Goal: Download file/media

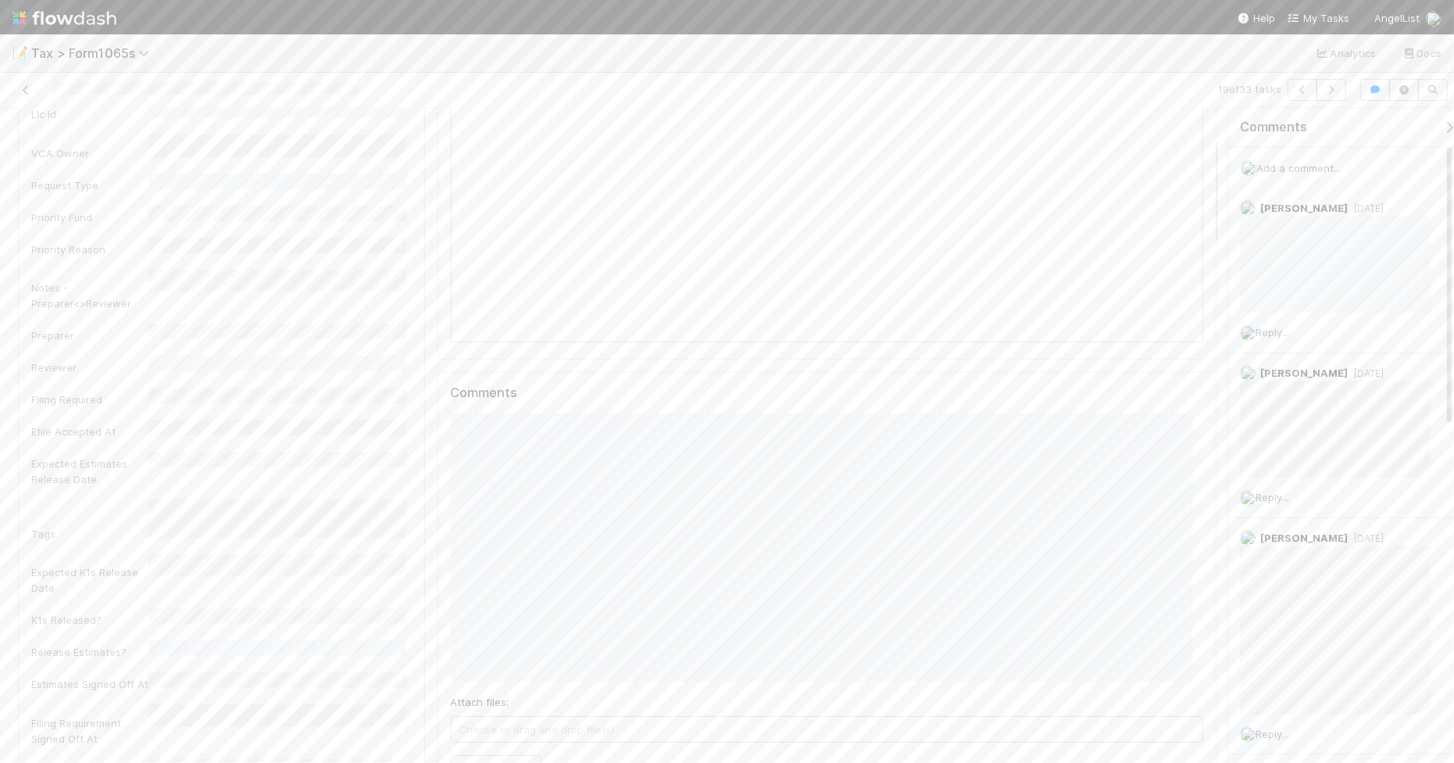
scroll to position [293, 0]
click at [489, 719] on button "Add Comment" at bounding box center [496, 718] width 91 height 27
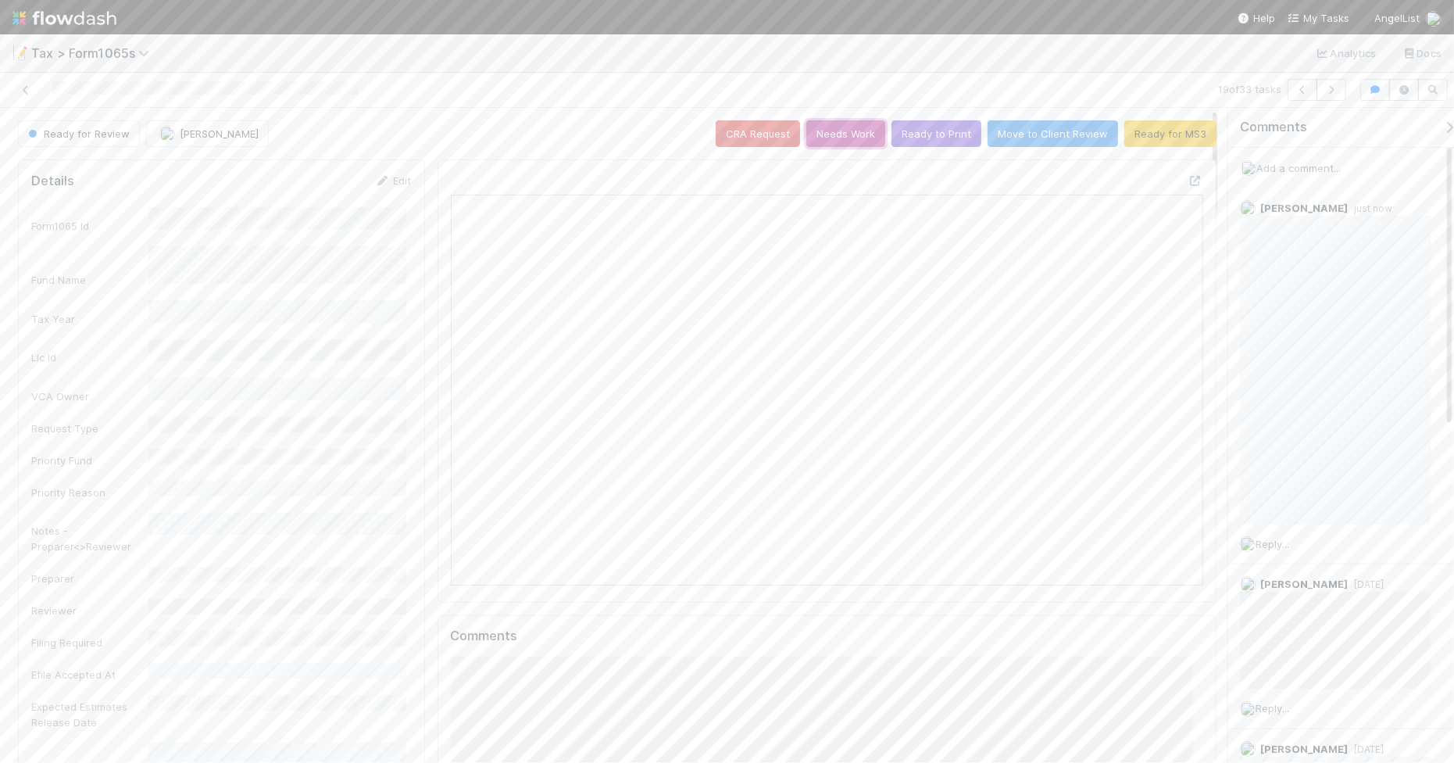
click at [842, 139] on button "Needs Work" at bounding box center [845, 133] width 79 height 27
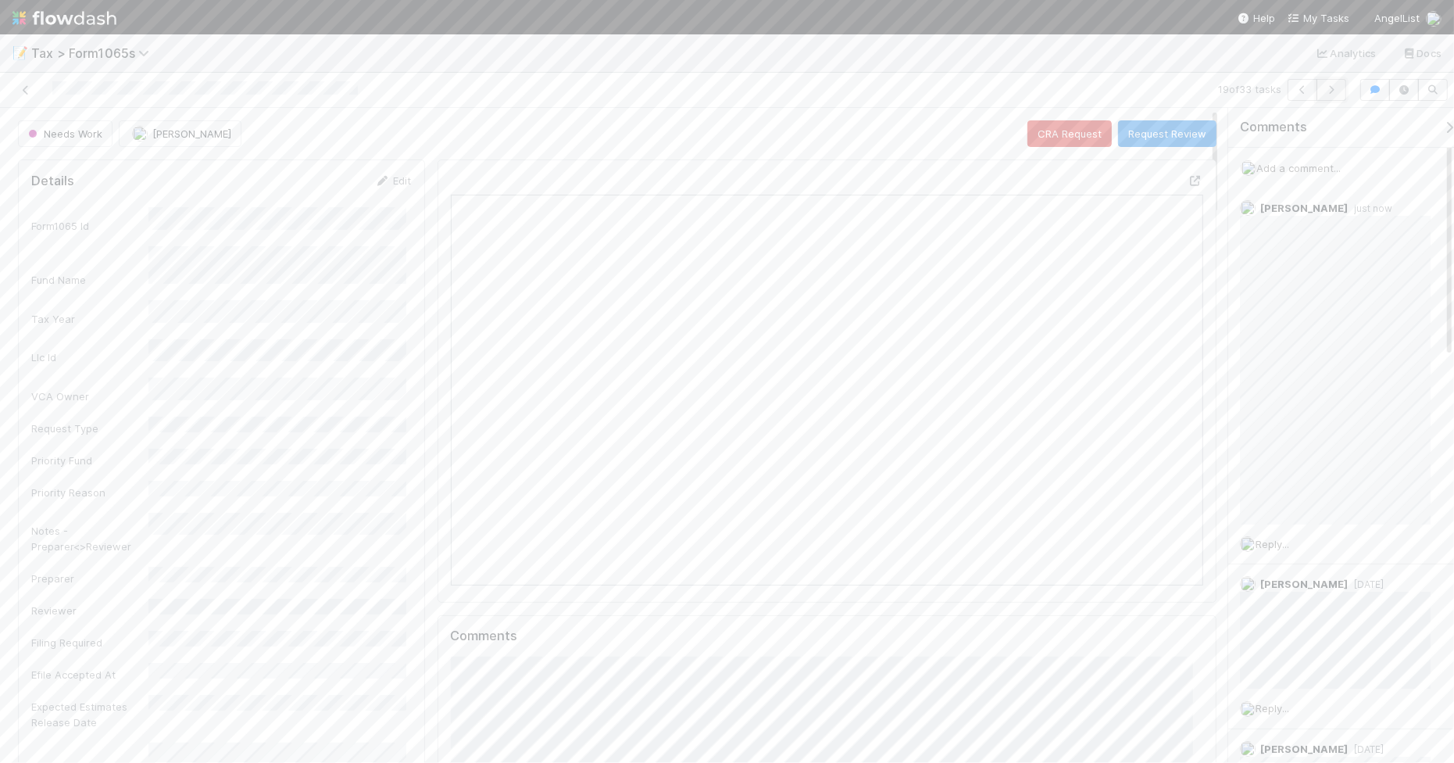
click at [1328, 94] on icon "button" at bounding box center [1332, 89] width 16 height 9
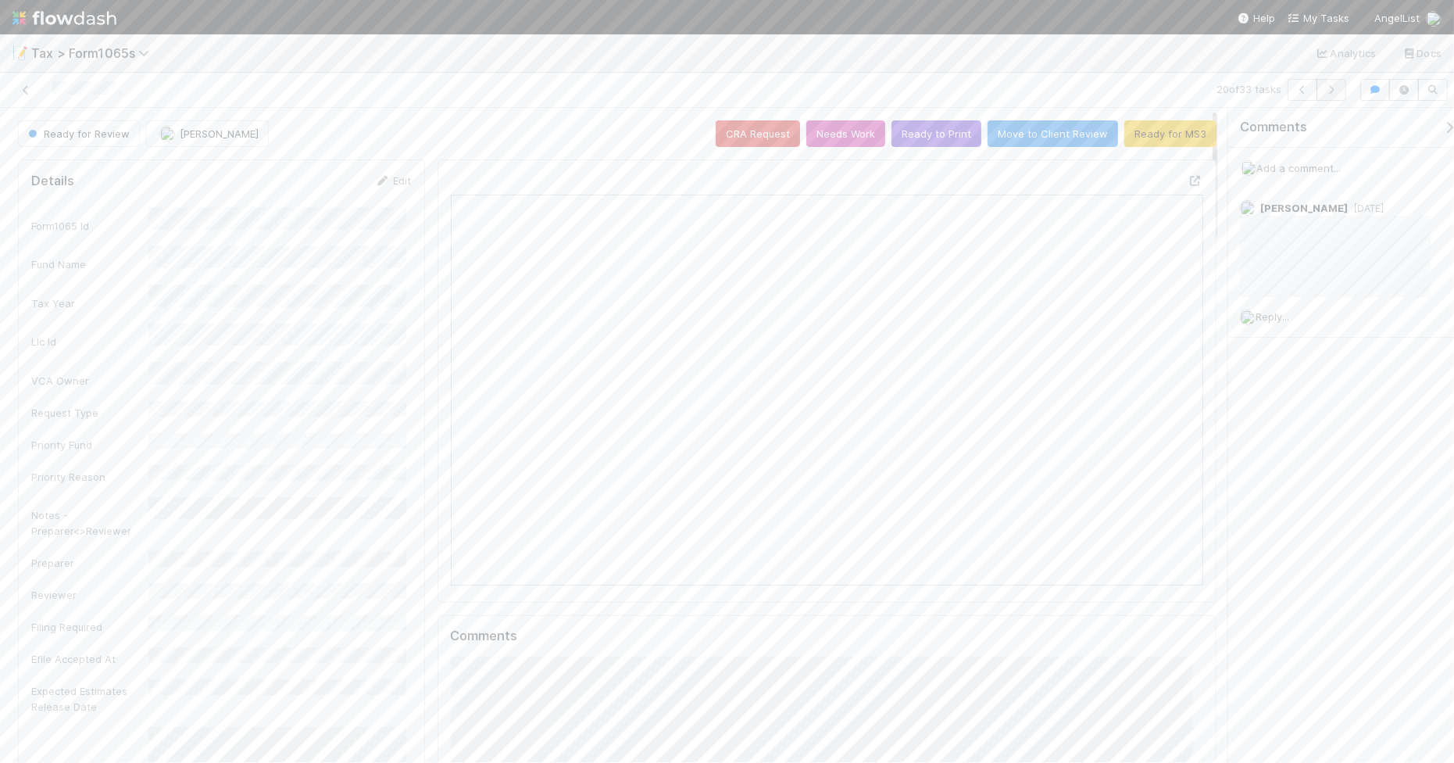
scroll to position [302, 727]
click at [1332, 88] on icon "button" at bounding box center [1332, 89] width 16 height 9
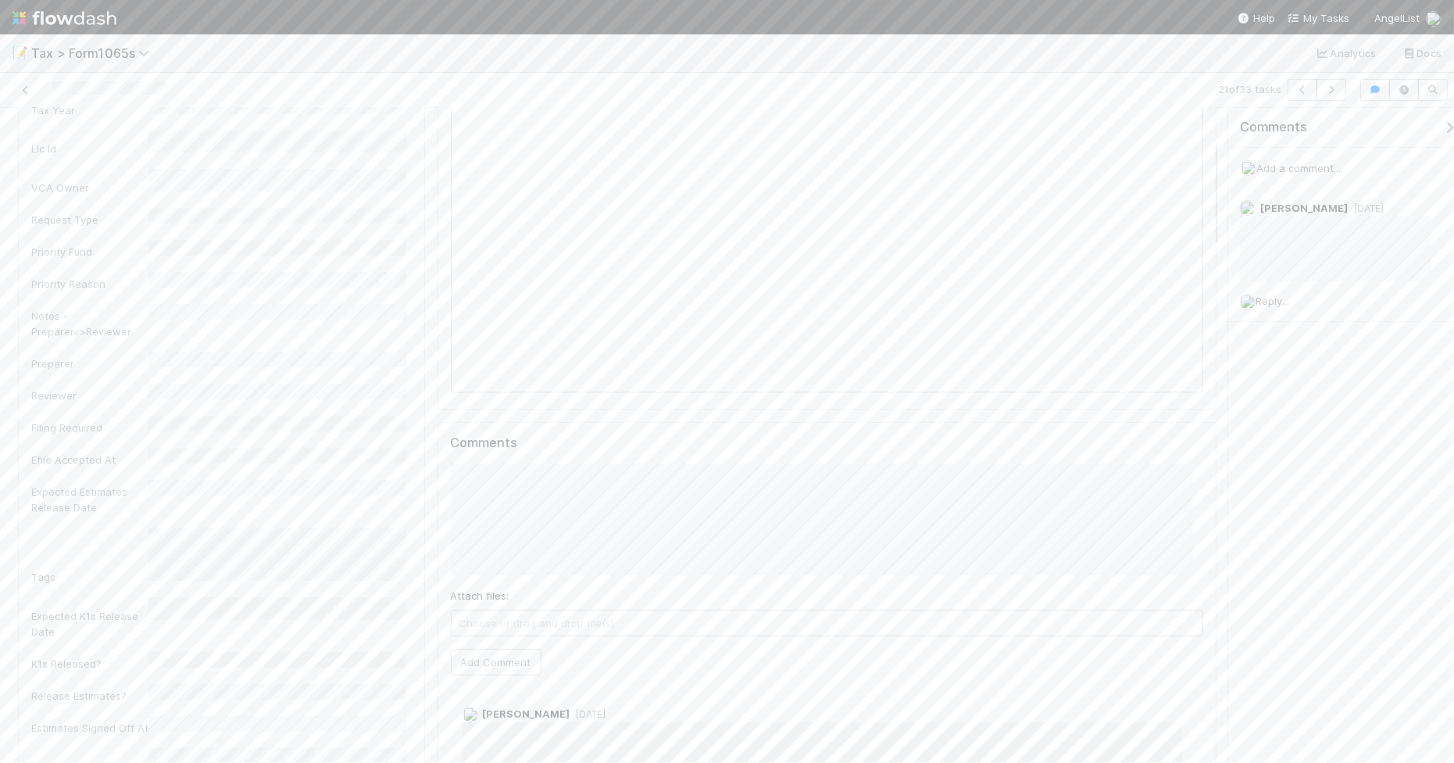
scroll to position [195, 0]
click at [502, 520] on span "Sam Dragul" at bounding box center [526, 524] width 79 height 13
click at [506, 661] on button "Add Comment" at bounding box center [496, 659] width 91 height 27
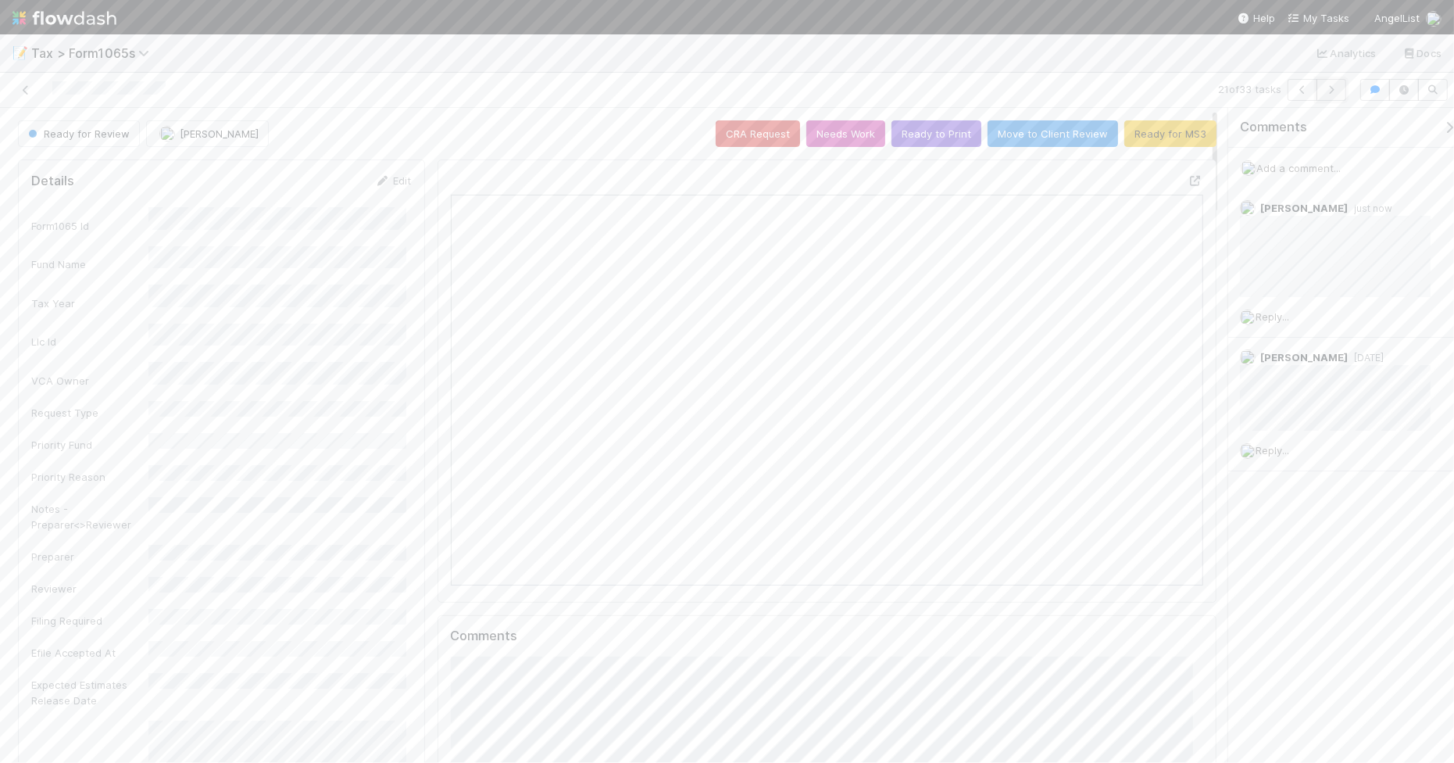
click at [1330, 88] on icon "button" at bounding box center [1332, 89] width 16 height 9
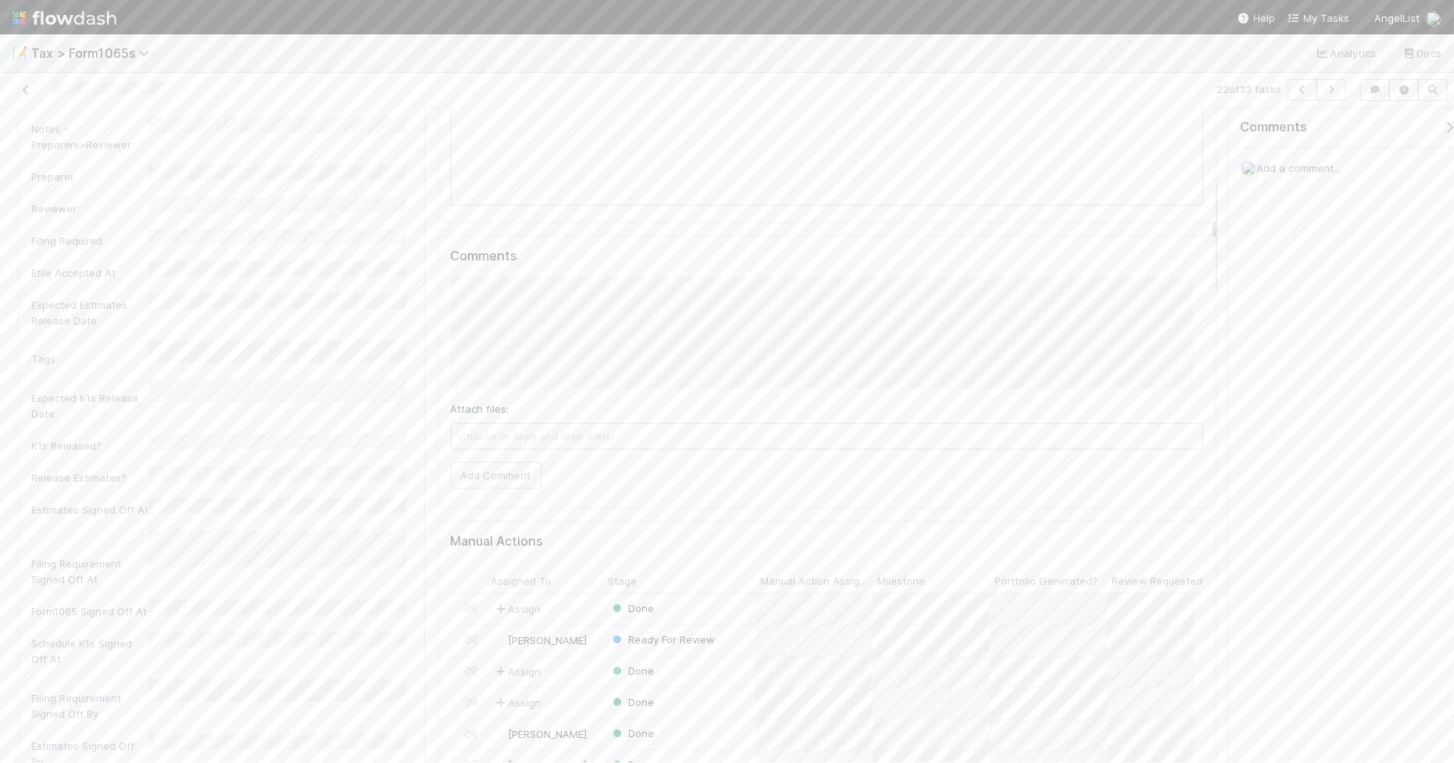
scroll to position [391, 0]
click at [482, 474] on button "Add Comment" at bounding box center [496, 464] width 91 height 27
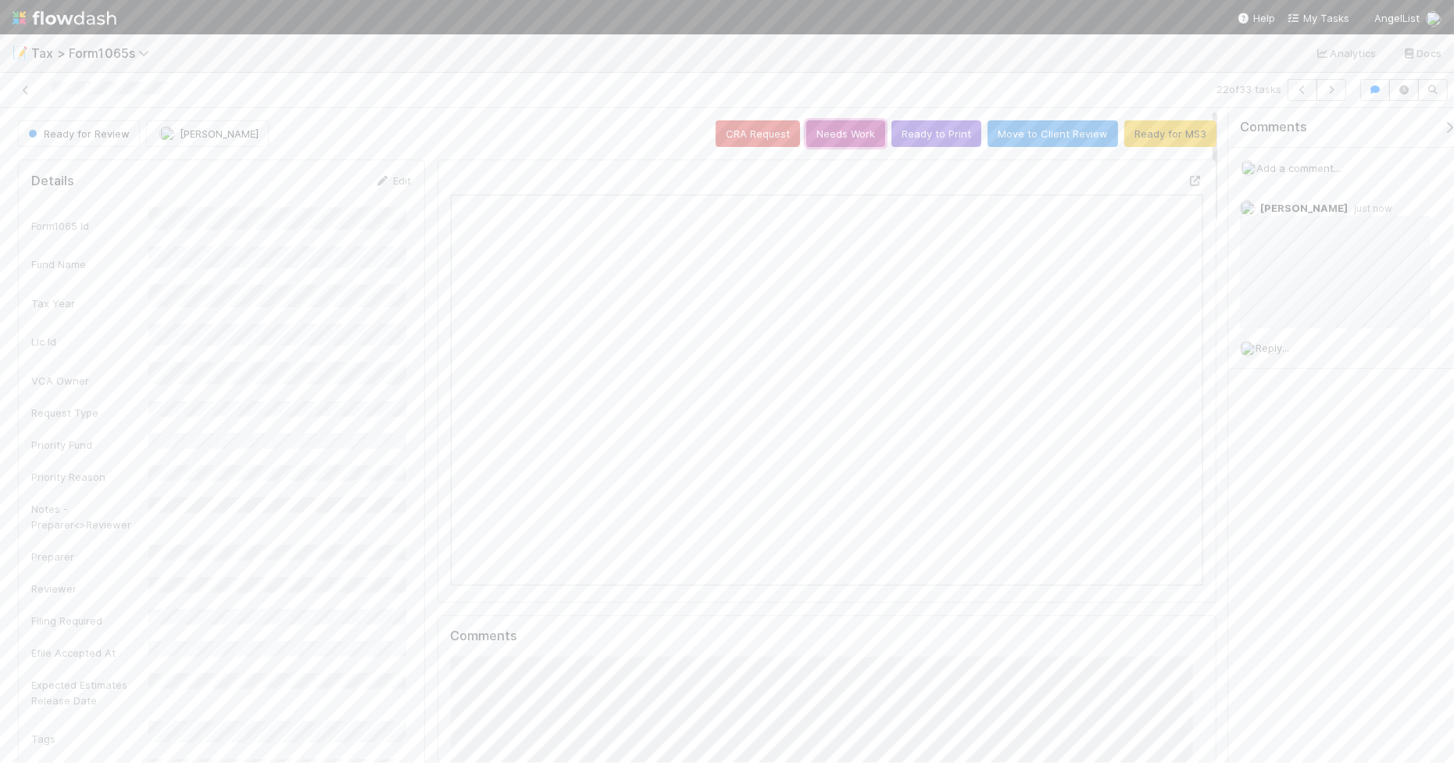
click at [817, 138] on button "Needs Work" at bounding box center [845, 133] width 79 height 27
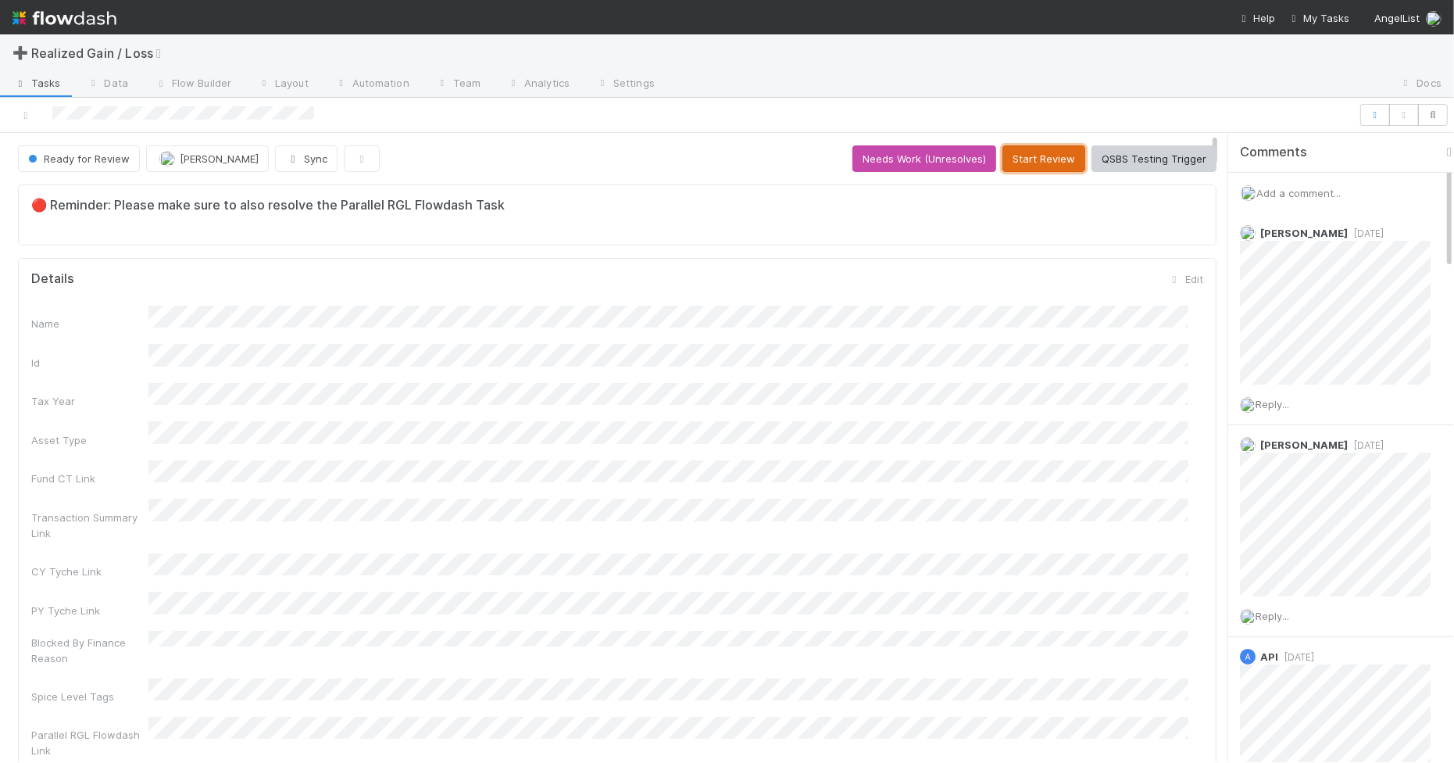
click at [1030, 164] on button "Start Review" at bounding box center [1043, 158] width 83 height 27
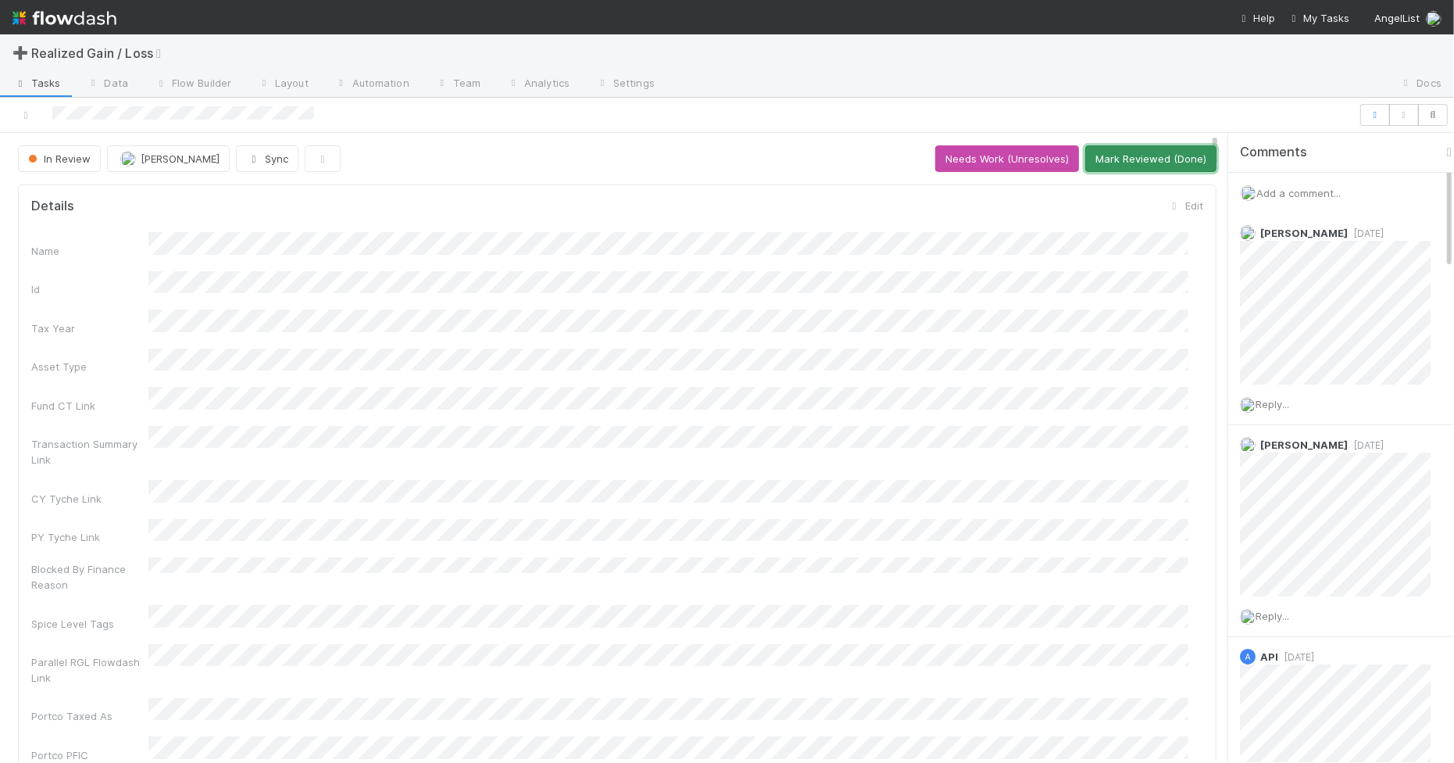
click at [1106, 169] on button "Mark Reviewed (Done)" at bounding box center [1150, 158] width 131 height 27
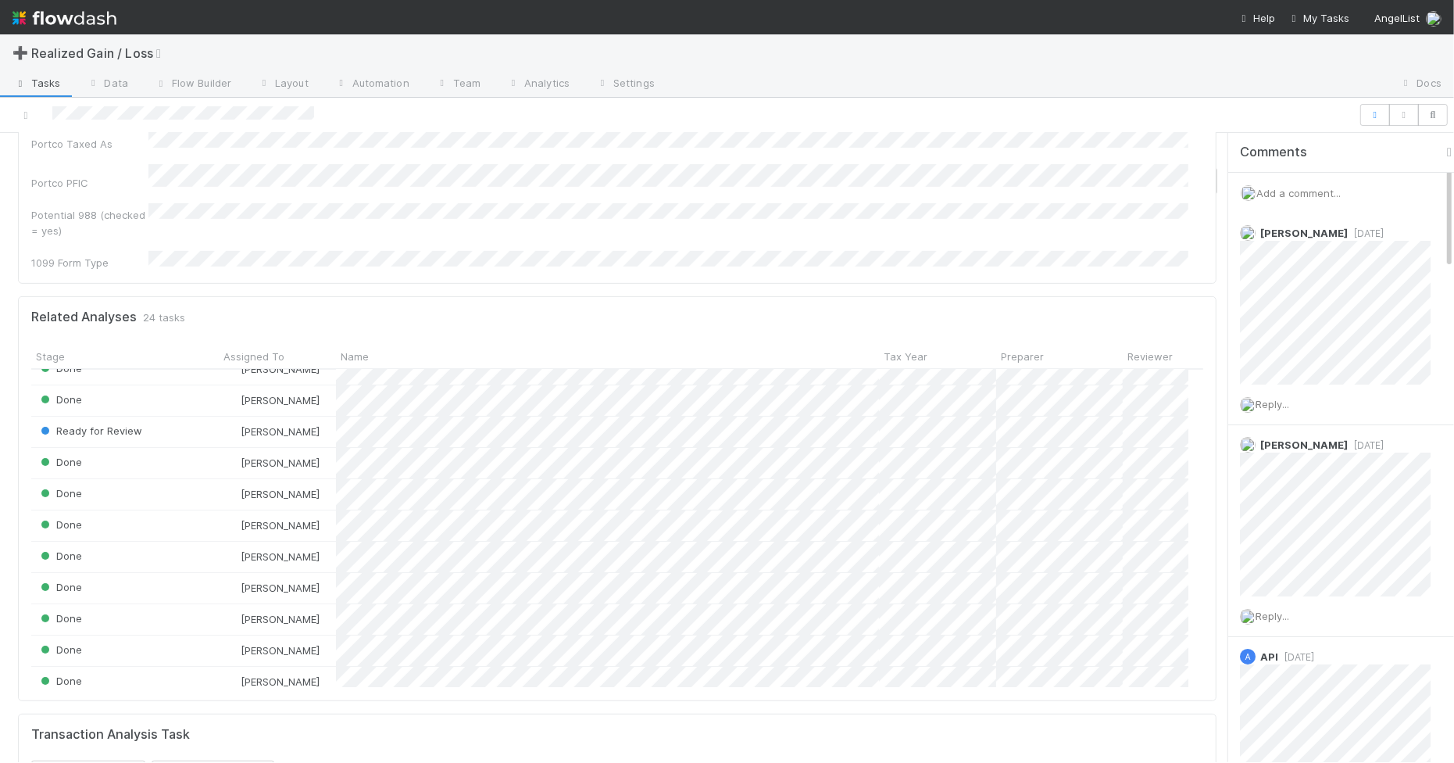
scroll to position [488, 0]
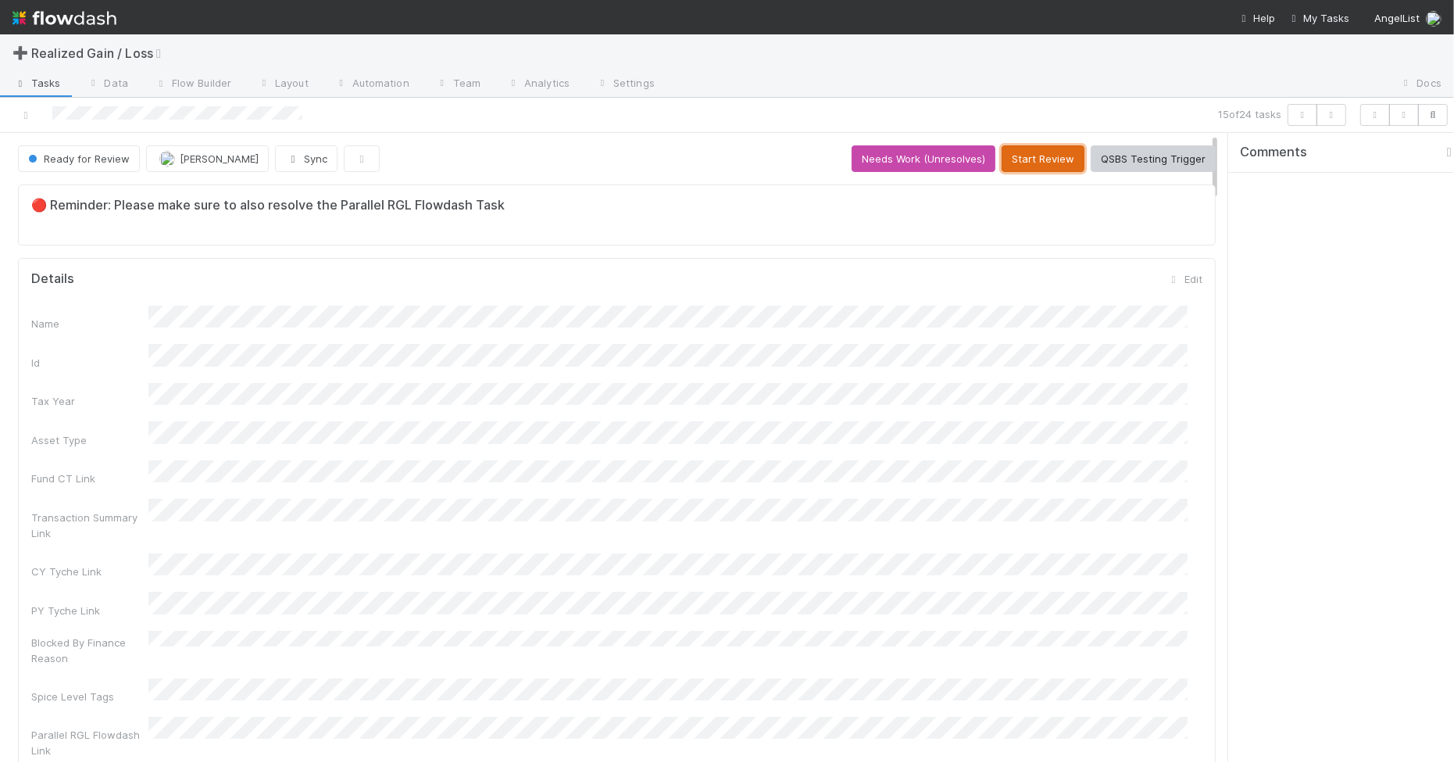
click at [1047, 162] on button "Start Review" at bounding box center [1043, 158] width 83 height 27
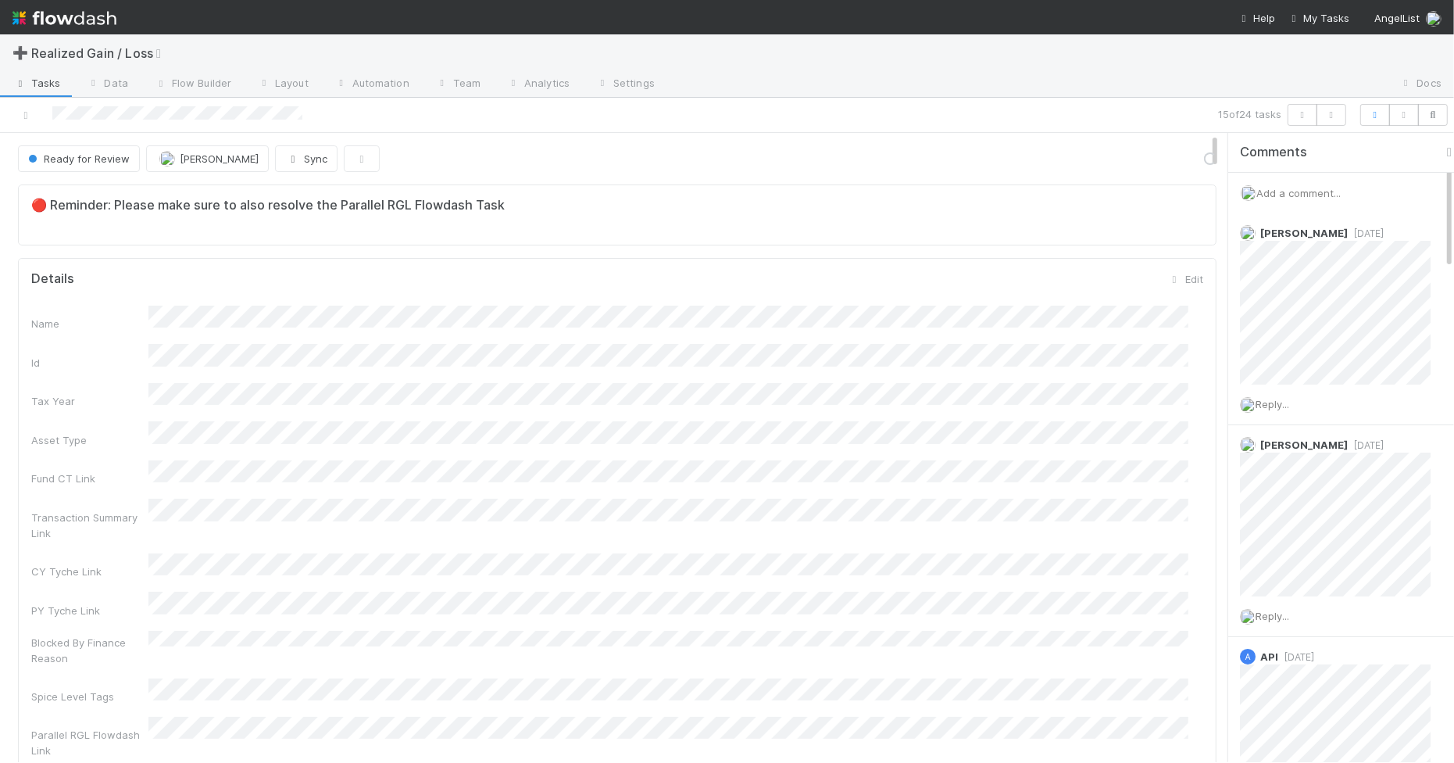
scroll to position [302, 1142]
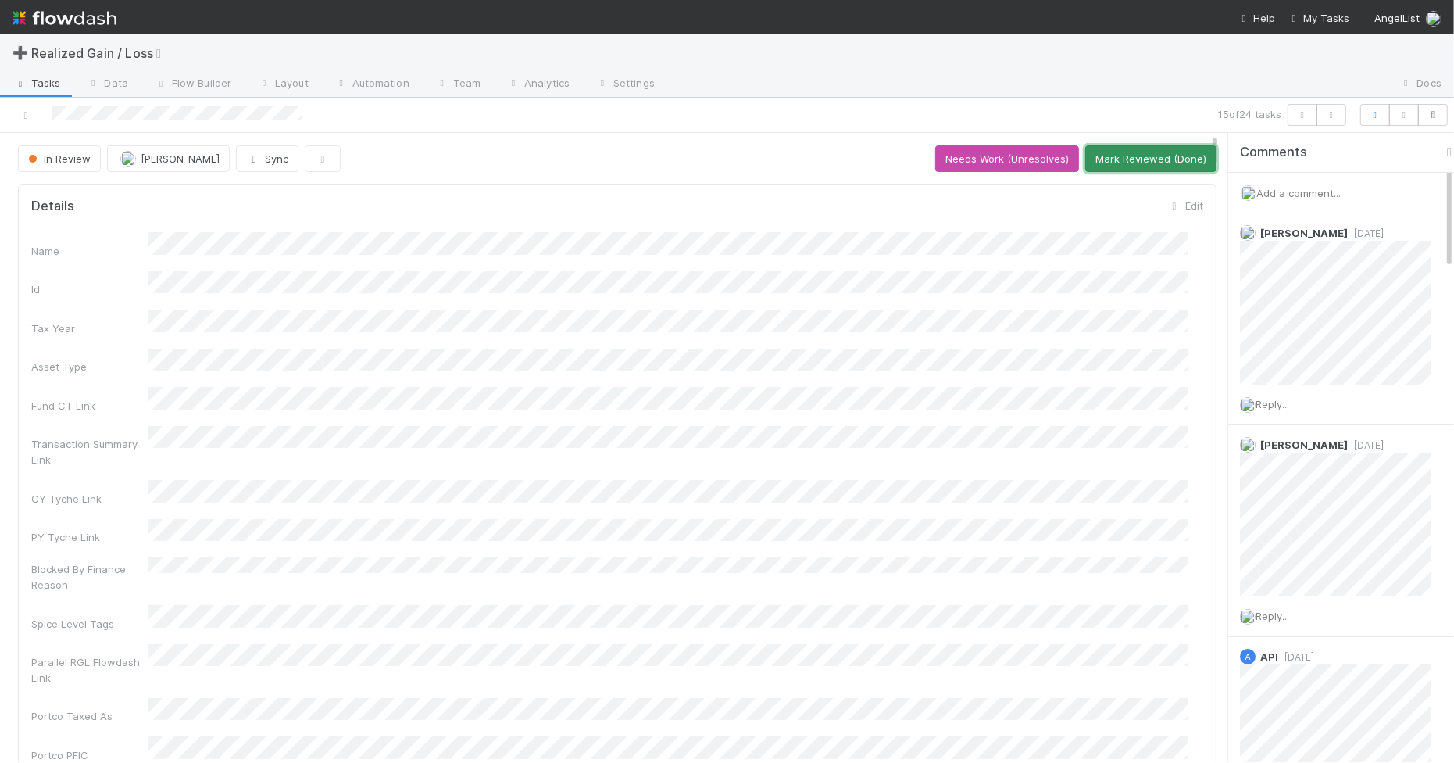
click at [1128, 170] on button "Mark Reviewed (Done)" at bounding box center [1150, 158] width 131 height 27
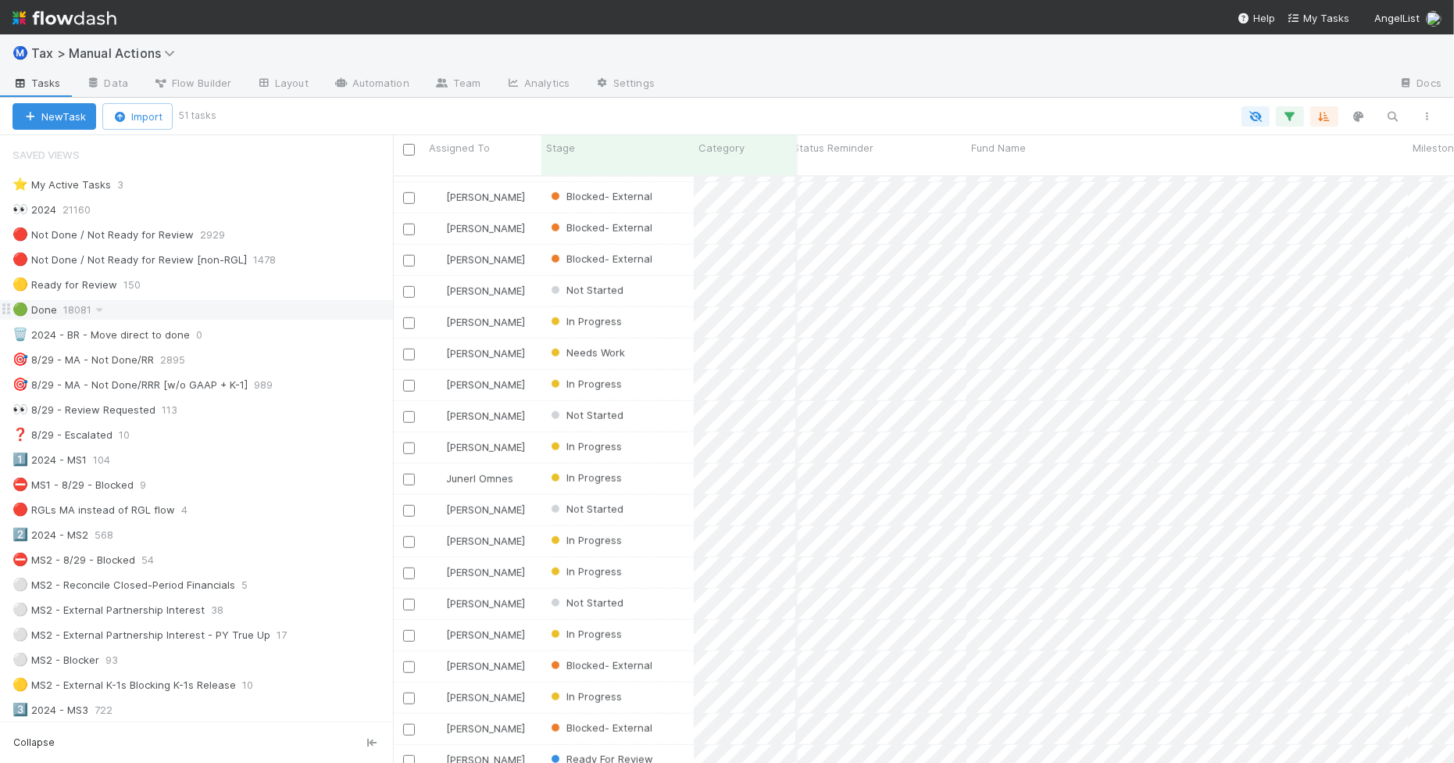
scroll to position [1009, 242]
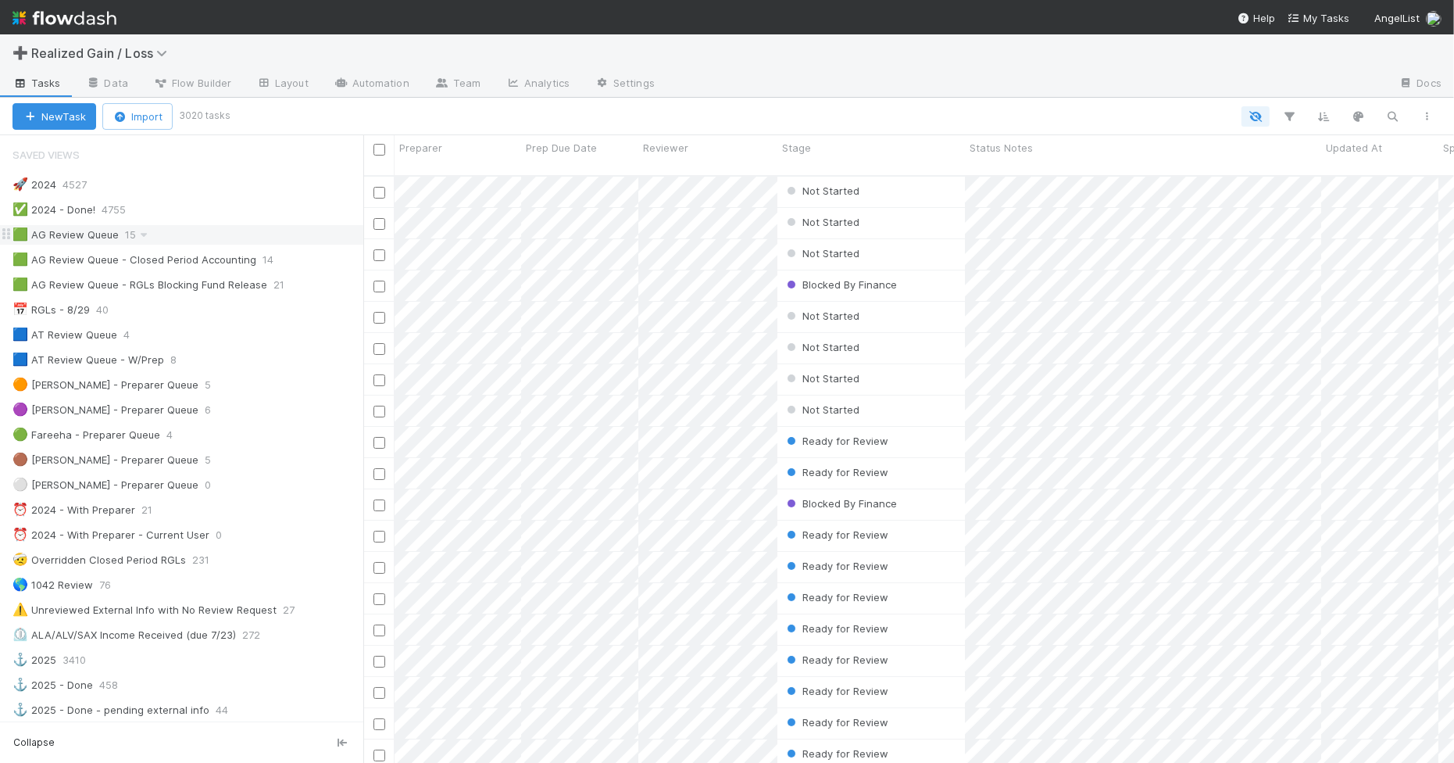
scroll to position [584, 1076]
click at [263, 240] on div "🟩 AG Review Queue 15" at bounding box center [188, 235] width 351 height 20
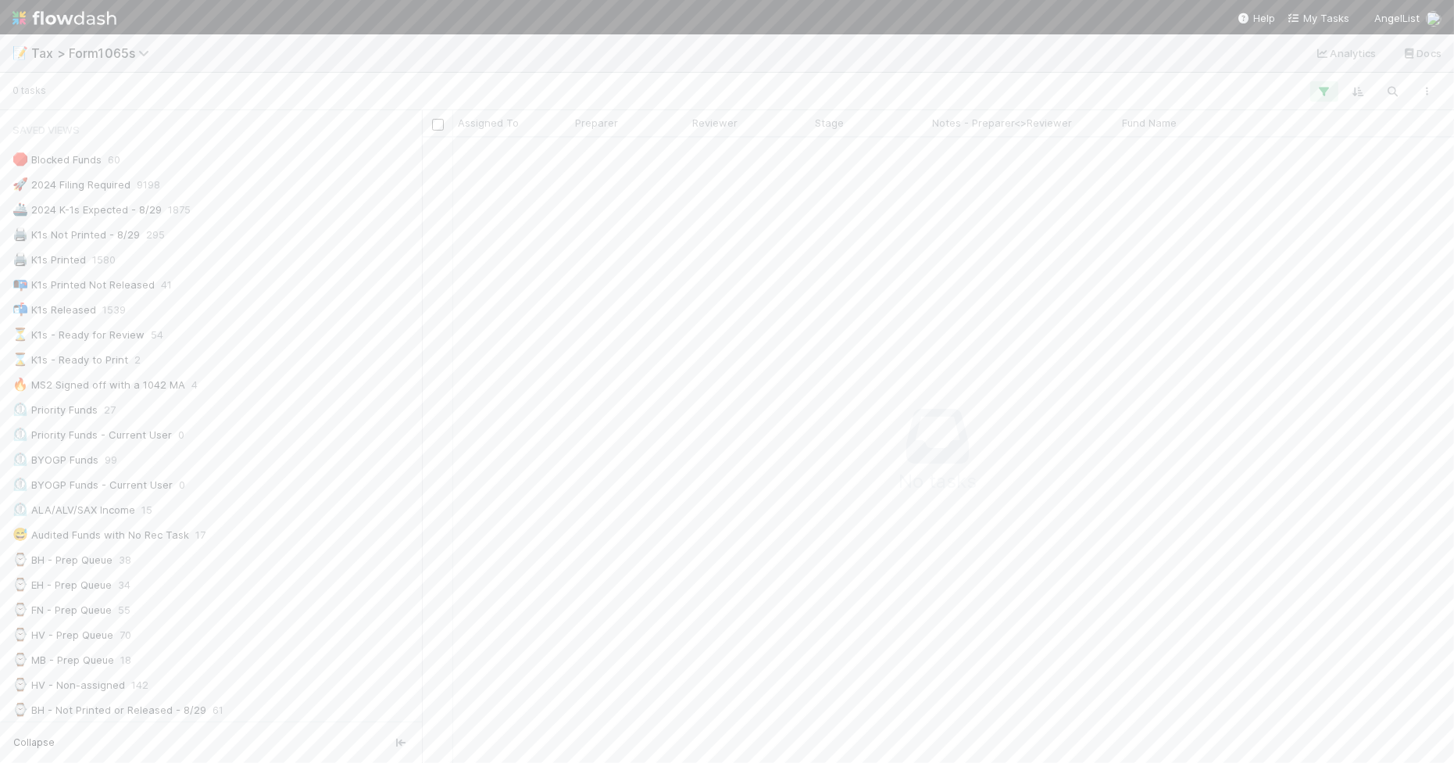
scroll to position [595, 1002]
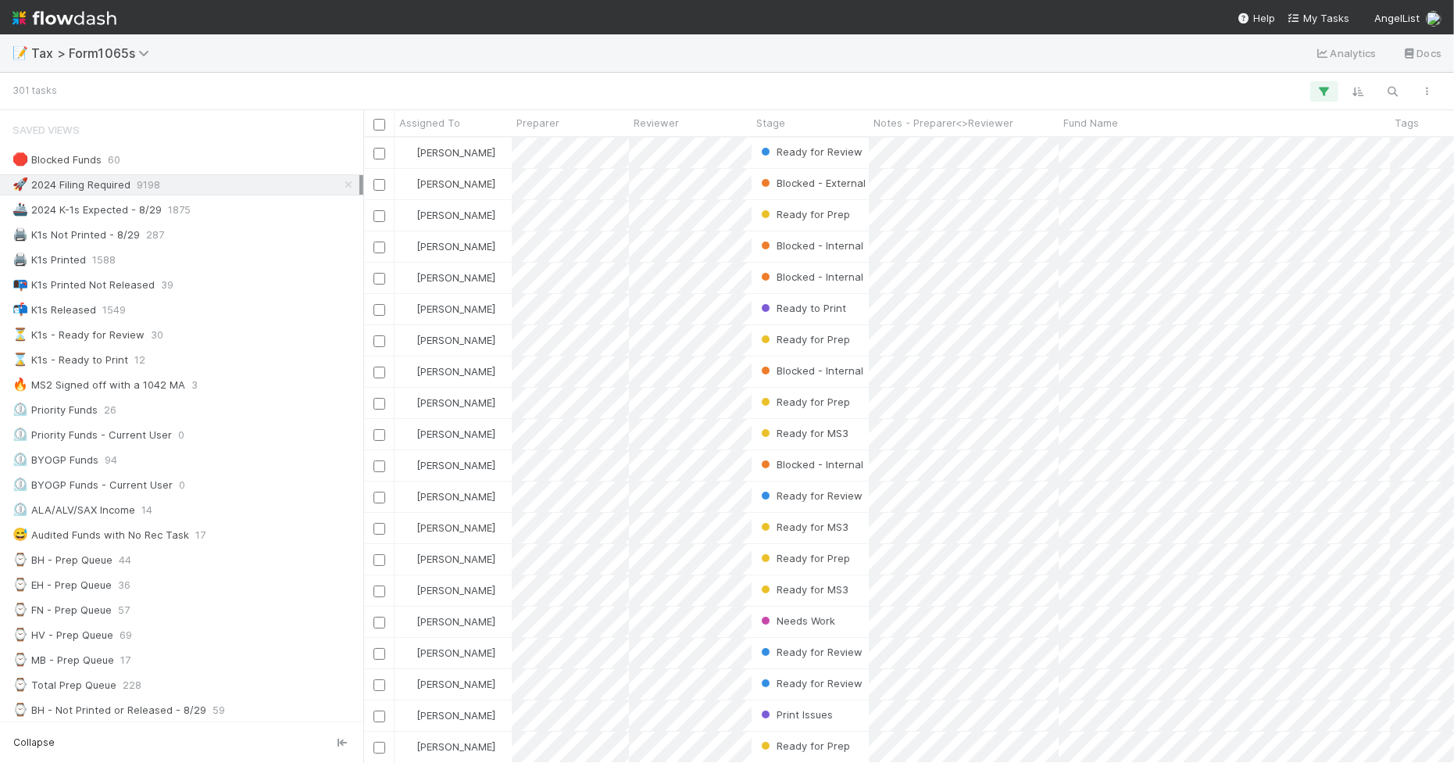
scroll to position [609, 1076]
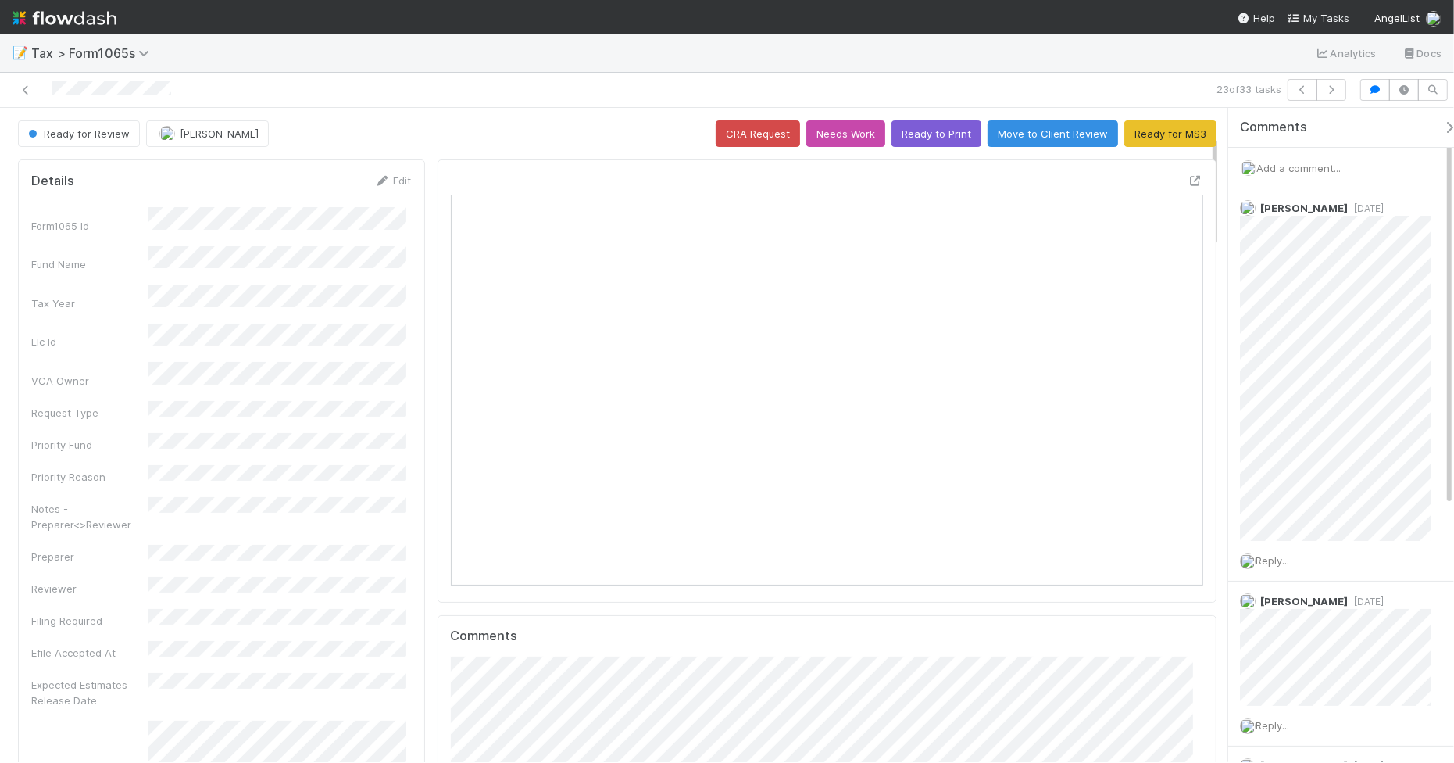
scroll to position [195, 0]
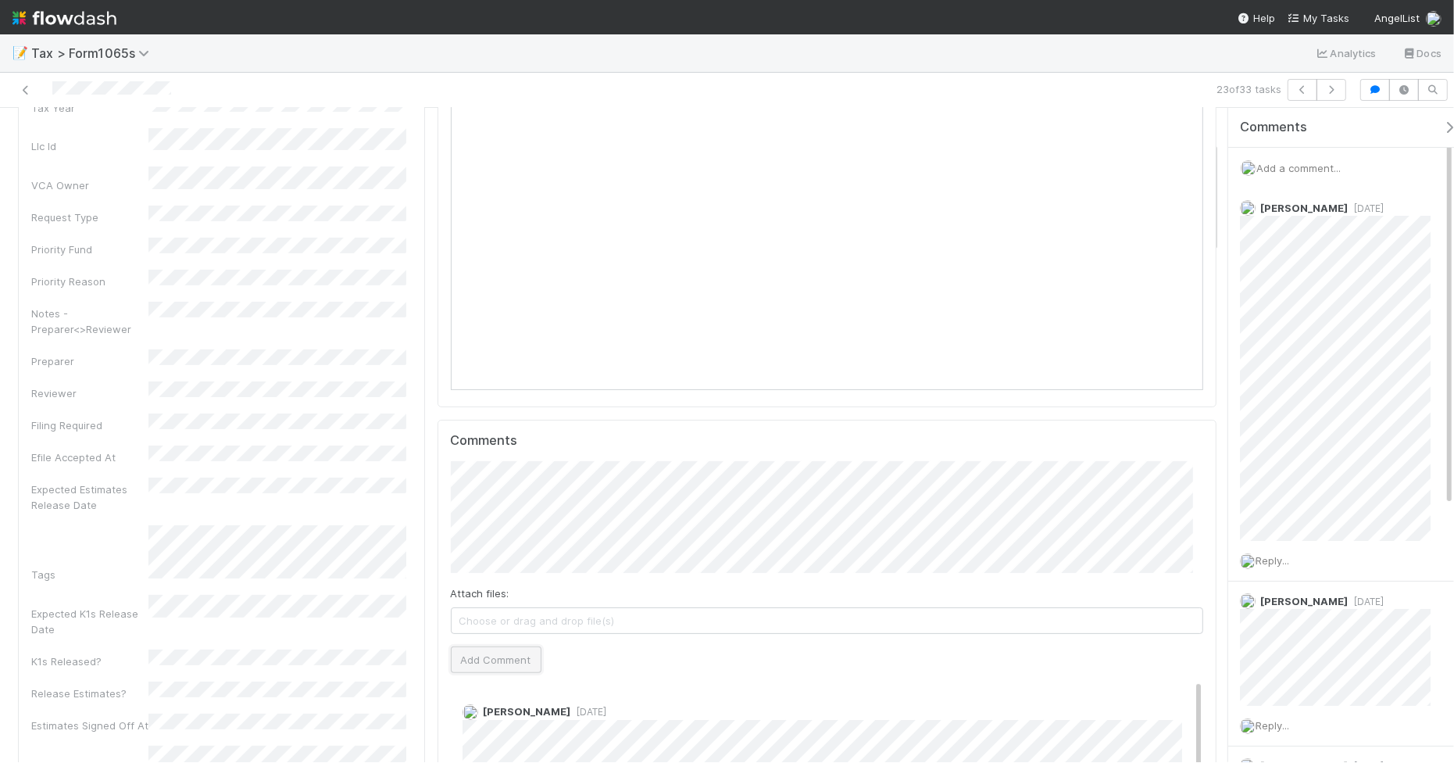
click at [502, 654] on button "Add Comment" at bounding box center [496, 659] width 91 height 27
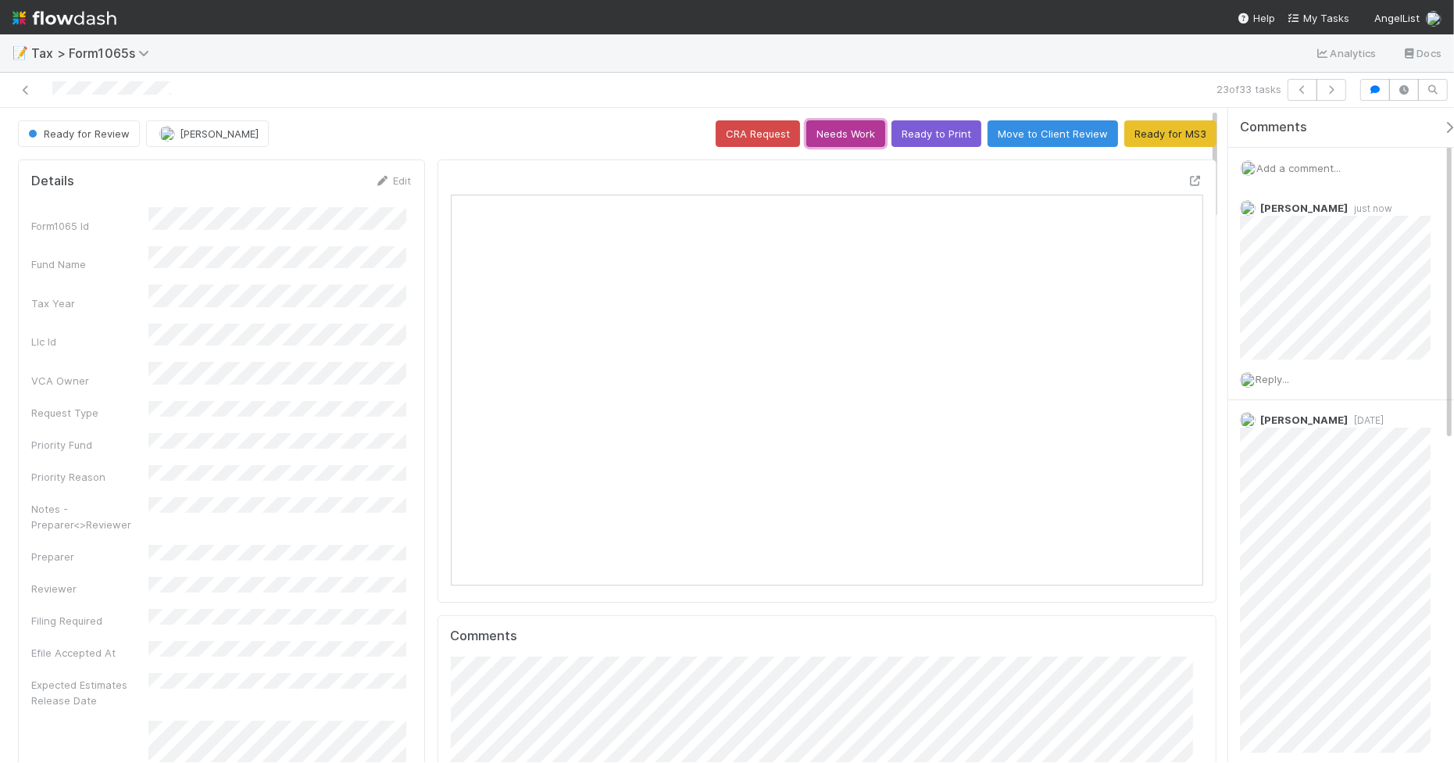
click at [815, 143] on button "Needs Work" at bounding box center [845, 133] width 79 height 27
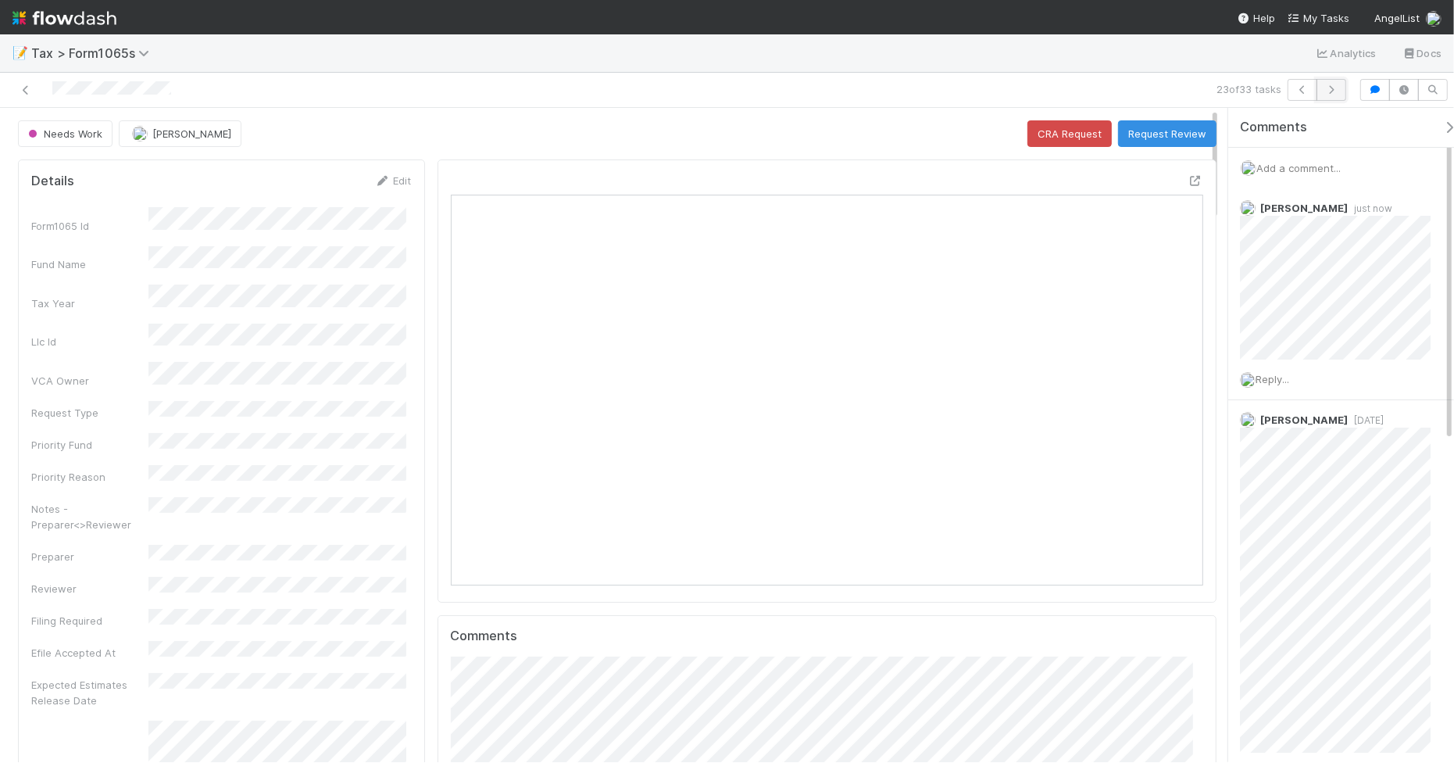
click at [1328, 91] on icon "button" at bounding box center [1332, 89] width 16 height 9
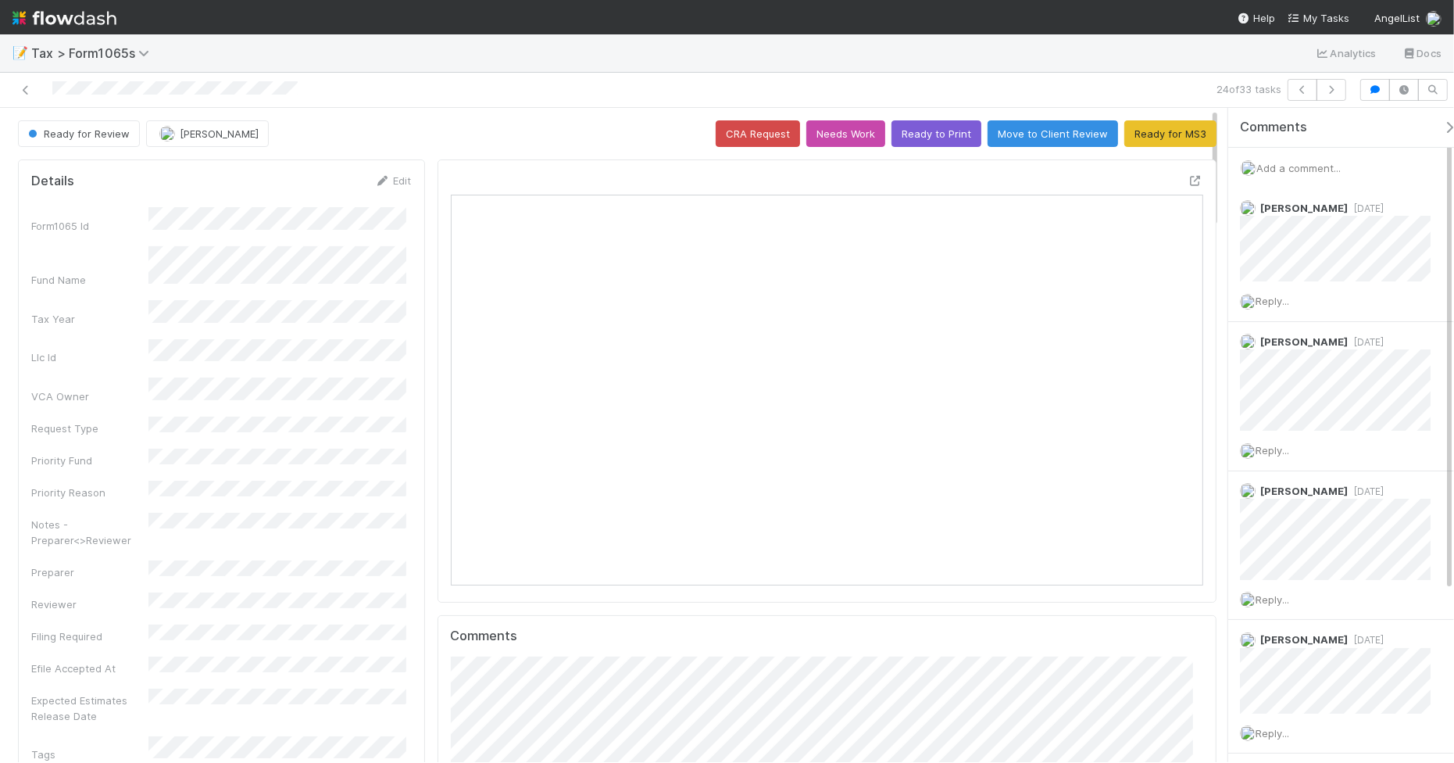
scroll to position [302, 727]
click at [1333, 90] on icon "button" at bounding box center [1332, 89] width 16 height 9
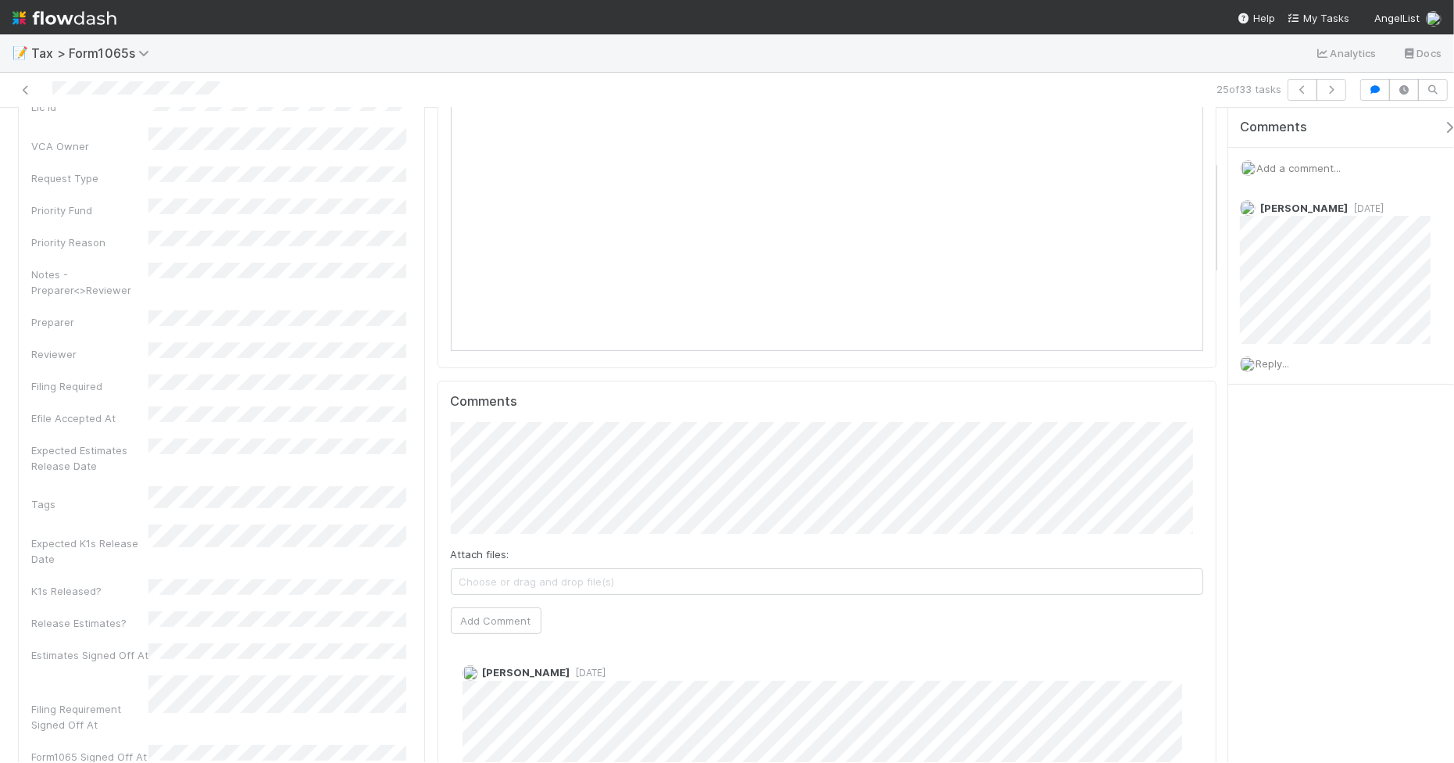
scroll to position [293, 0]
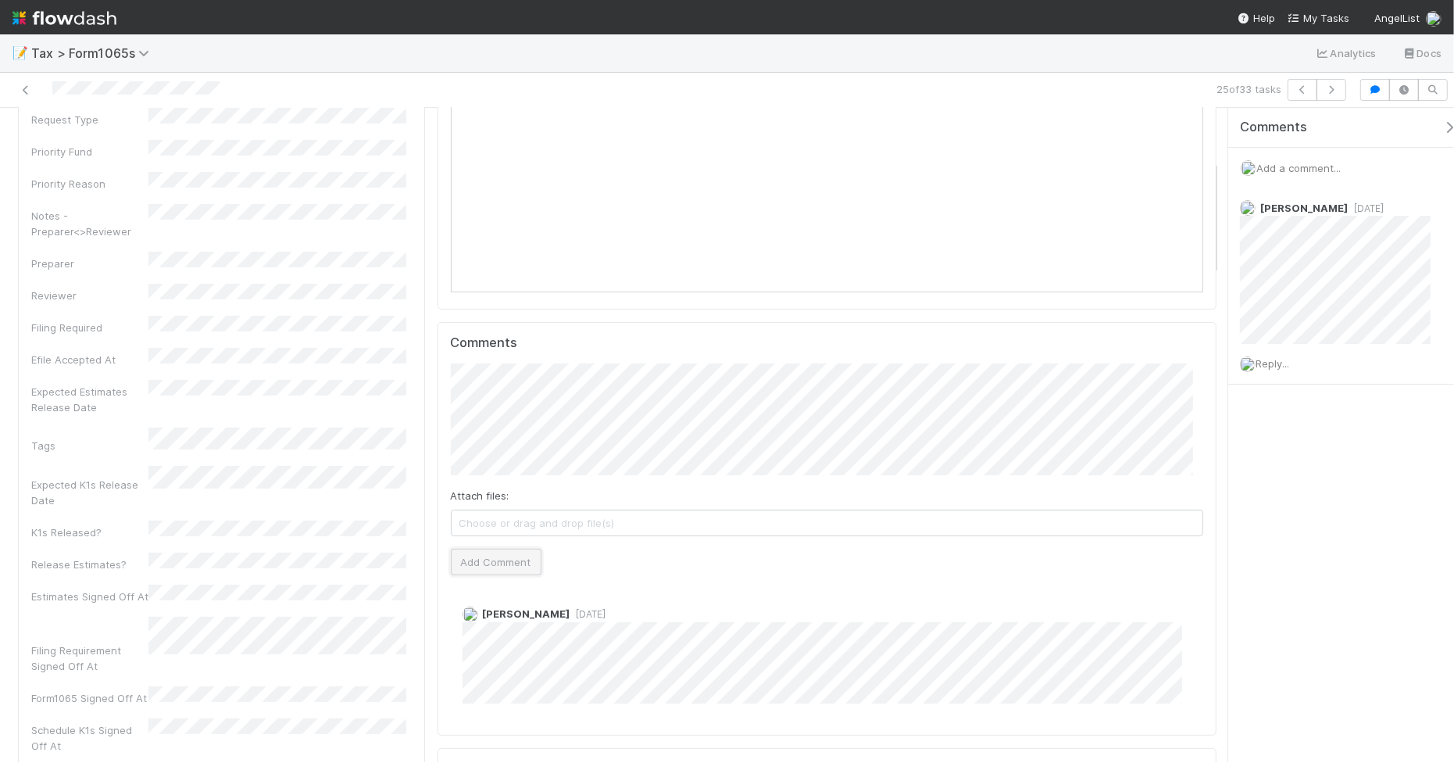
click at [504, 560] on button "Add Comment" at bounding box center [496, 562] width 91 height 27
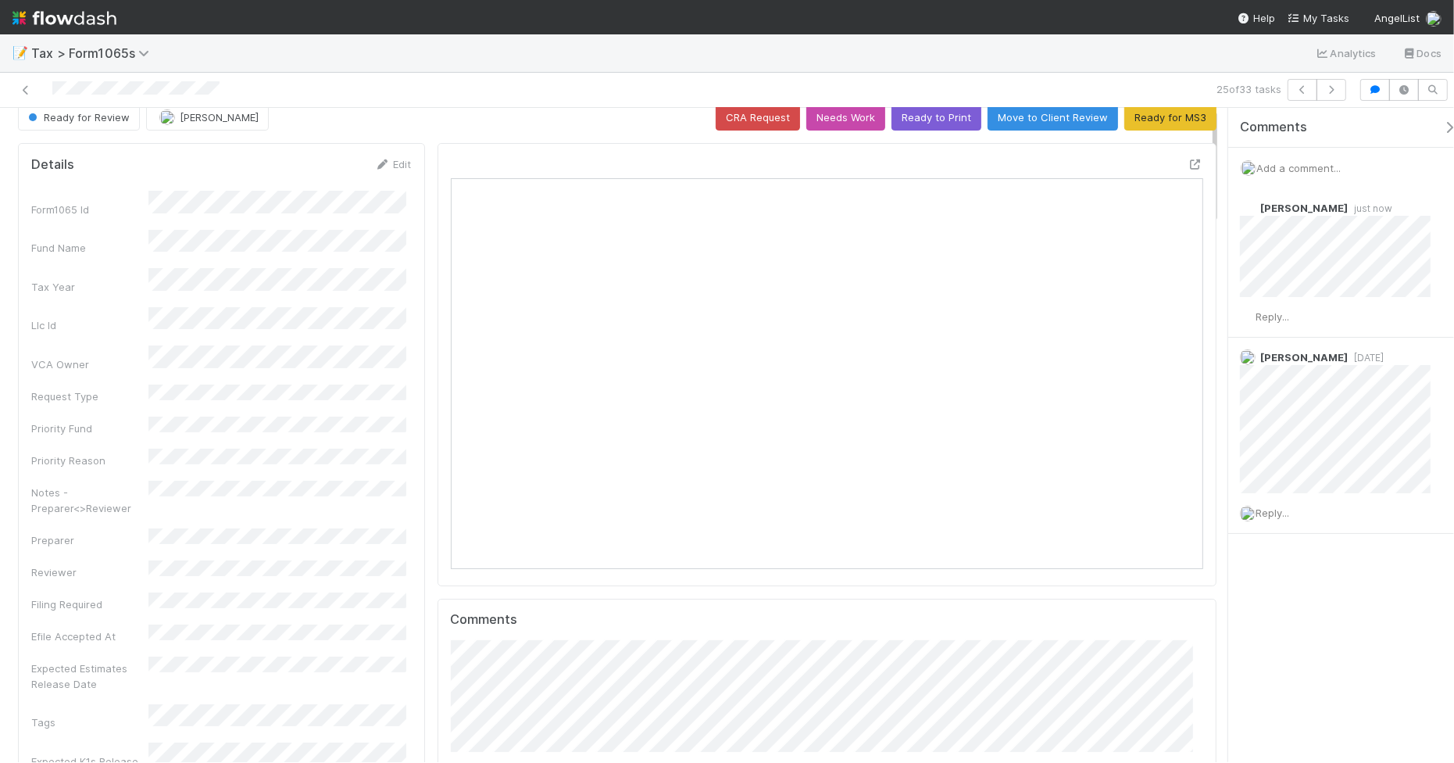
scroll to position [0, 0]
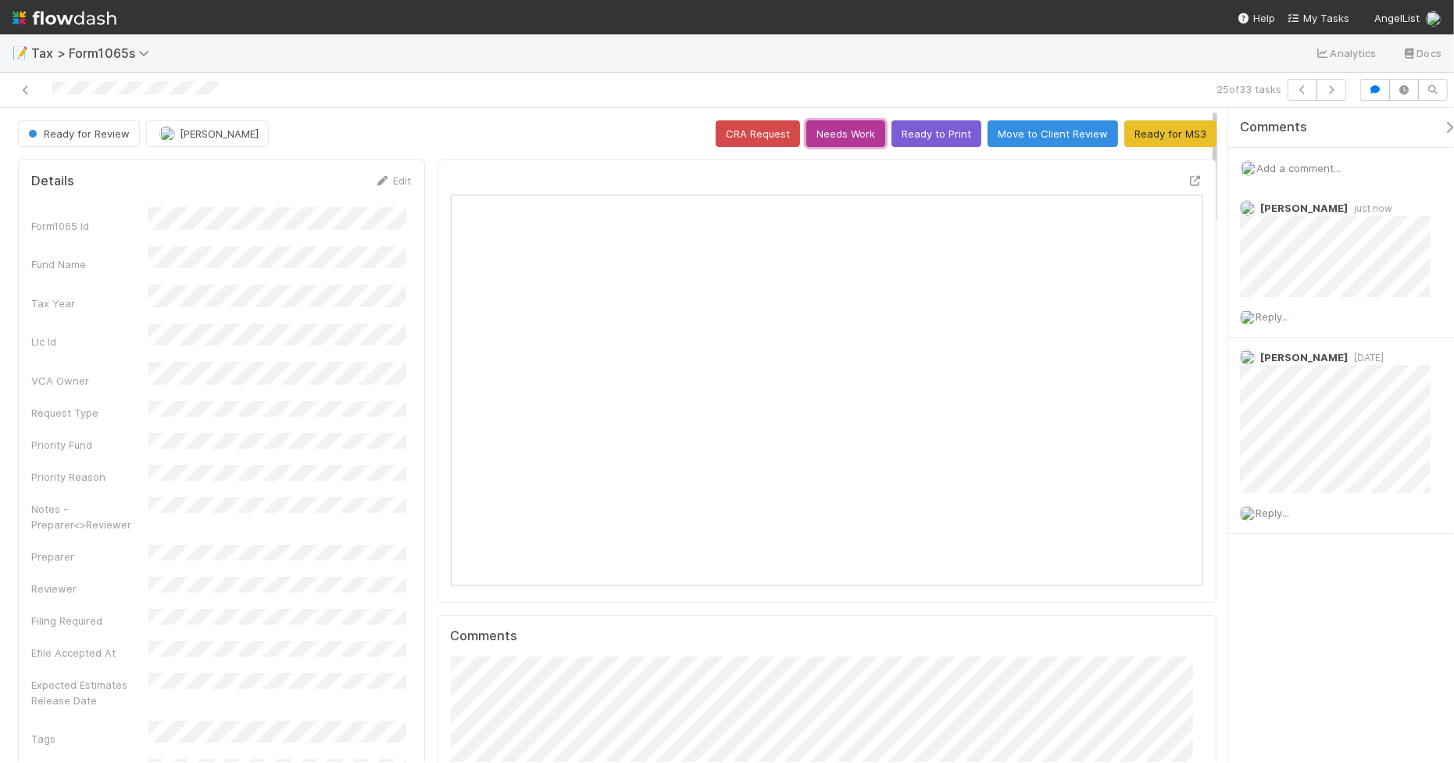
click at [848, 135] on button "Needs Work" at bounding box center [845, 133] width 79 height 27
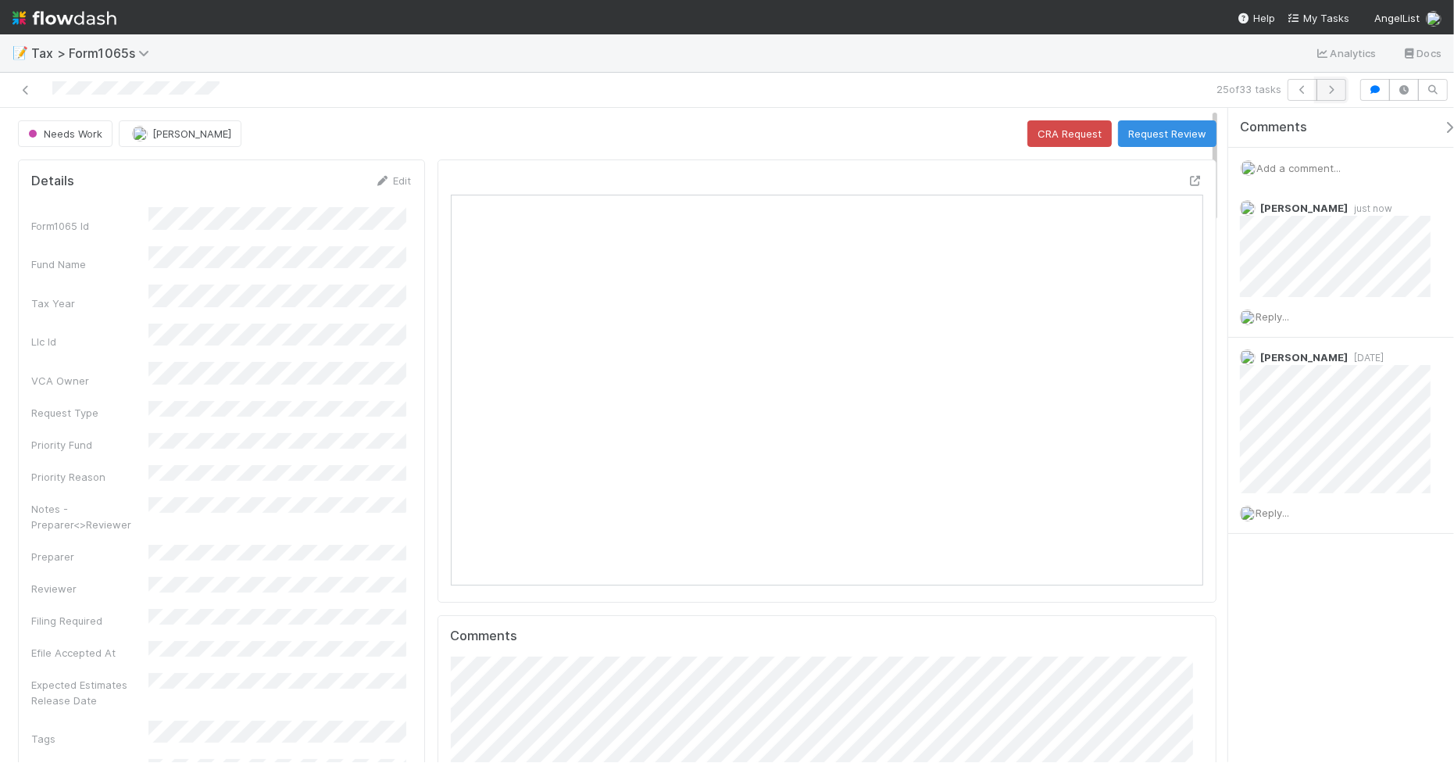
click at [1325, 92] on icon "button" at bounding box center [1332, 89] width 16 height 9
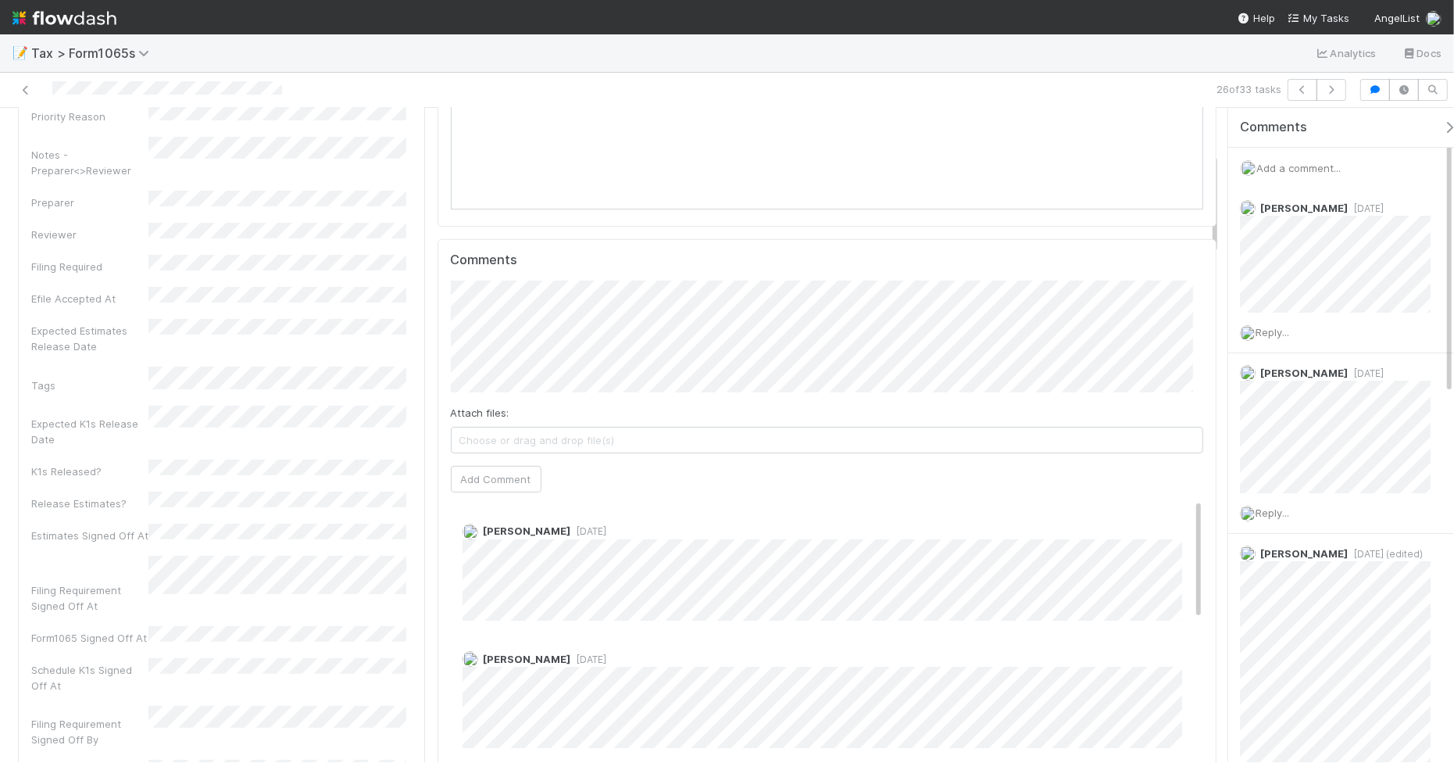
scroll to position [293, 0]
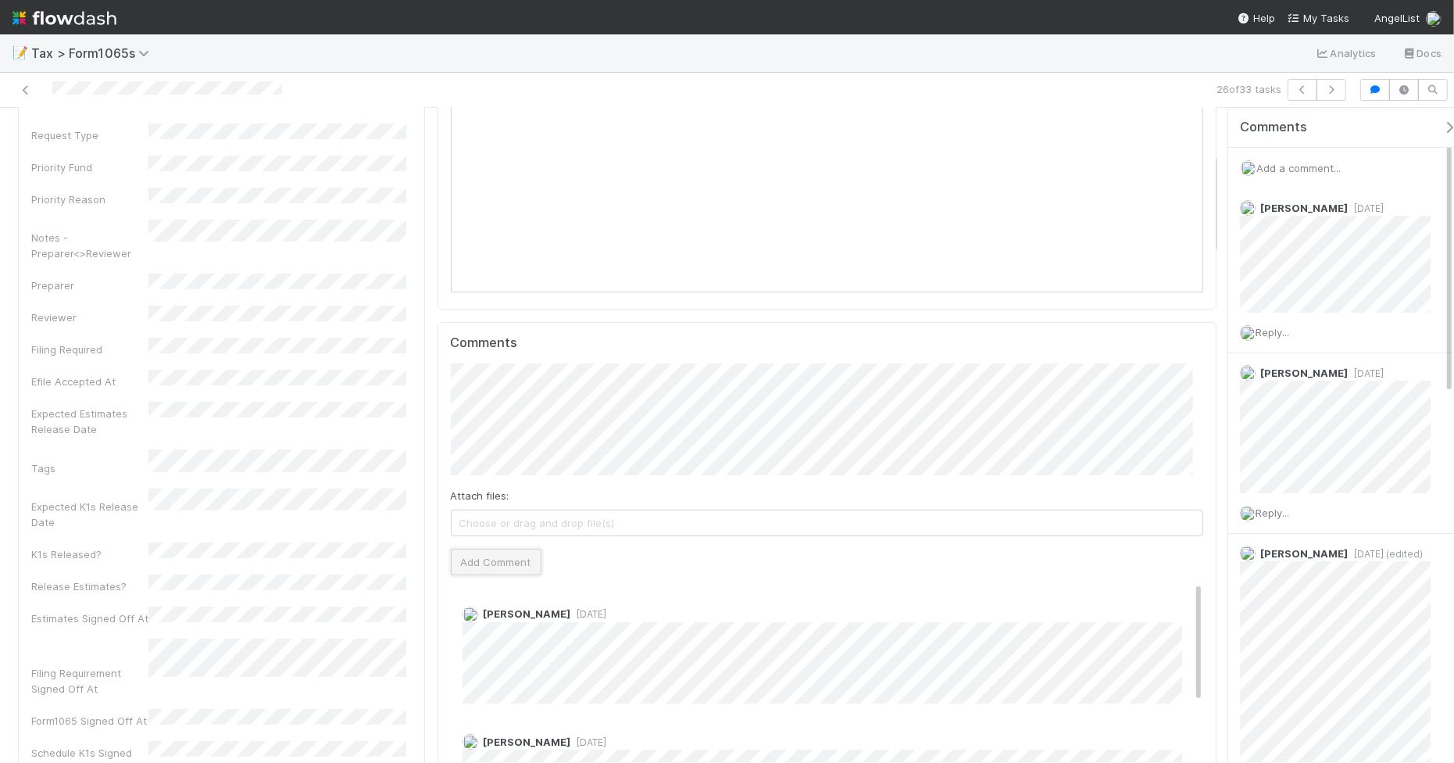
click at [505, 568] on button "Add Comment" at bounding box center [496, 562] width 91 height 27
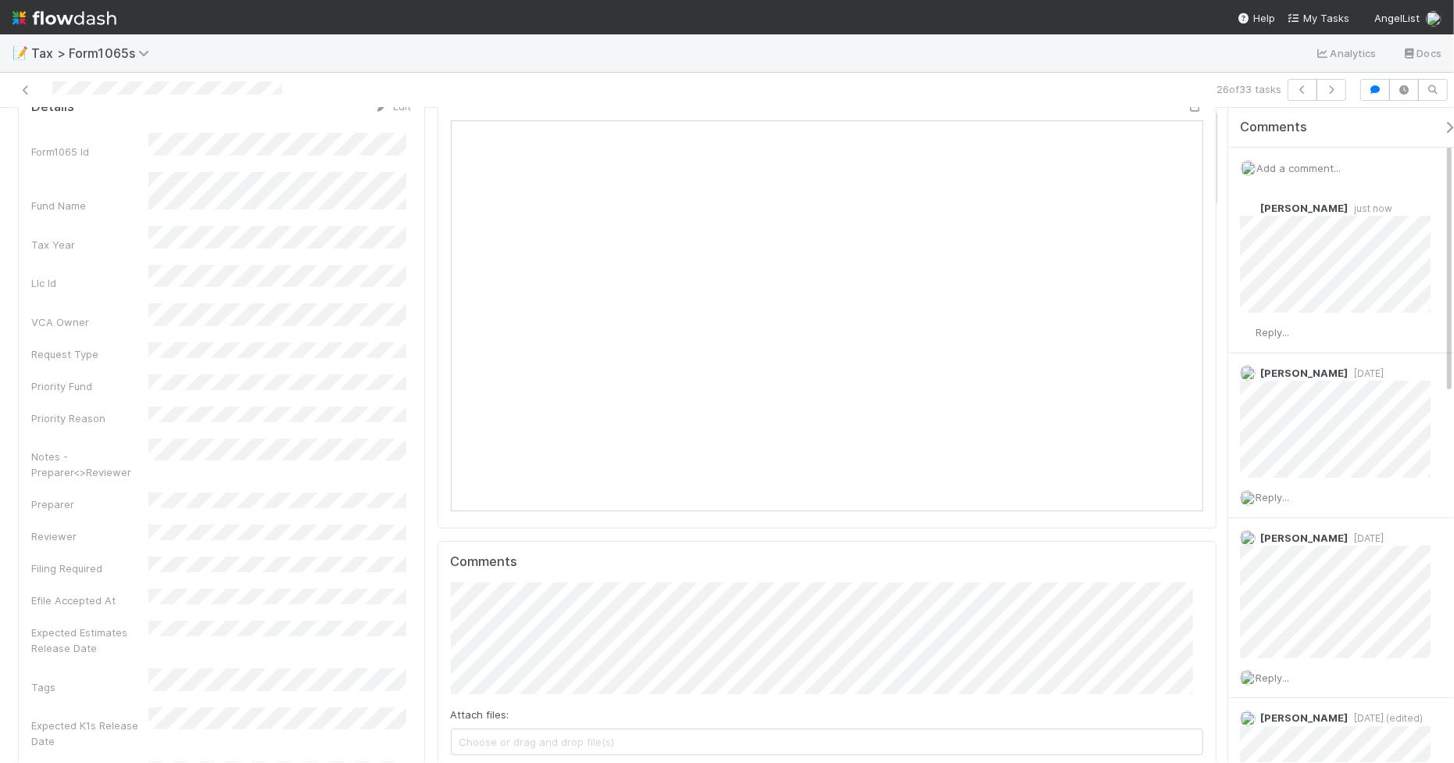
scroll to position [0, 0]
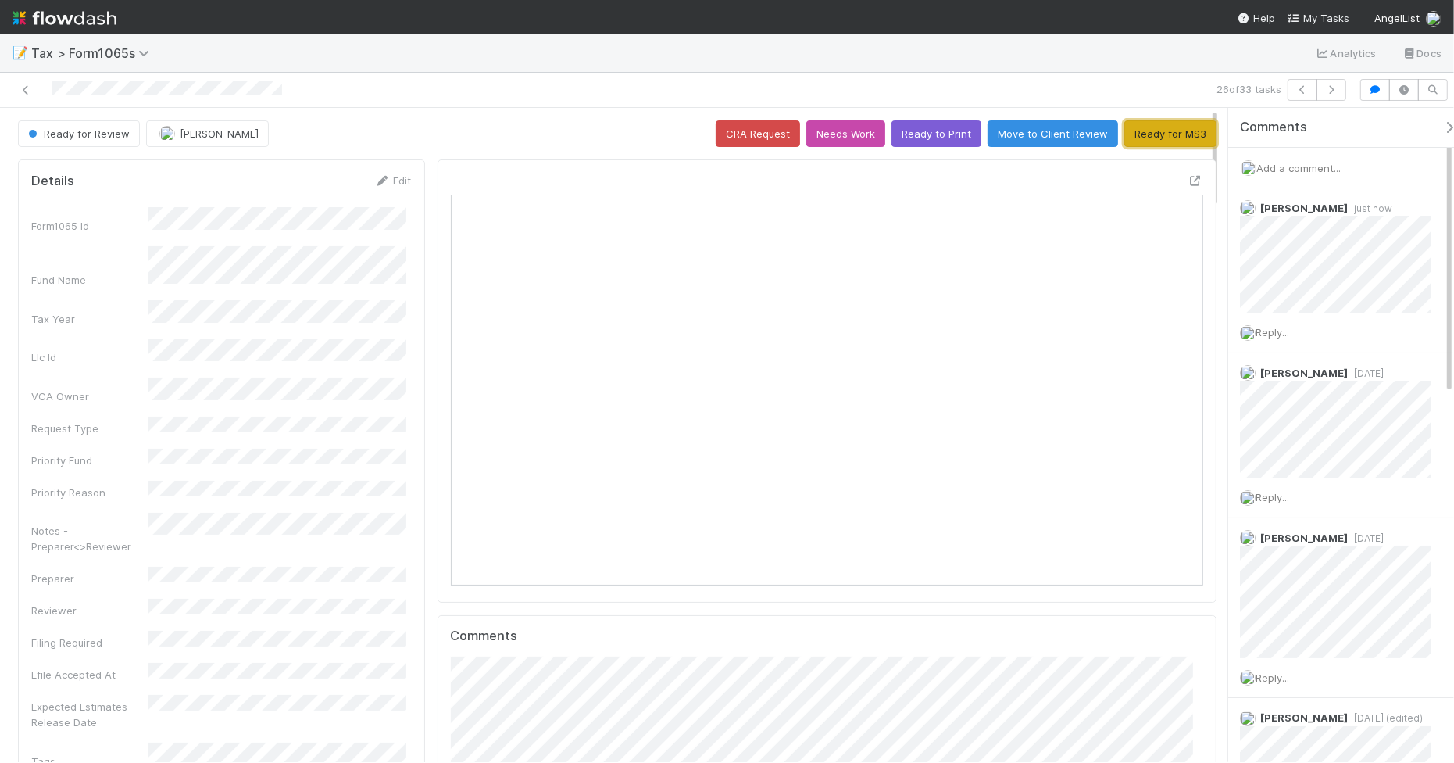
click at [1160, 129] on button "Ready for MS3" at bounding box center [1170, 133] width 92 height 27
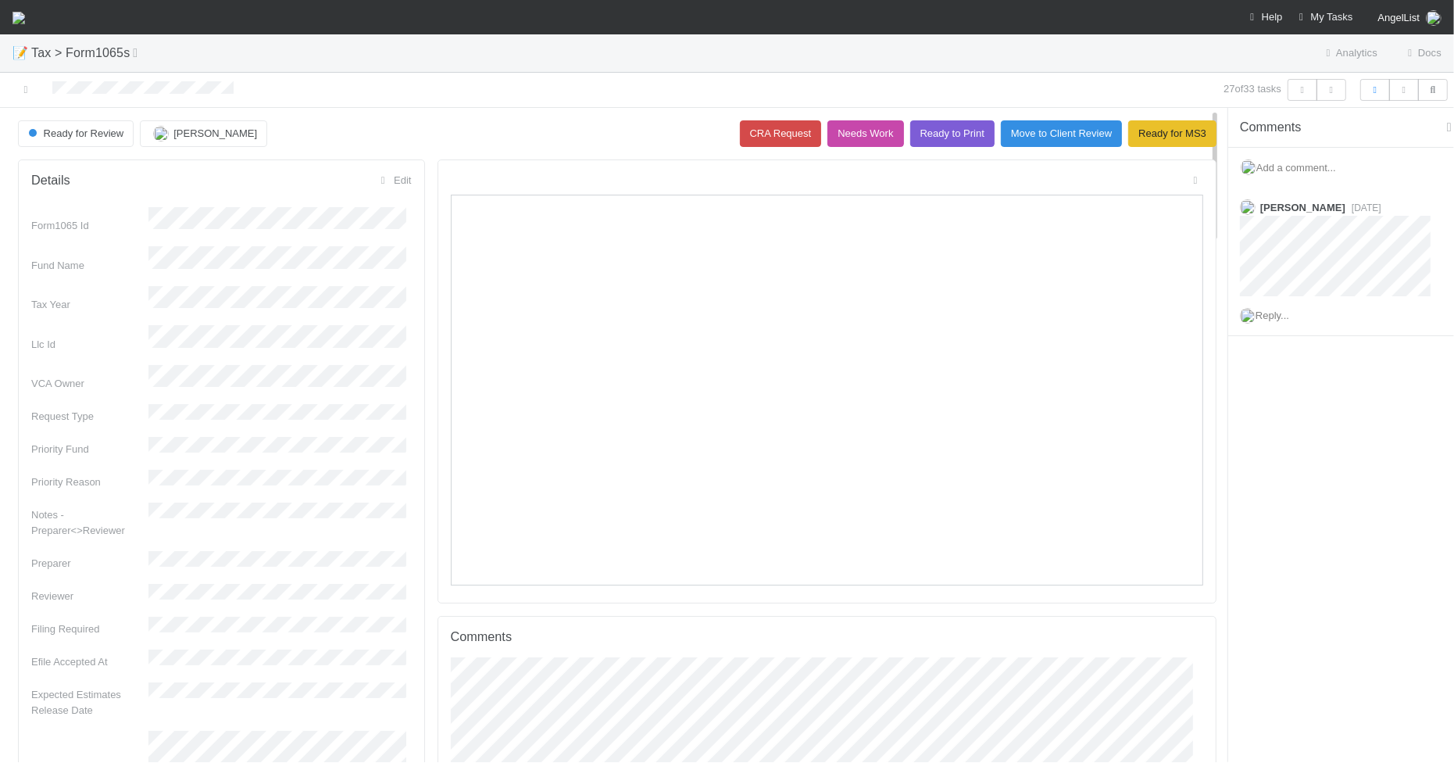
scroll to position [302, 727]
click at [1333, 91] on icon "button" at bounding box center [1332, 89] width 16 height 9
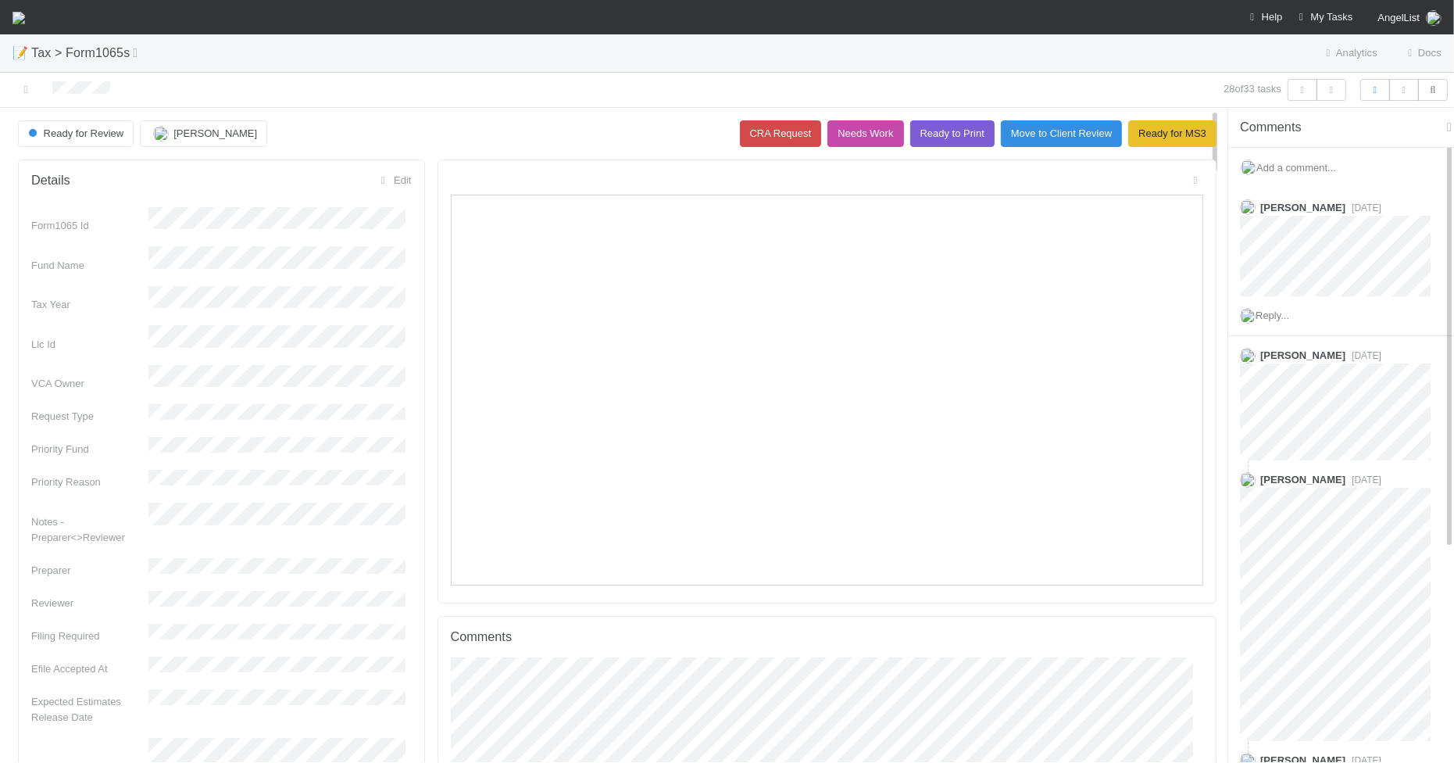
scroll to position [302, 727]
click at [1333, 91] on icon "button" at bounding box center [1332, 89] width 16 height 9
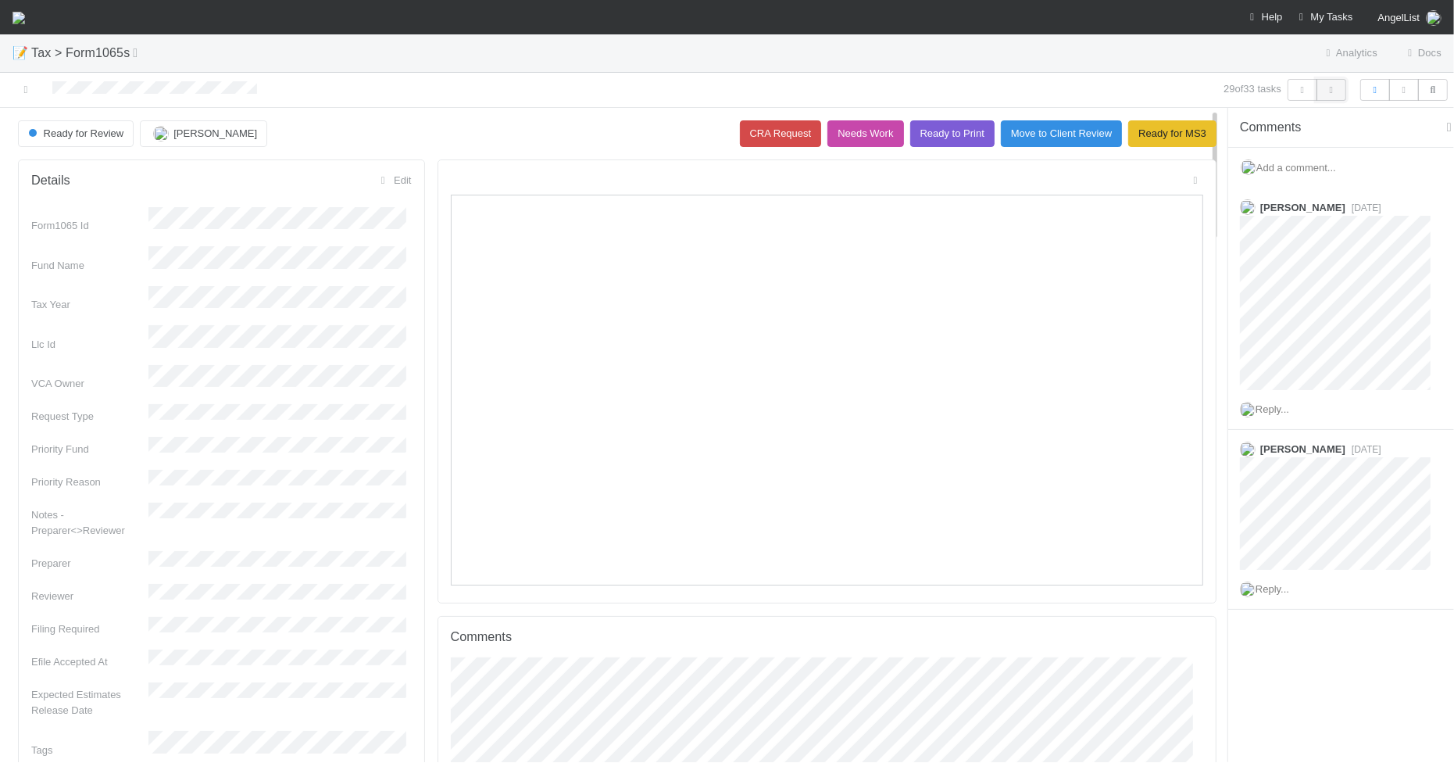
click at [1337, 88] on icon "button" at bounding box center [1332, 89] width 16 height 9
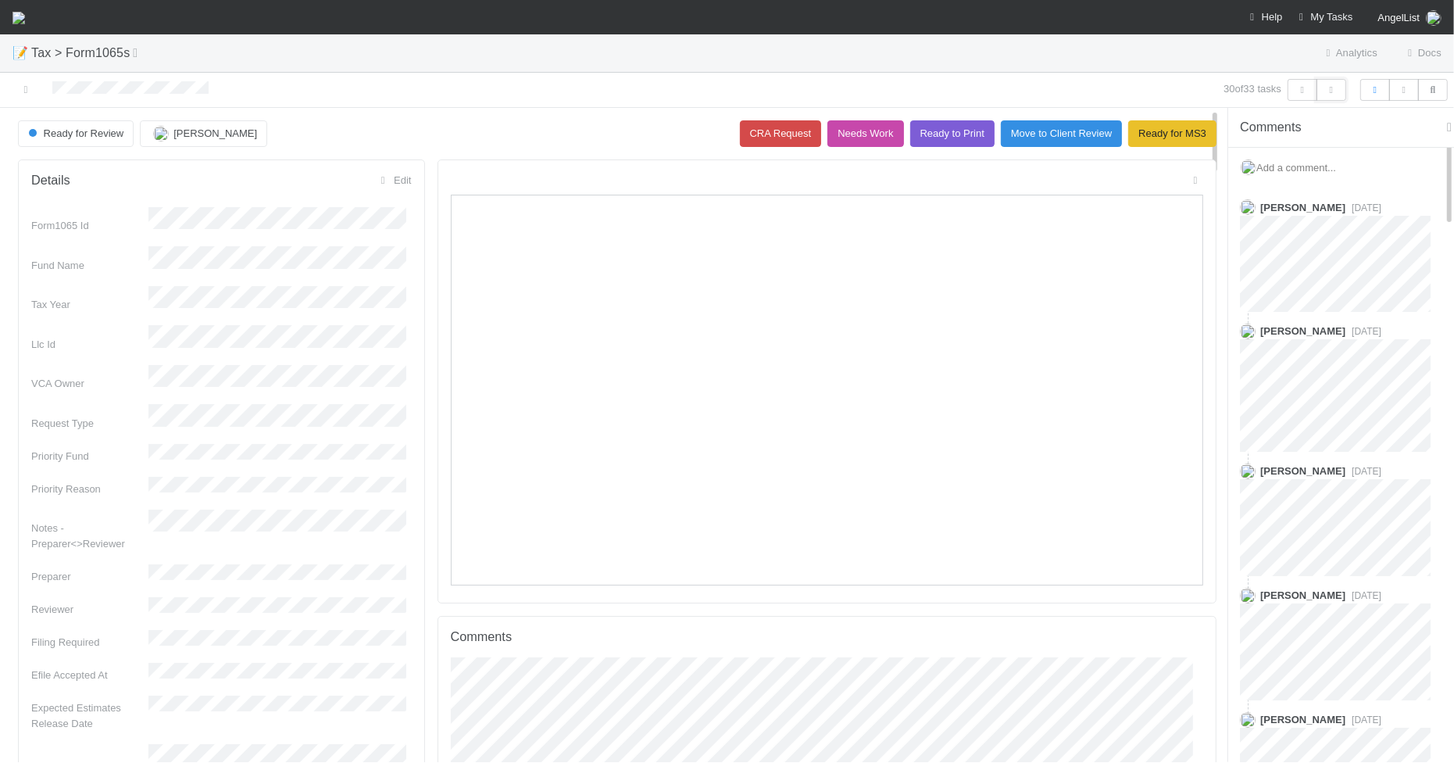
click at [1337, 88] on icon "button" at bounding box center [1332, 89] width 16 height 9
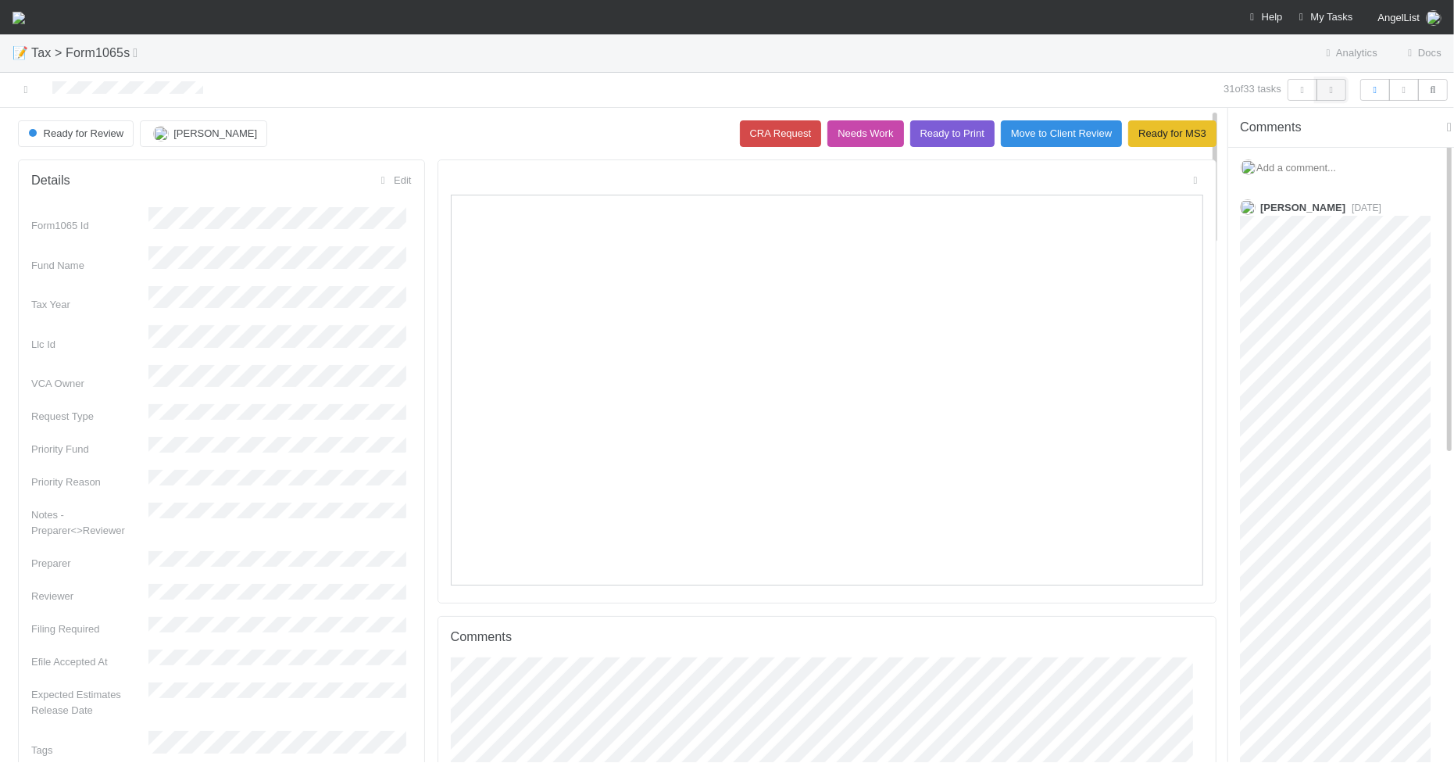
click at [1317, 95] on button "button" at bounding box center [1332, 90] width 30 height 22
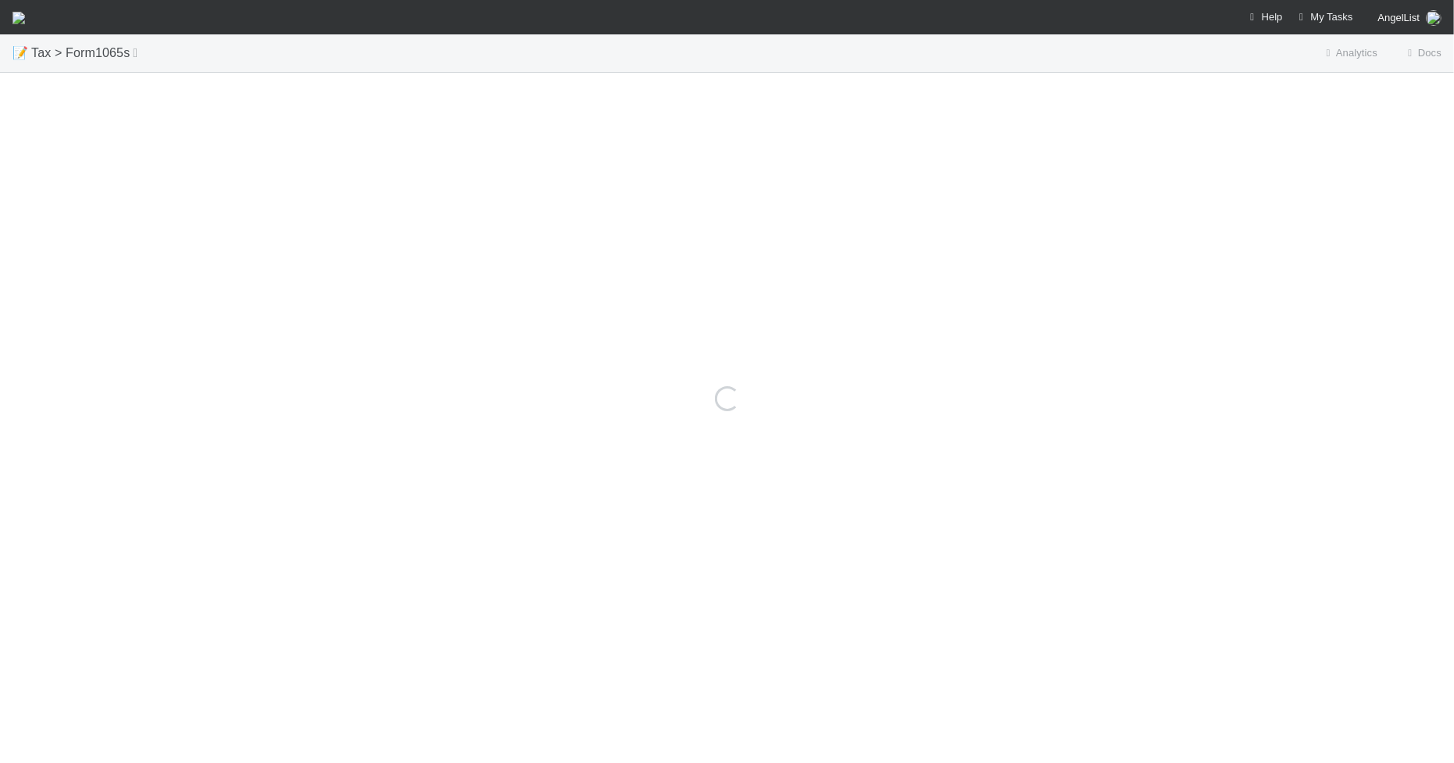
click at [1327, 88] on div "Loading..." at bounding box center [727, 398] width 1454 height 728
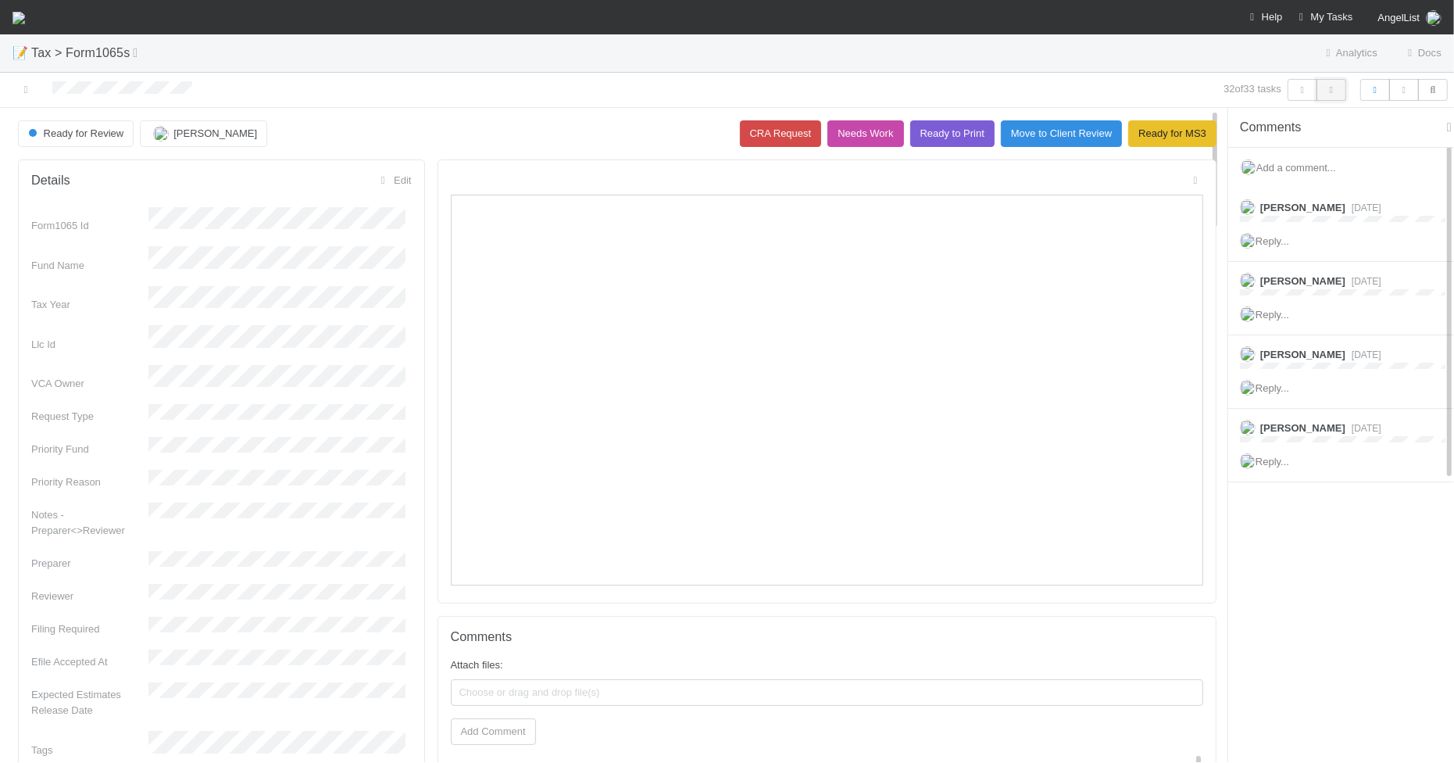
click at [1334, 91] on icon "button" at bounding box center [1332, 89] width 16 height 9
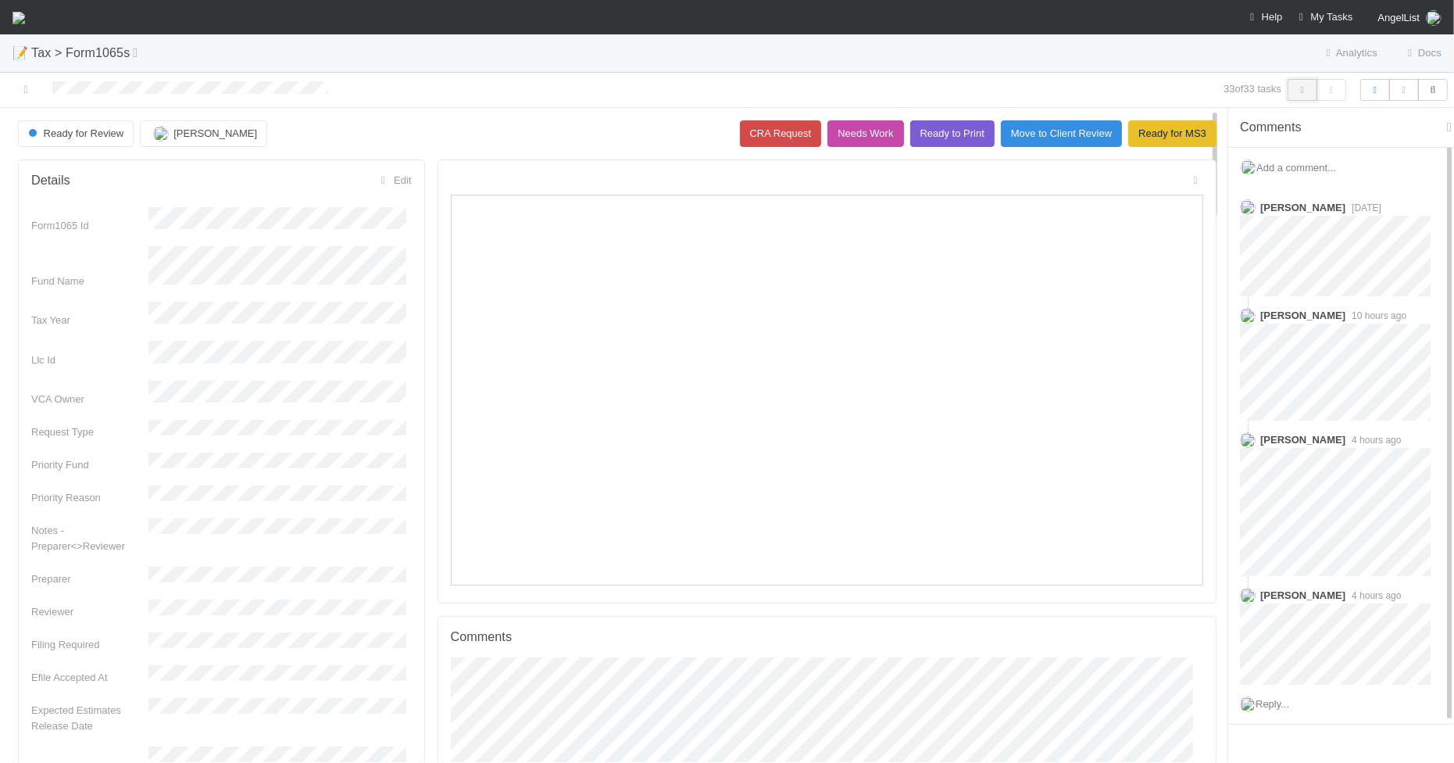
click at [1296, 92] on icon "button" at bounding box center [1303, 89] width 16 height 9
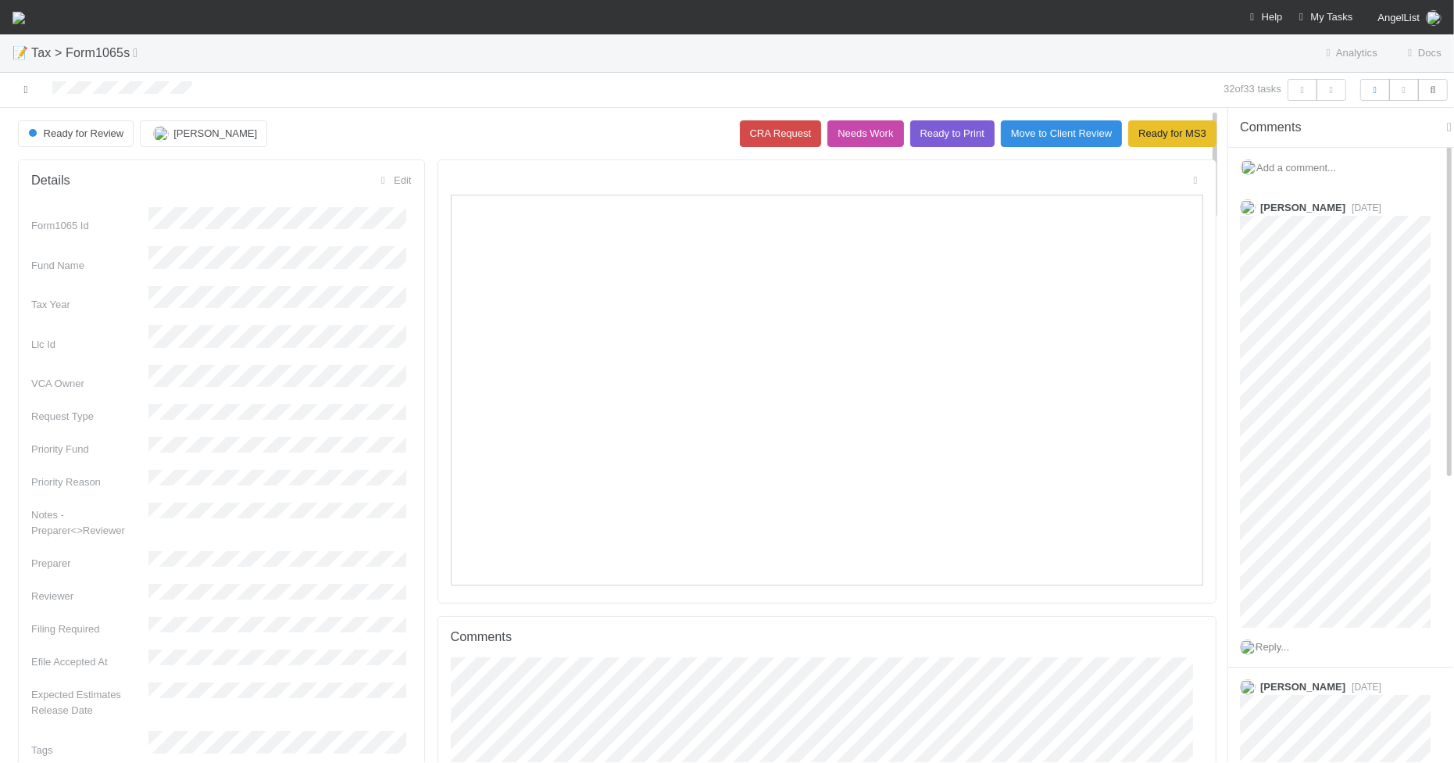
click at [23, 91] on icon at bounding box center [26, 89] width 16 height 10
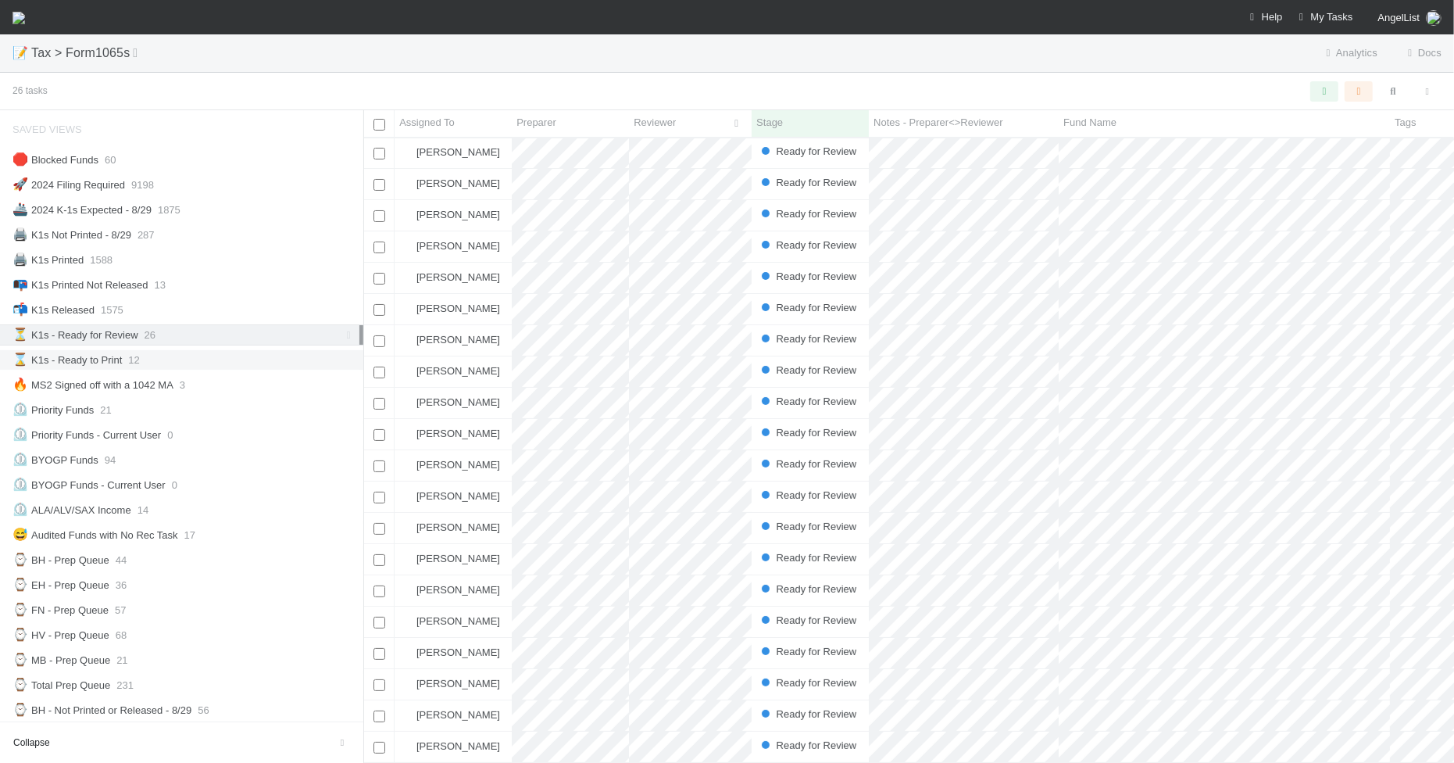
click at [215, 365] on div "⌛ K1s - Ready to Print 12" at bounding box center [186, 360] width 347 height 20
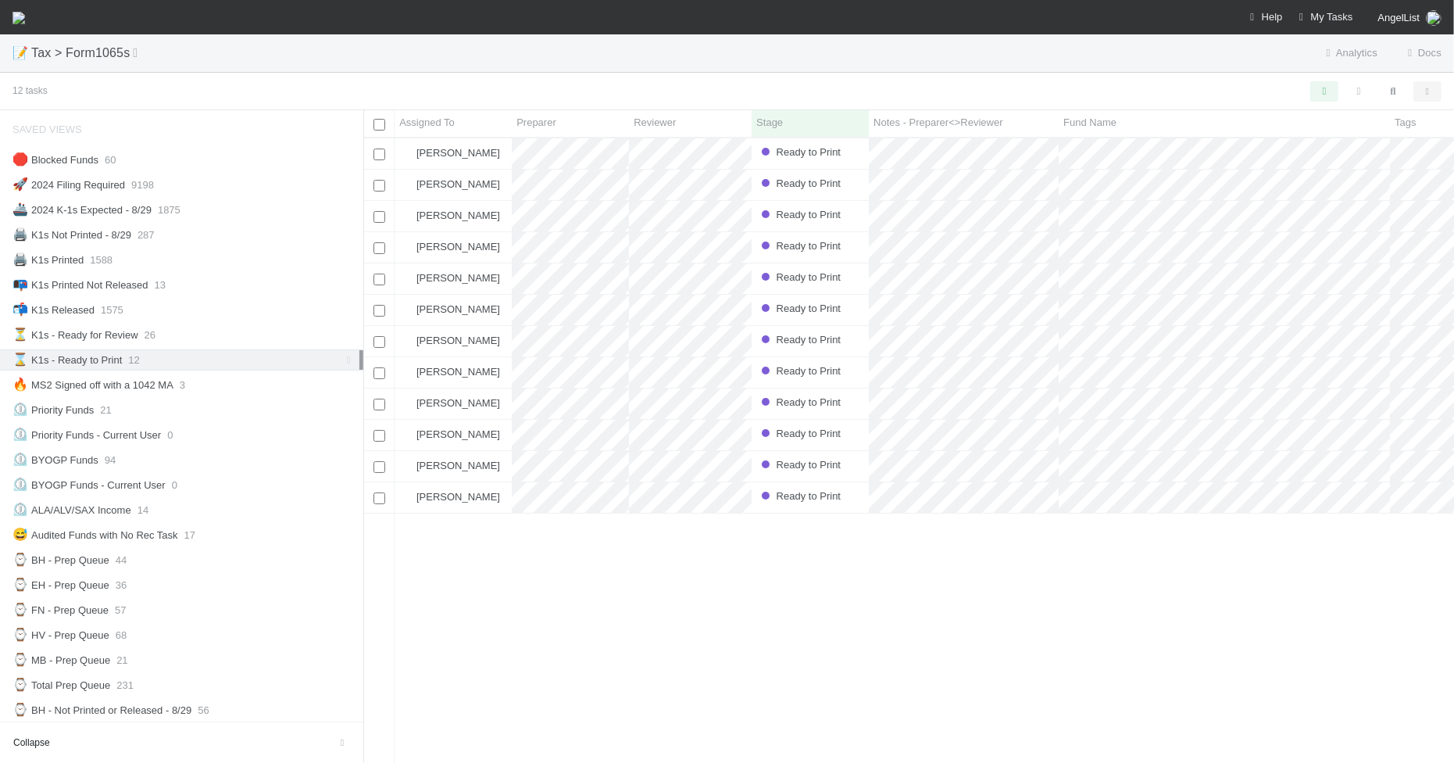
scroll to position [609, 1076]
click at [1428, 94] on icon "button" at bounding box center [1428, 91] width 16 height 9
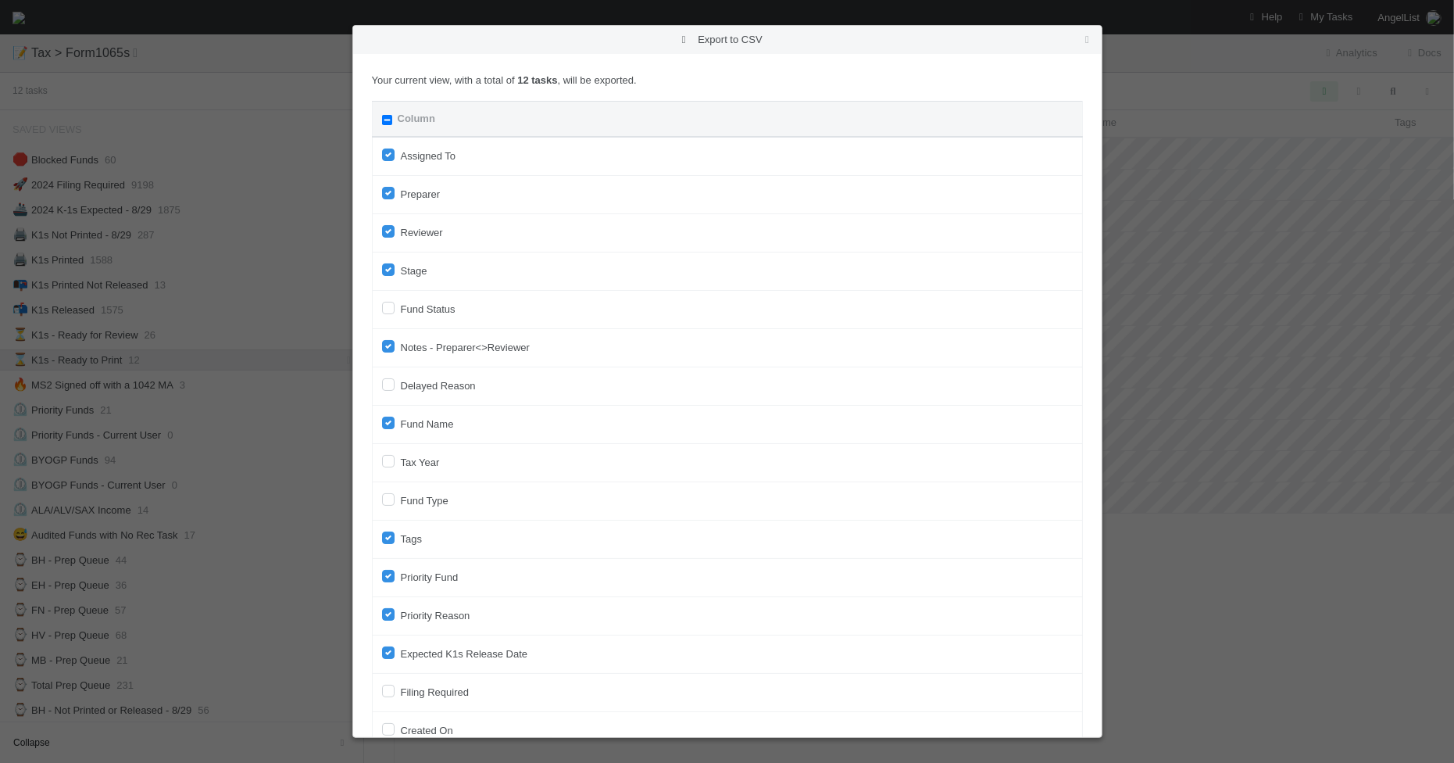
click at [387, 120] on input "Column" at bounding box center [387, 120] width 10 height 10
checkbox input "true"
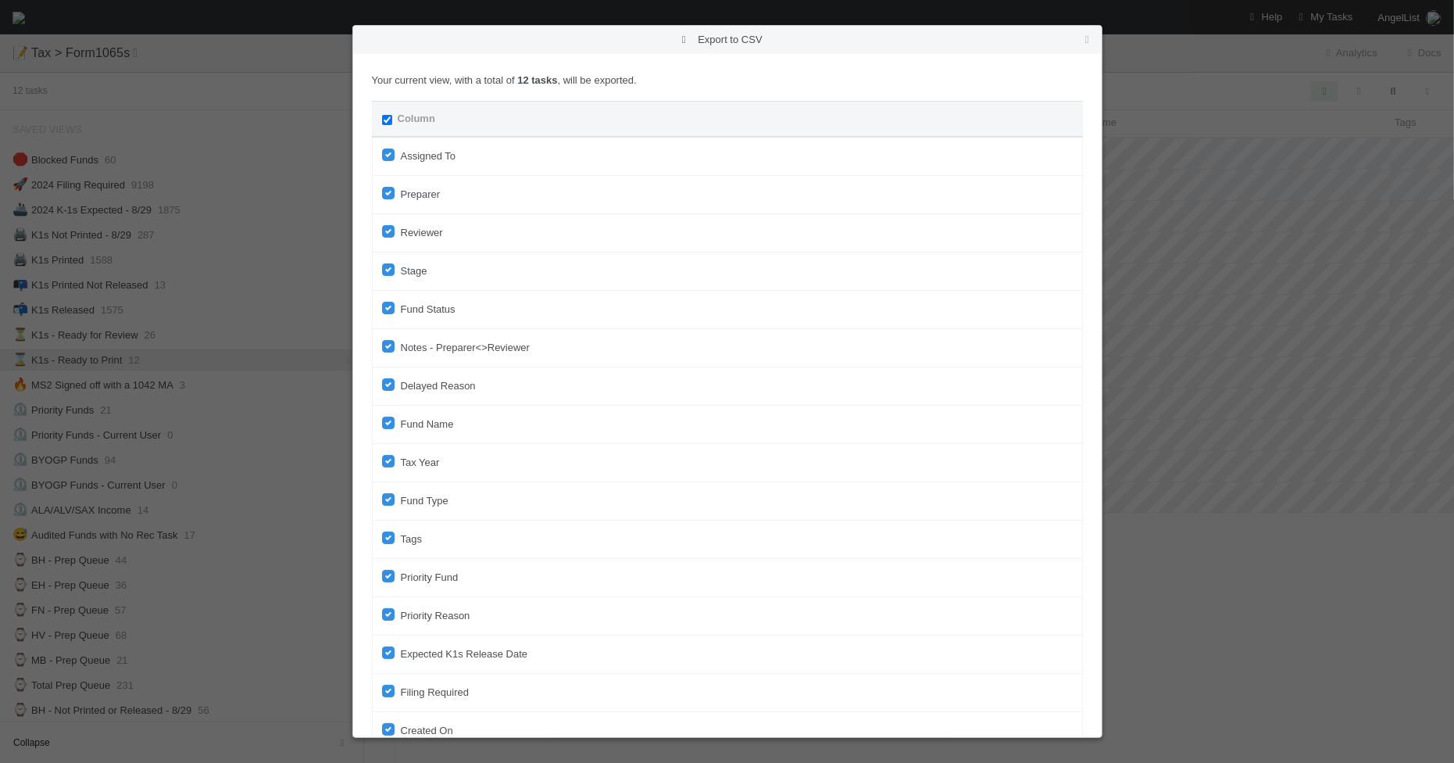
checkbox input "true"
checkbox On "true"
checkbox input "true"
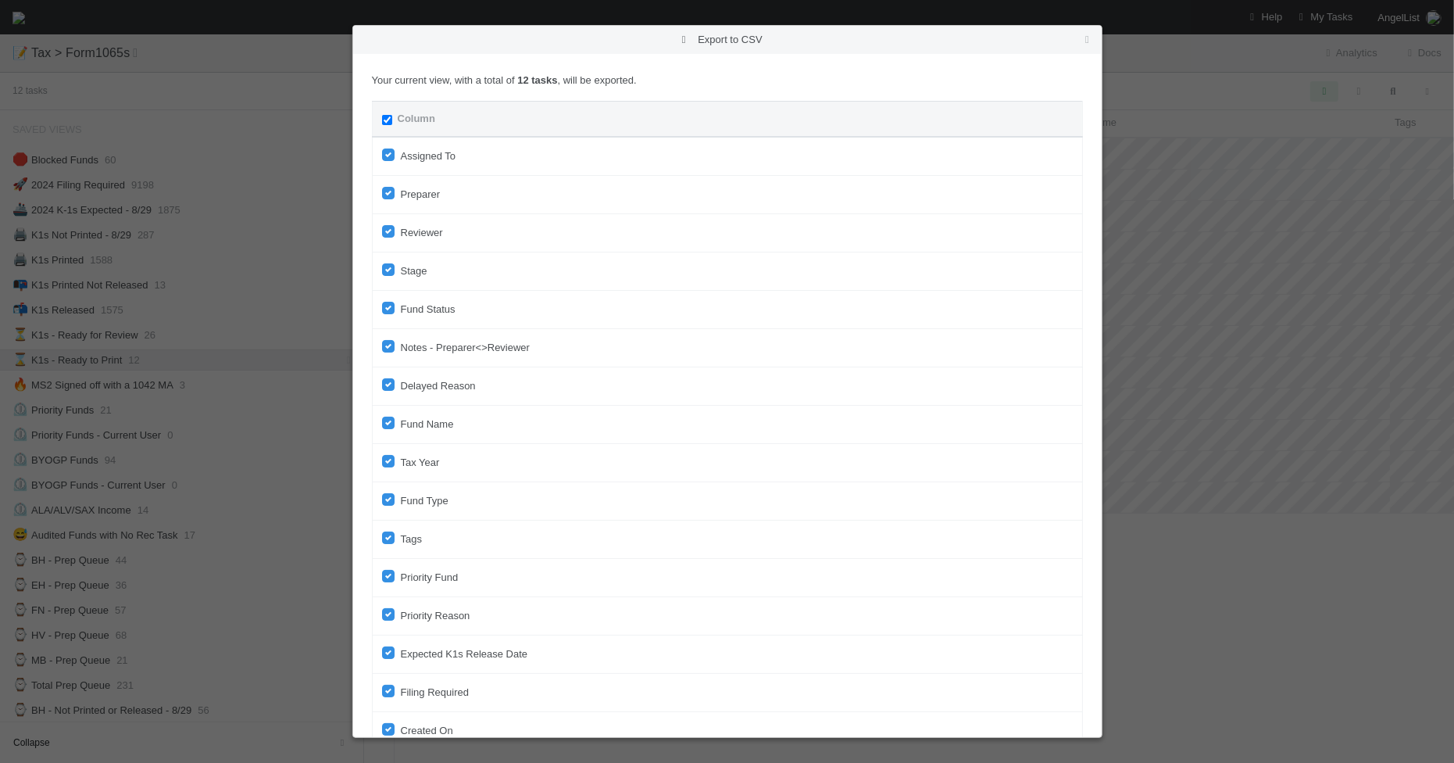
checkbox input "true"
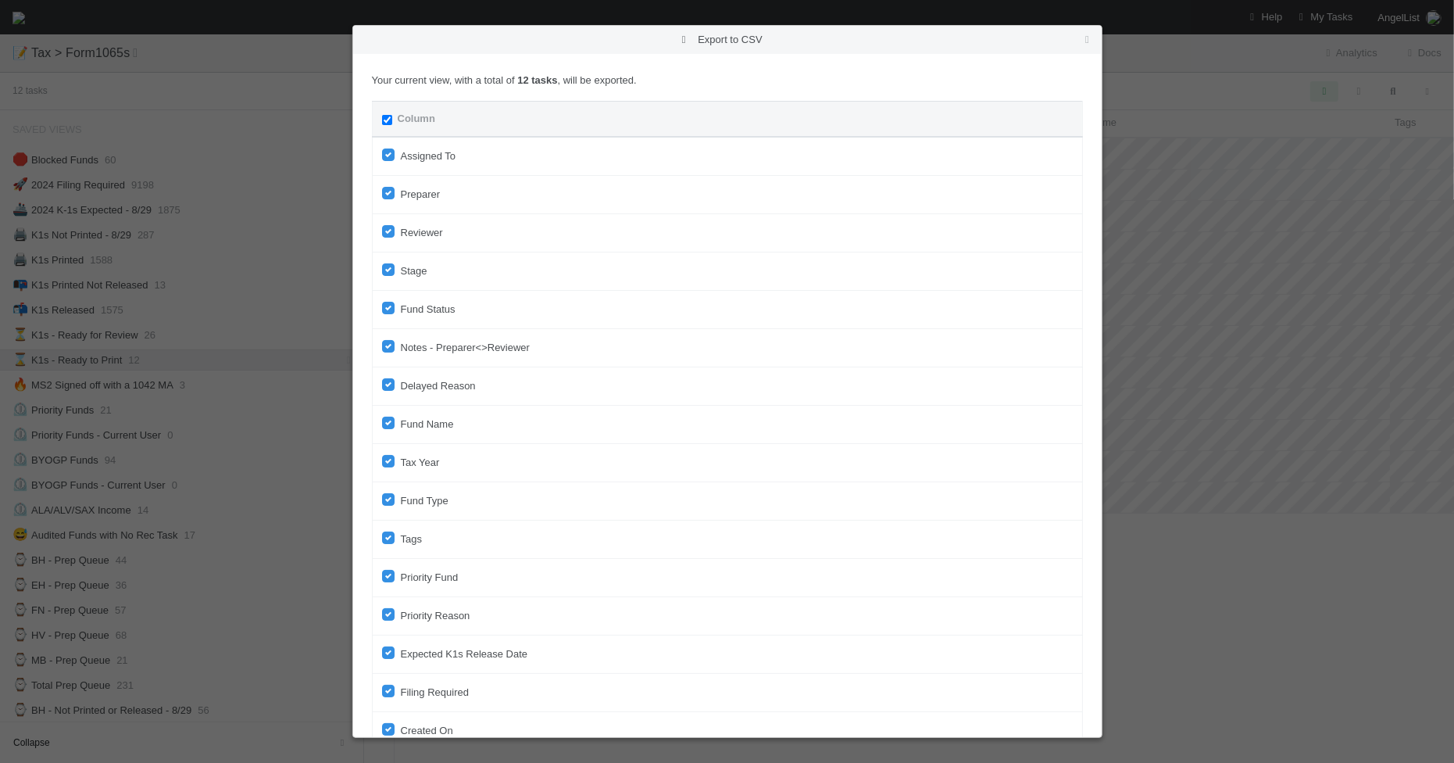
checkbox input "true"
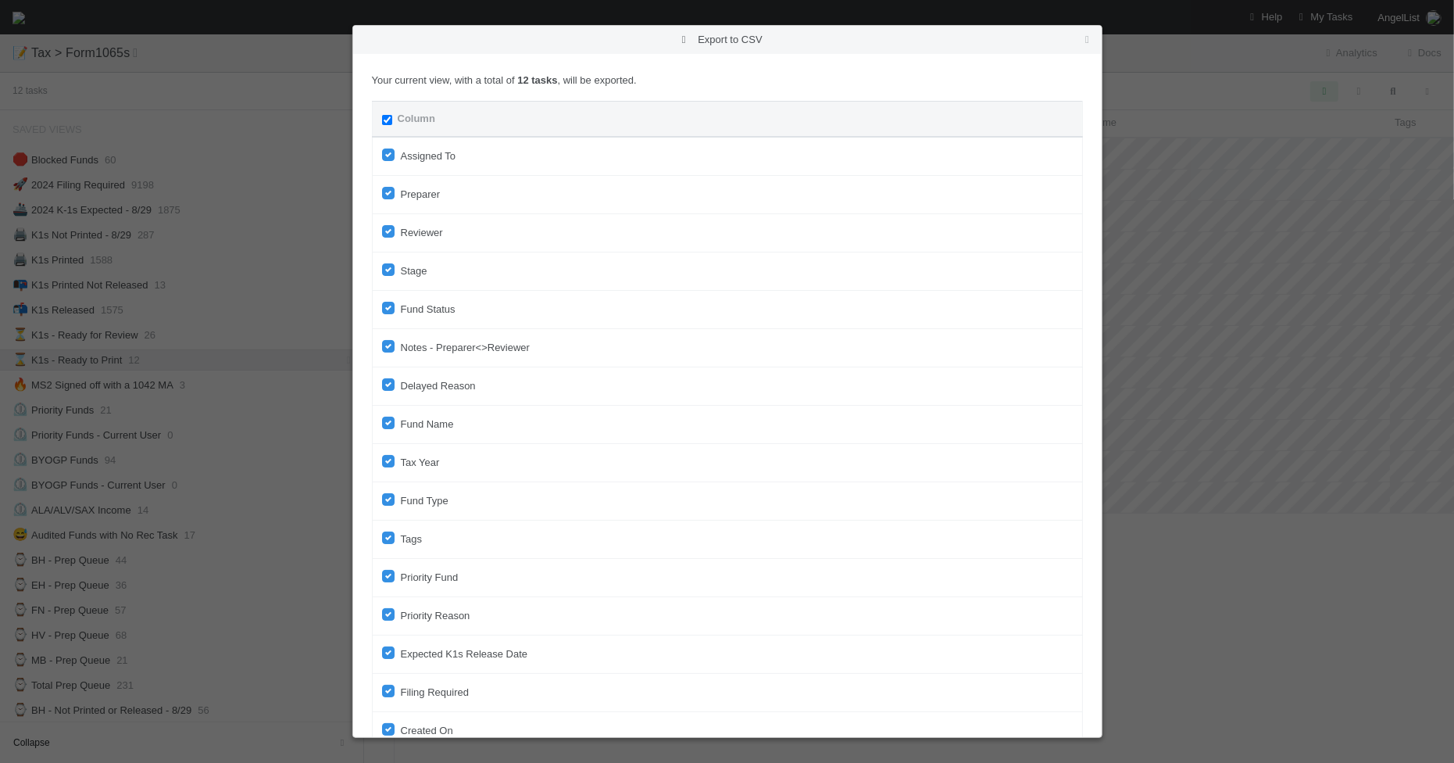
checkbox input "true"
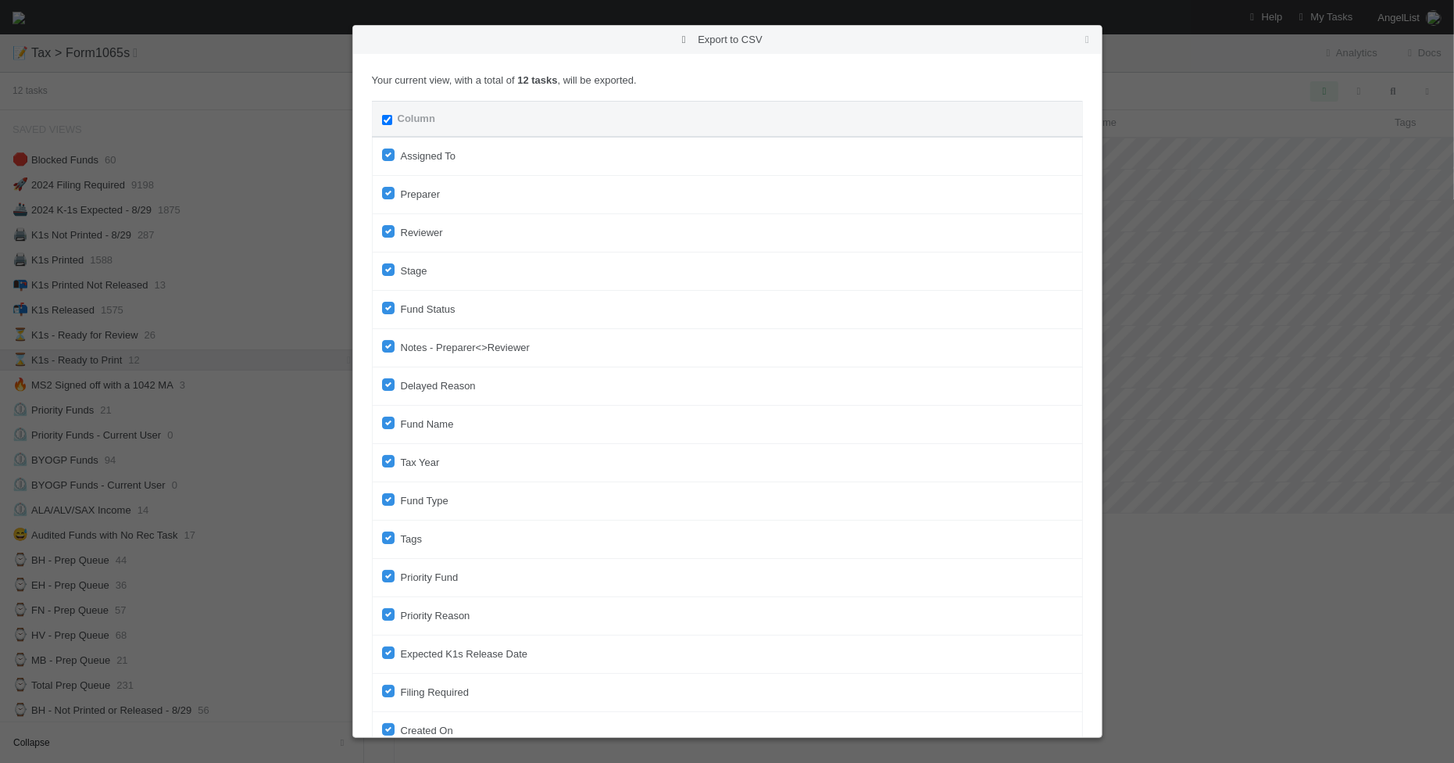
checkbox input "true"
click at [387, 120] on input "Column" at bounding box center [387, 120] width 10 height 10
checkbox input "false"
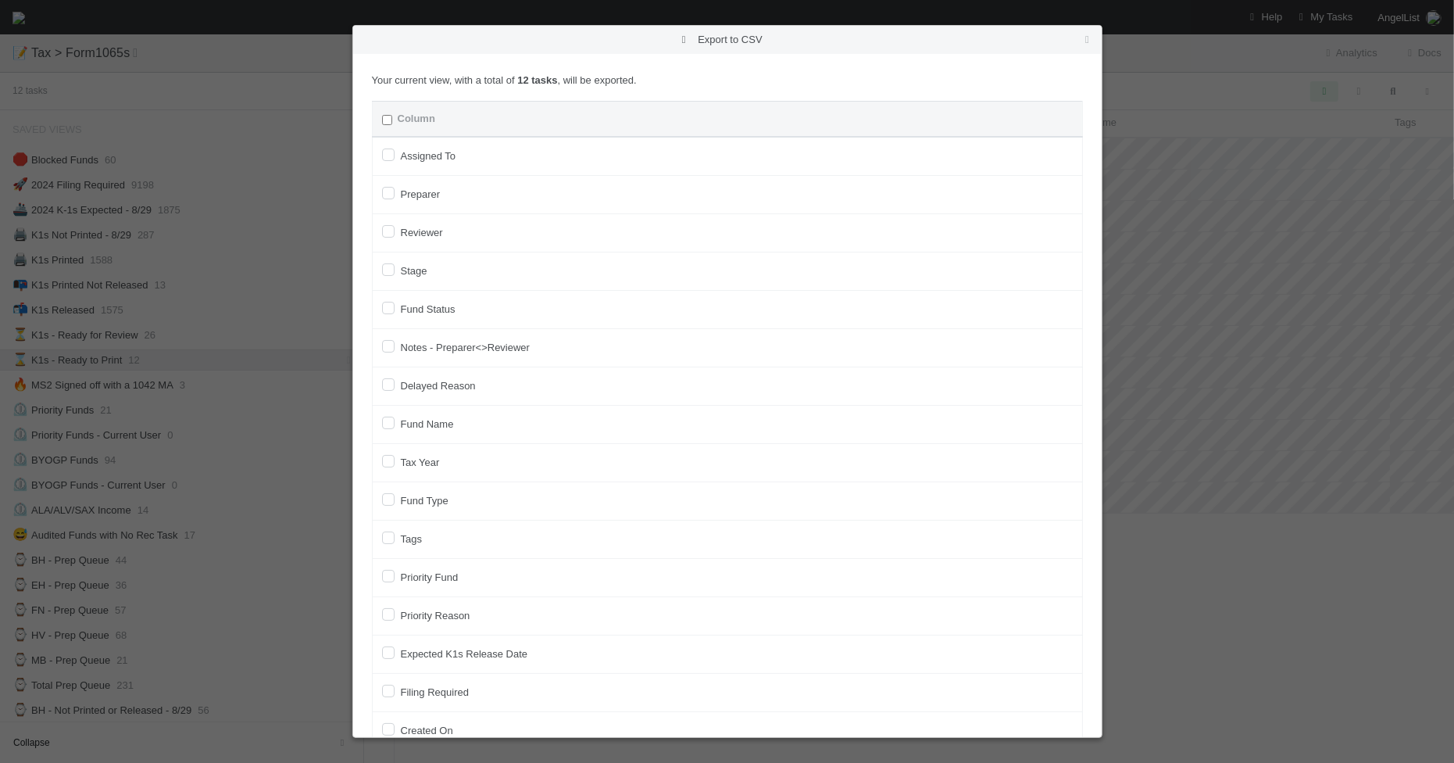
checkbox To "false"
checkbox input "false"
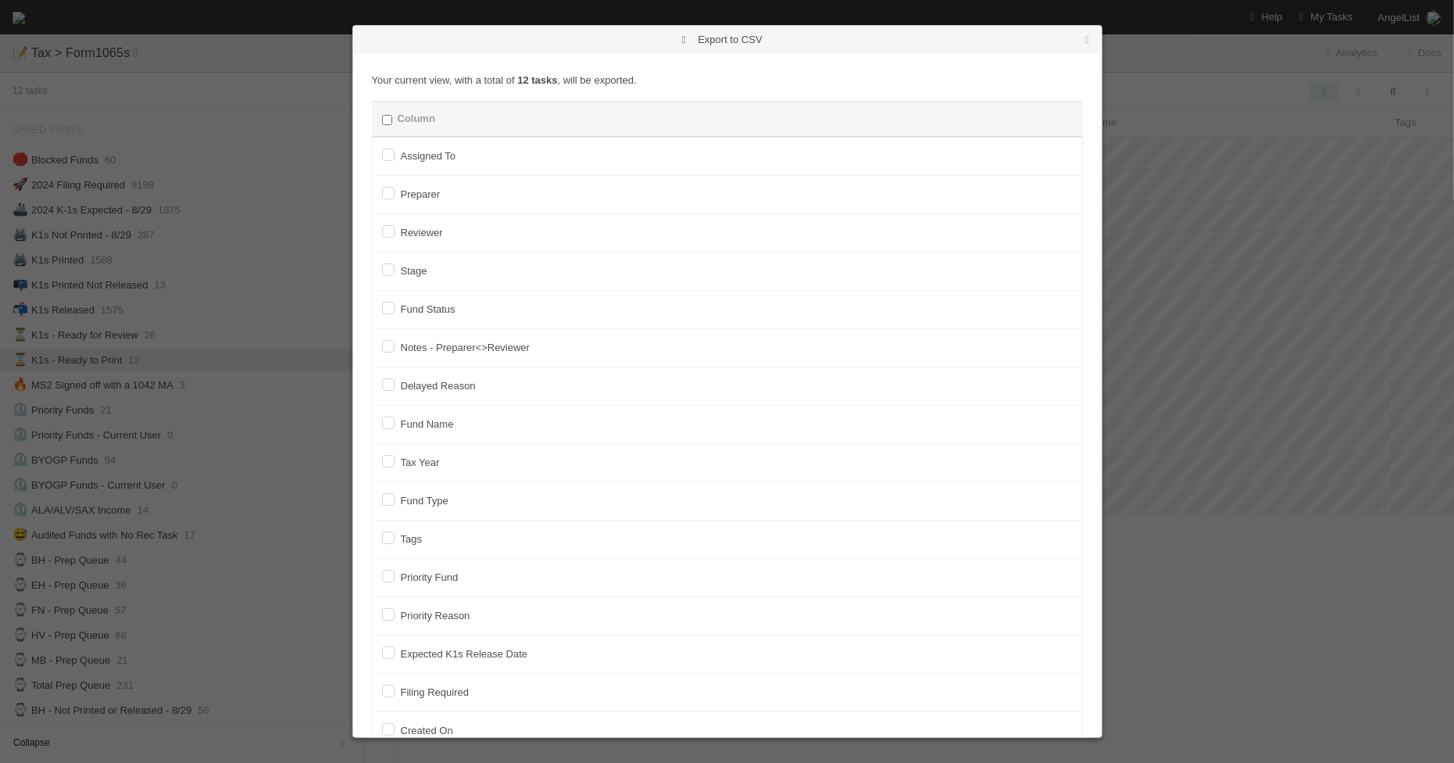
checkbox input "false"
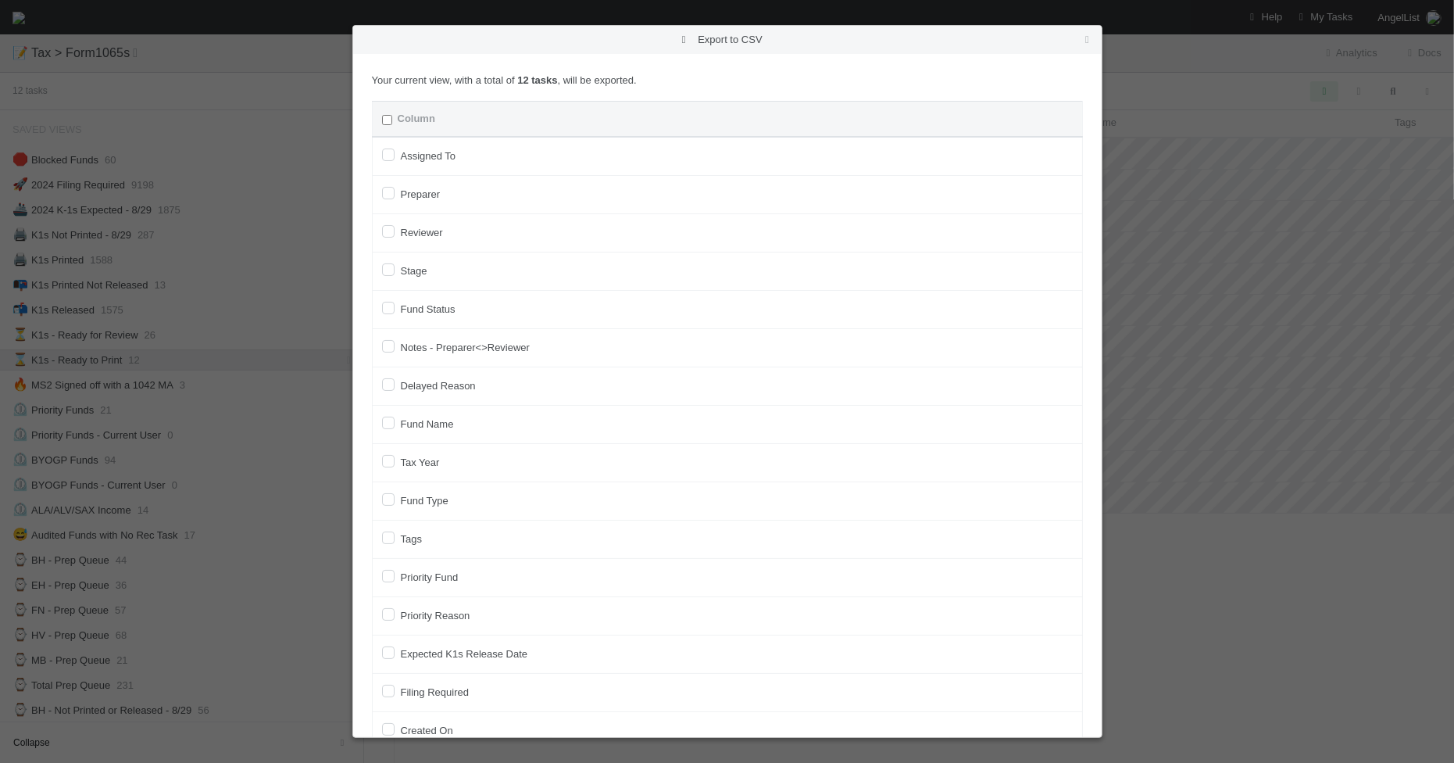
checkbox input "false"
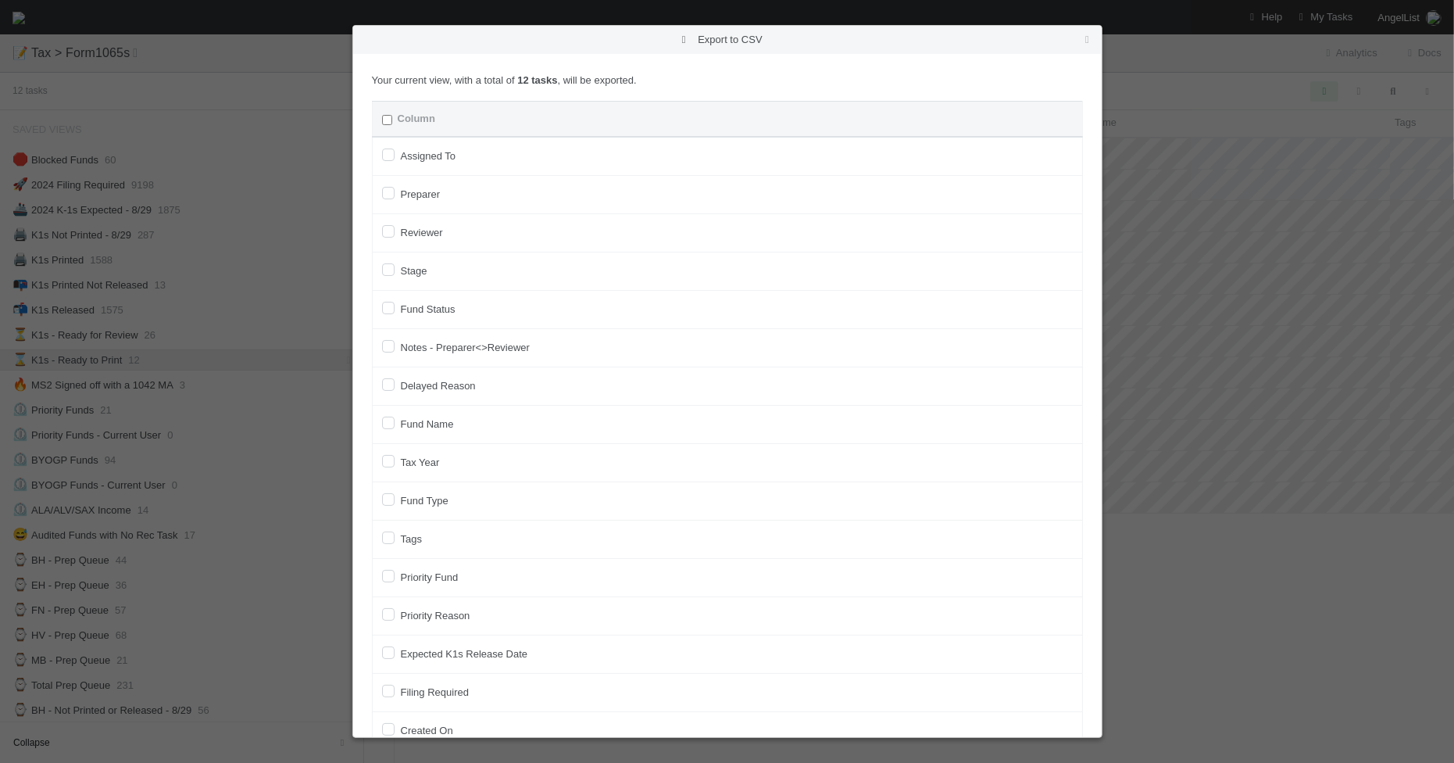
checkbox On "false"
checkbox input "false"
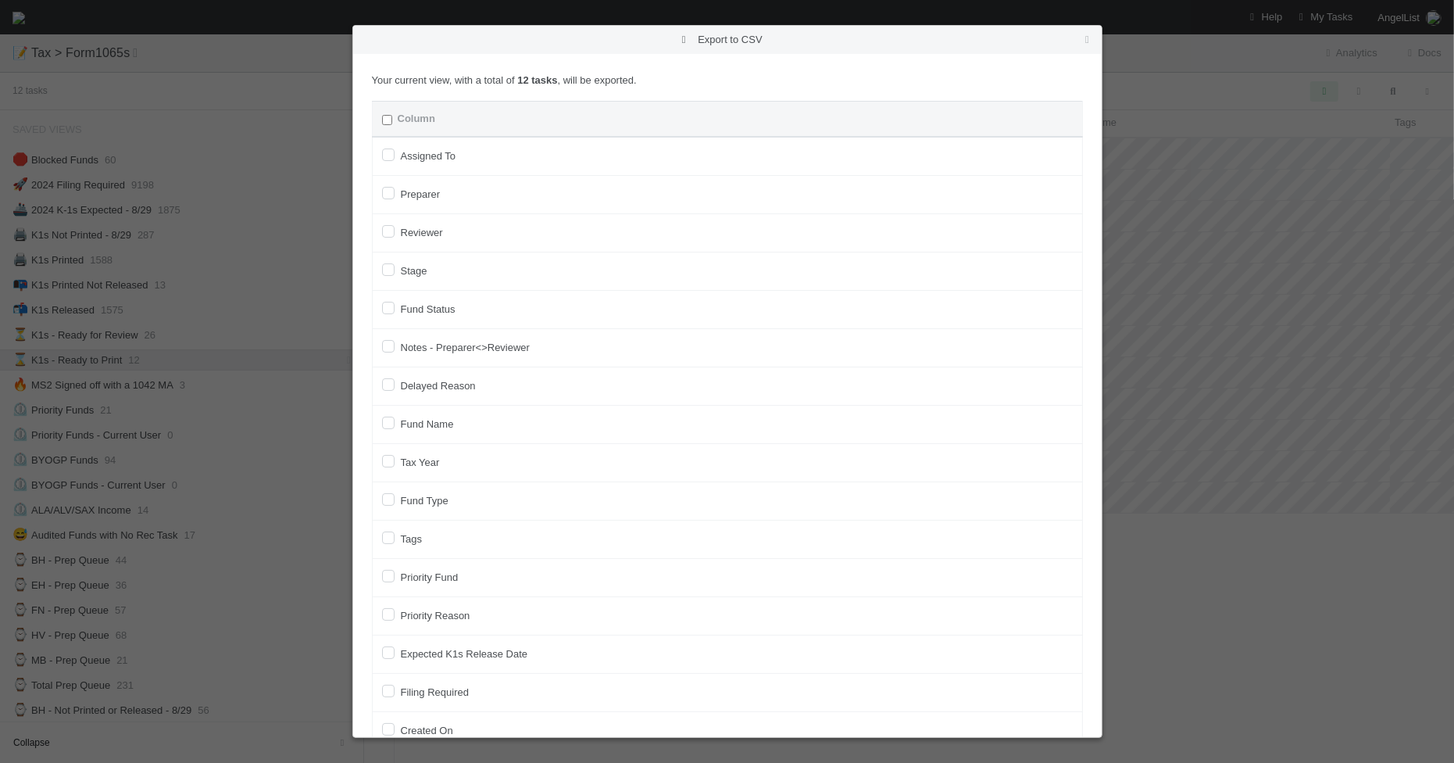
checkbox On "false"
checkbox input "false"
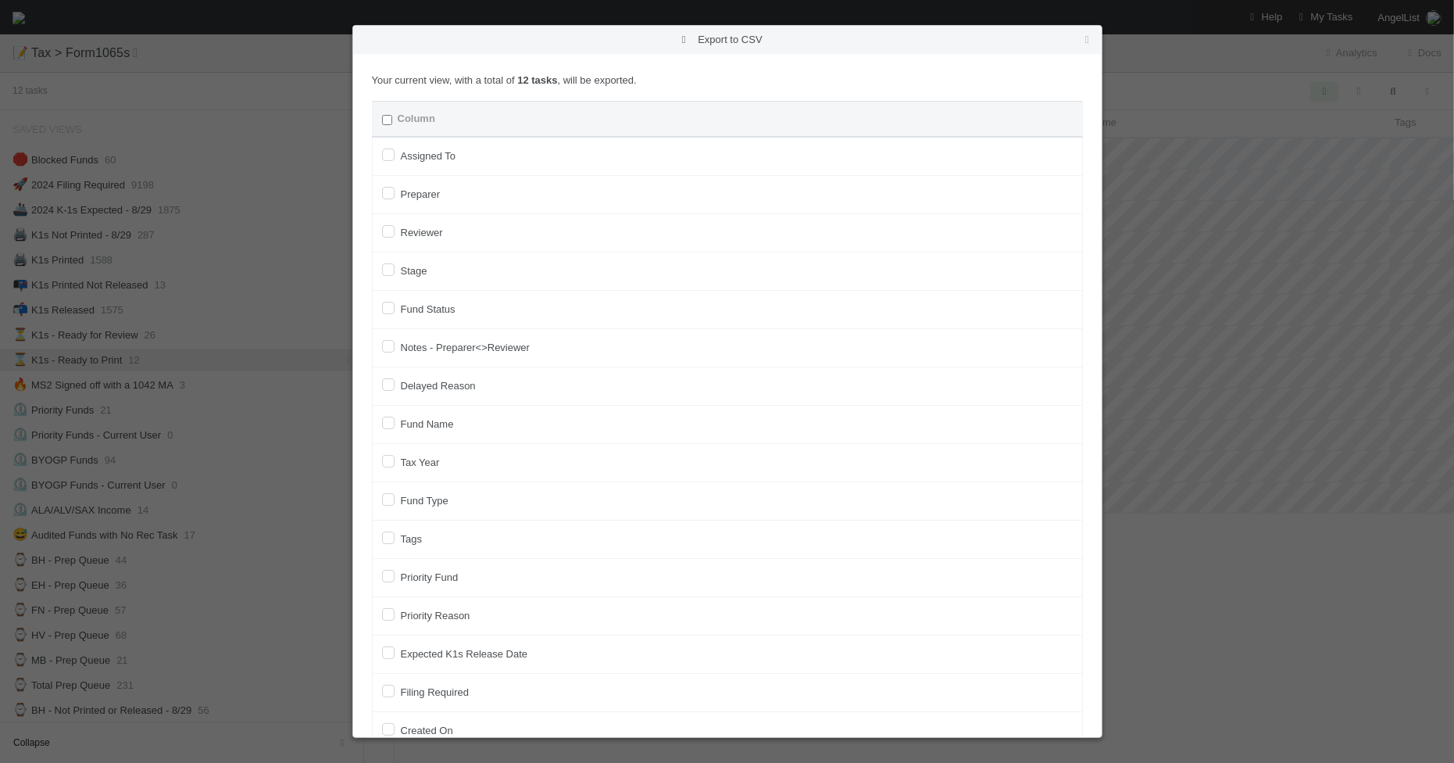
checkbox input "false"
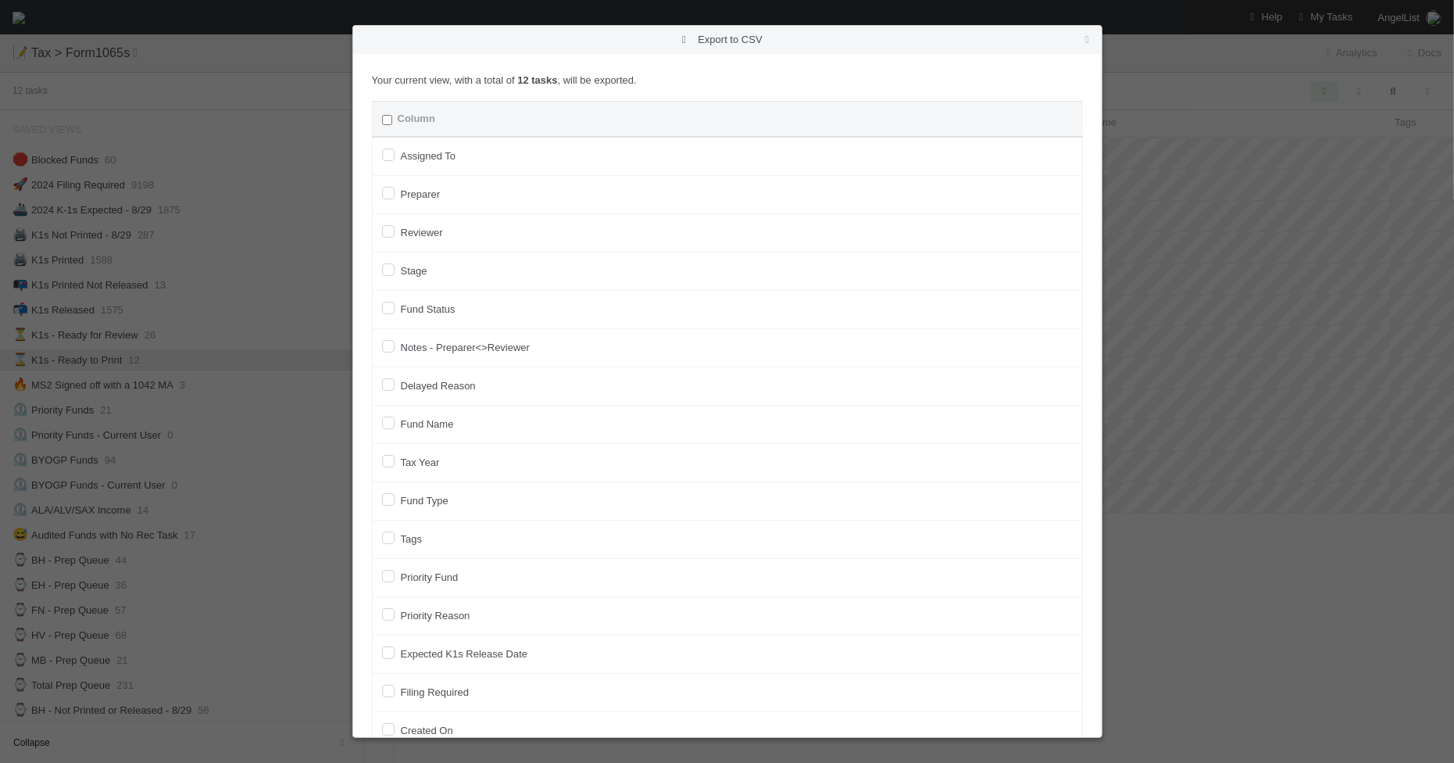
checkbox input "false"
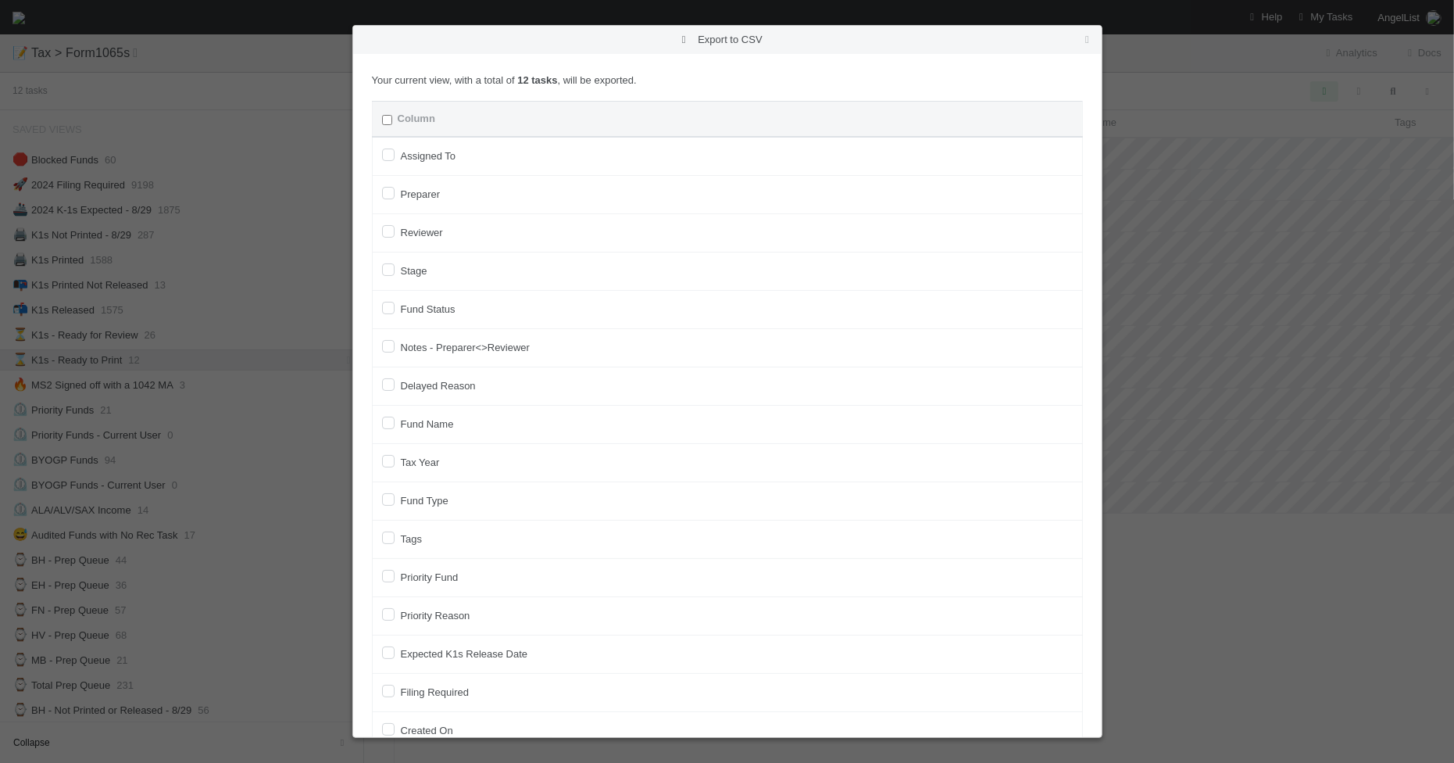
checkbox input "false"
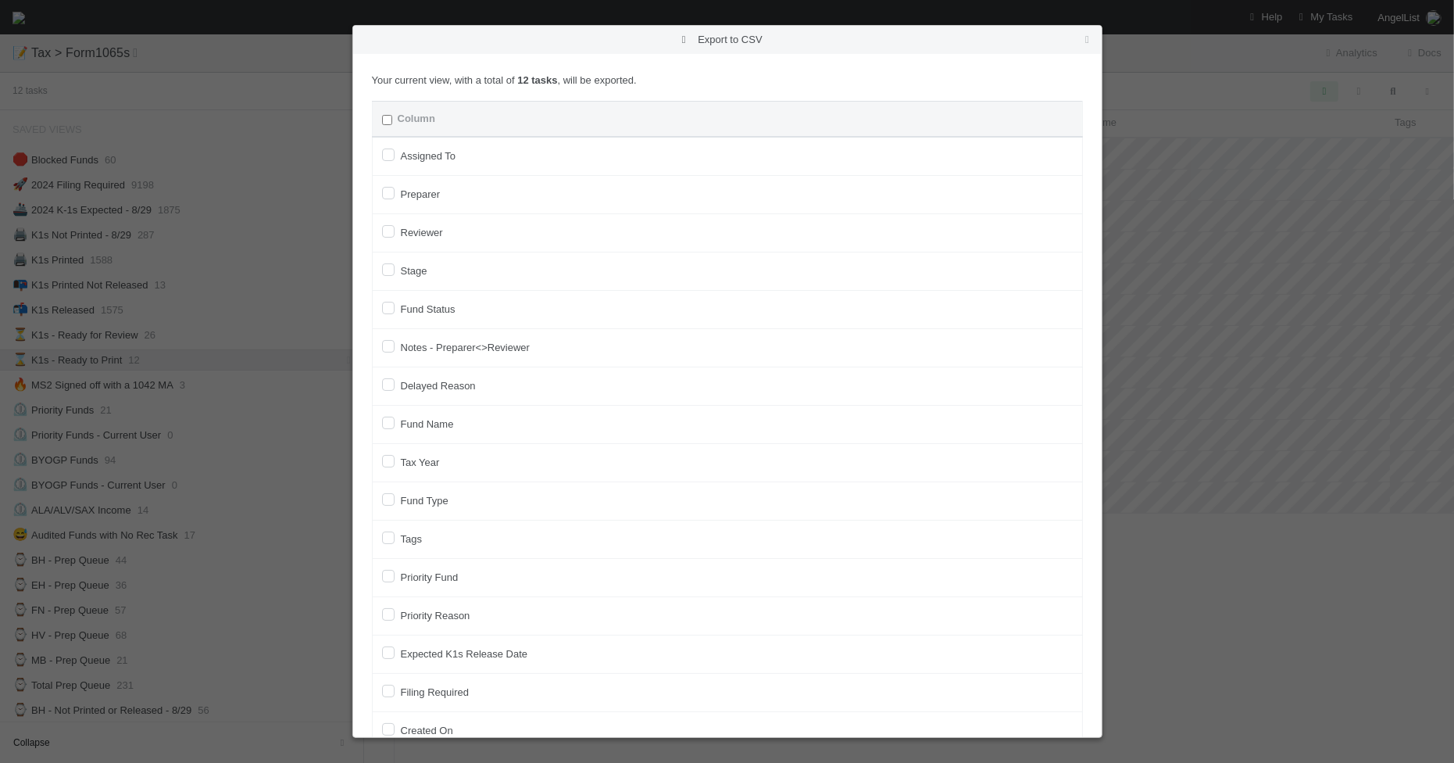
checkbox input "false"
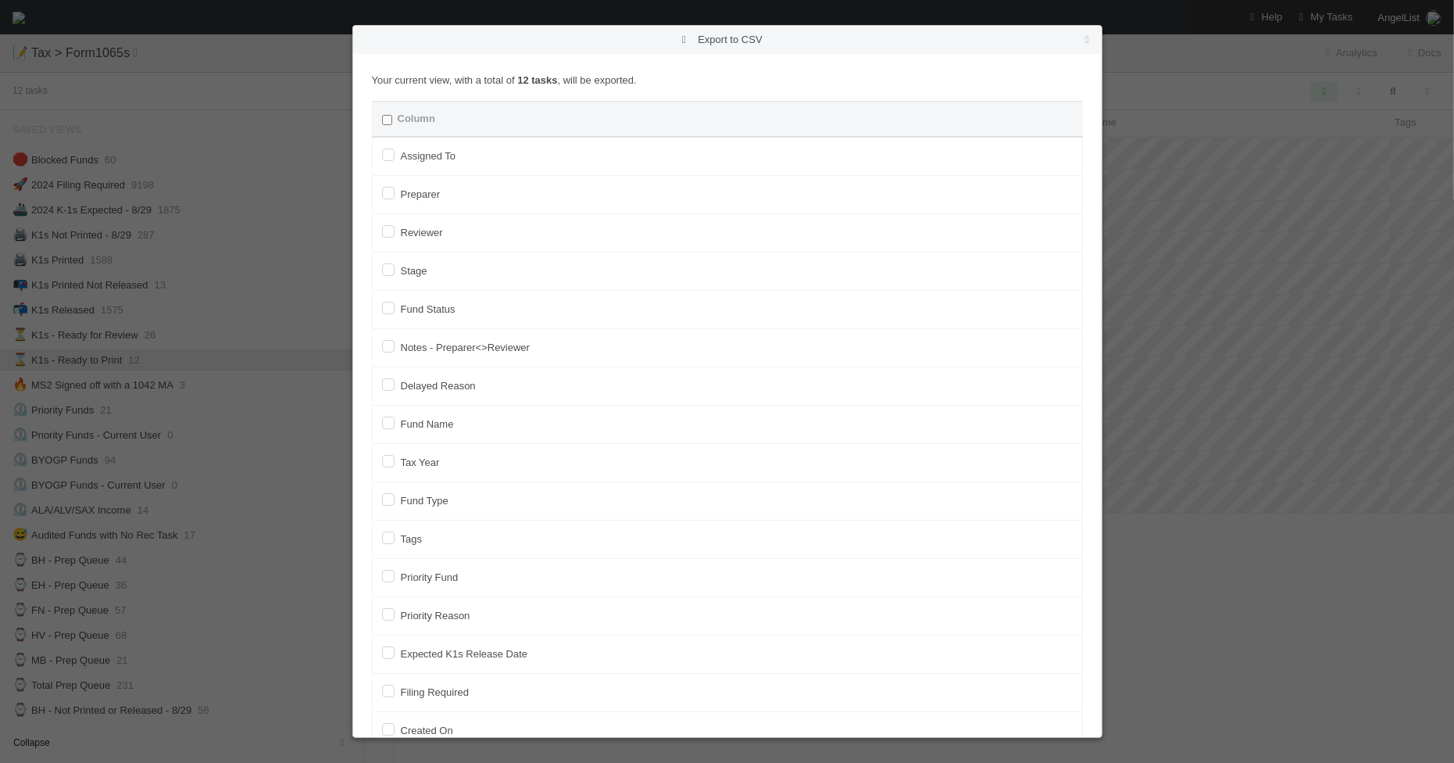
checkbox input "false"
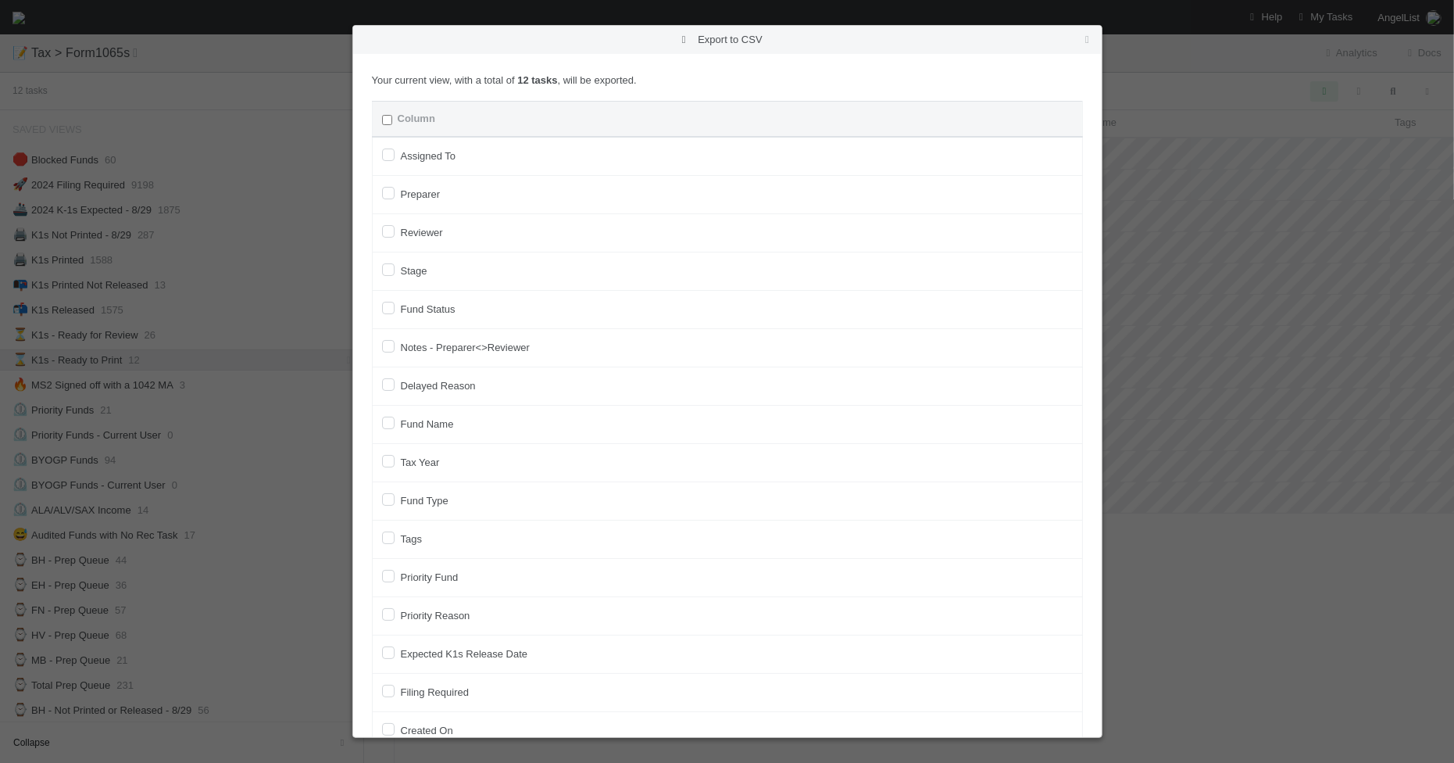
checkbox input "false"
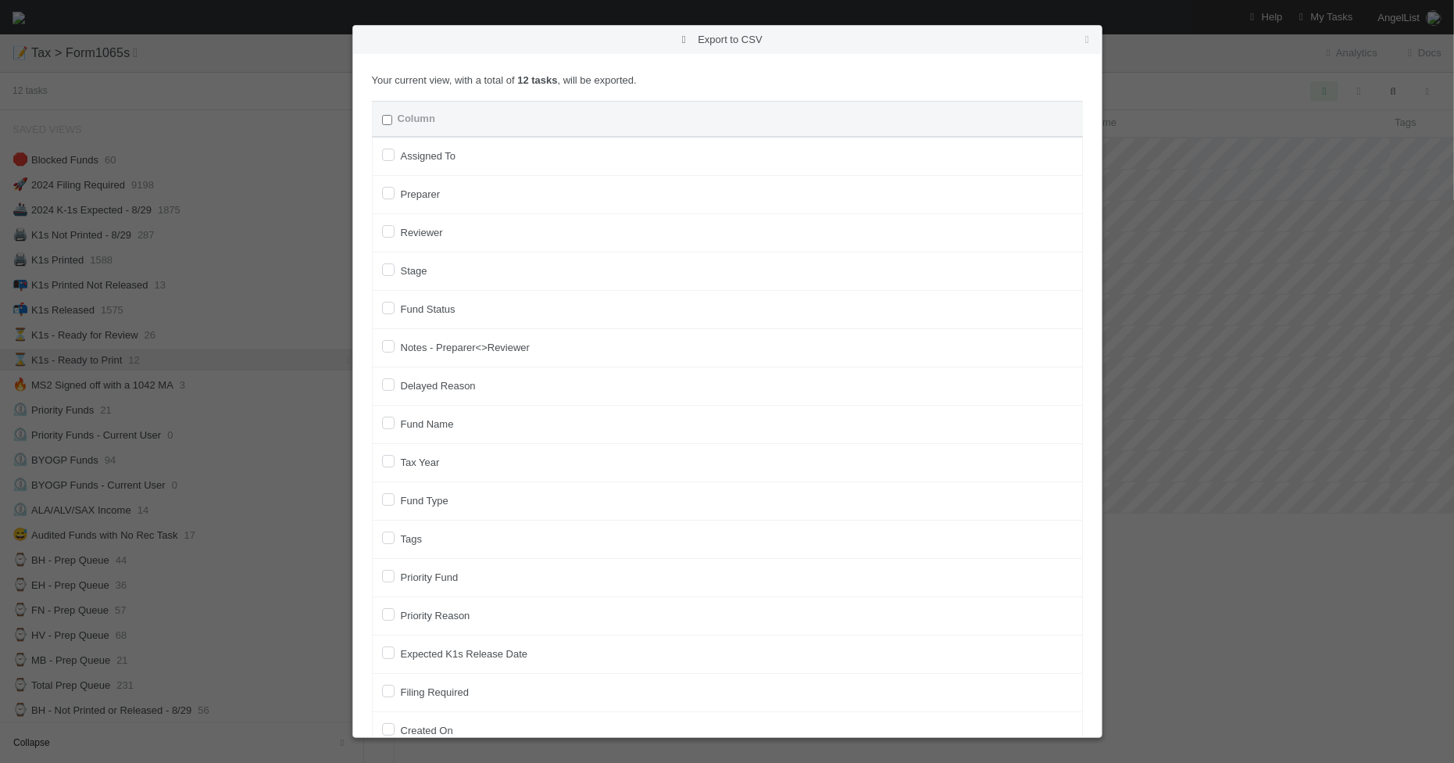
checkbox input "false"
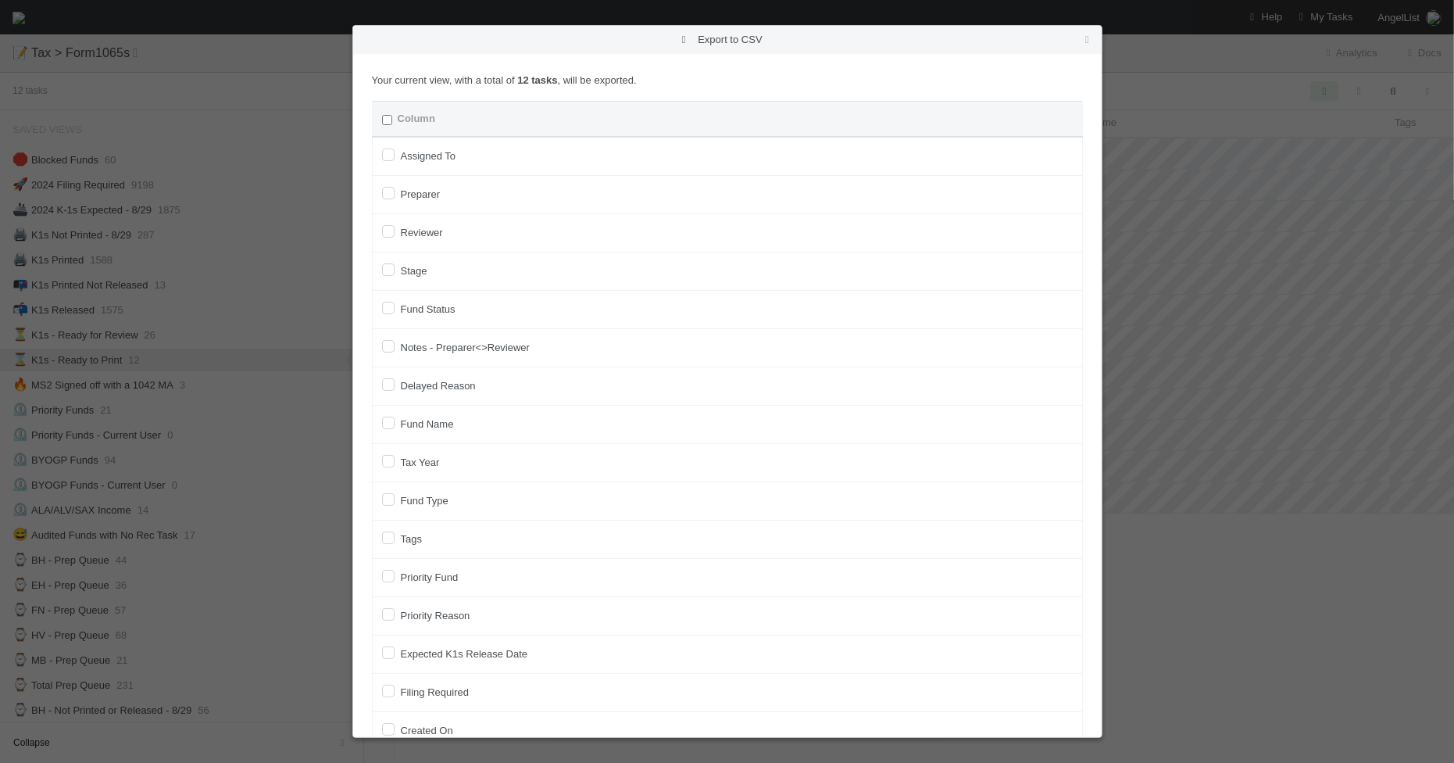
checkbox input "false"
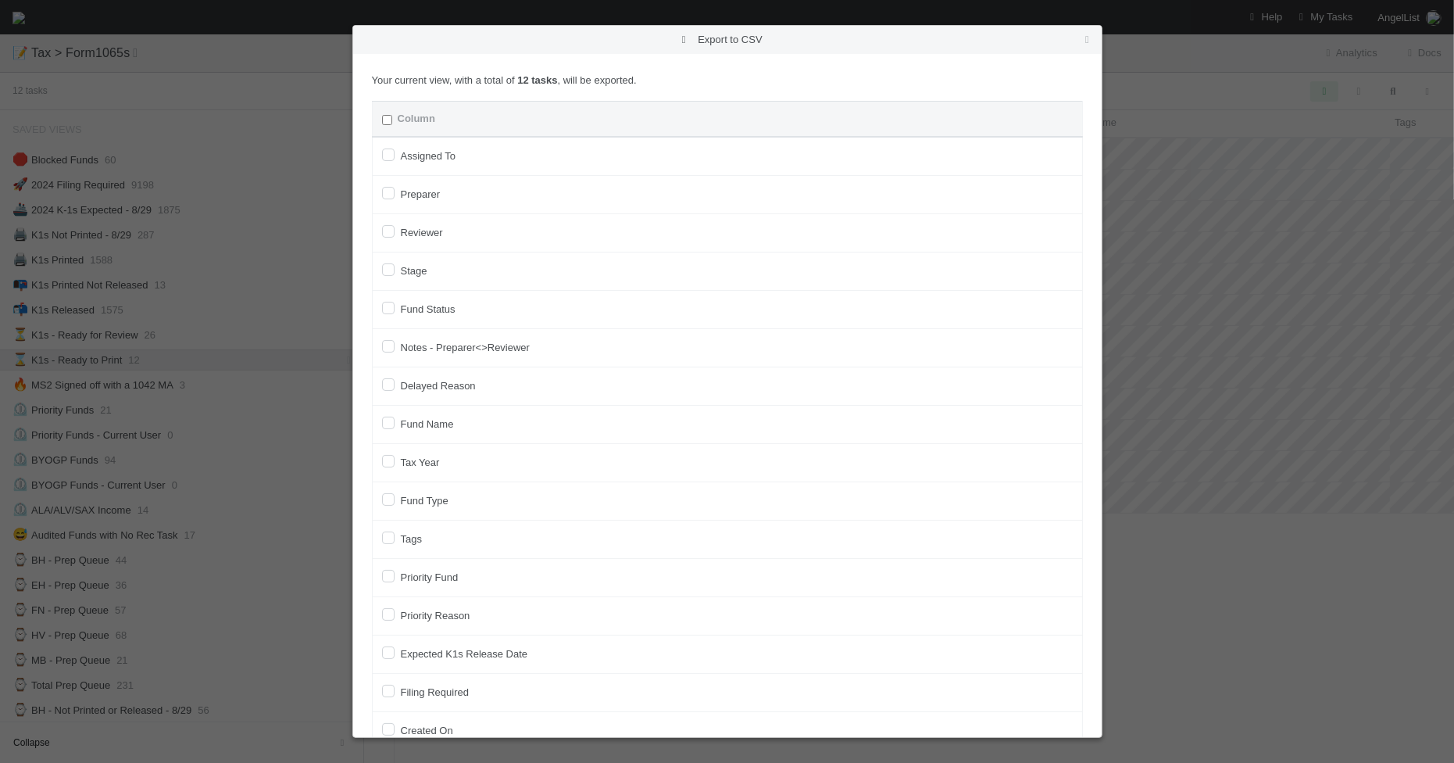
checkbox input "false"
checkbox URL "false"
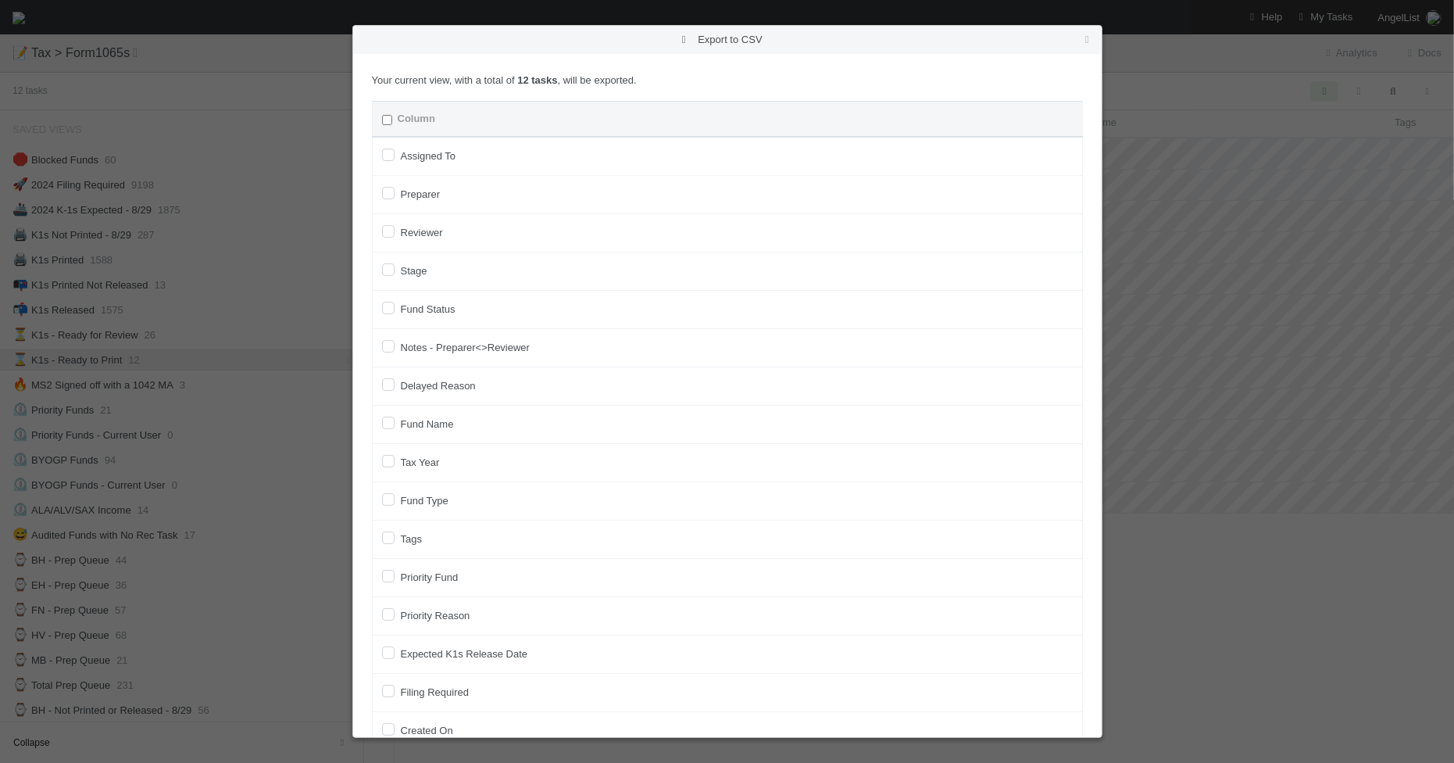
click at [431, 461] on label "Tax Year" at bounding box center [420, 462] width 39 height 19
click at [395, 461] on input "Tax Year" at bounding box center [388, 460] width 13 height 14
checkbox input "true"
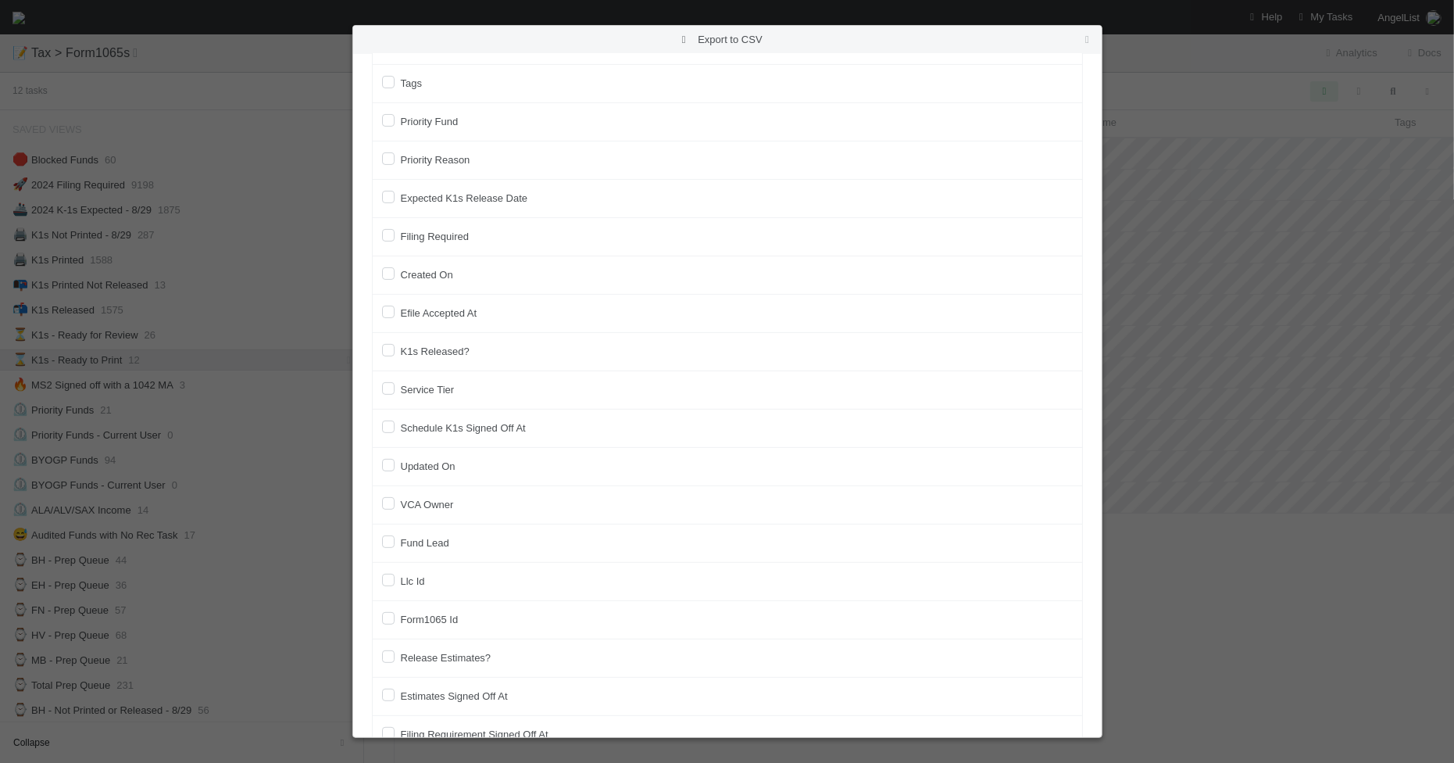
scroll to position [488, 0]
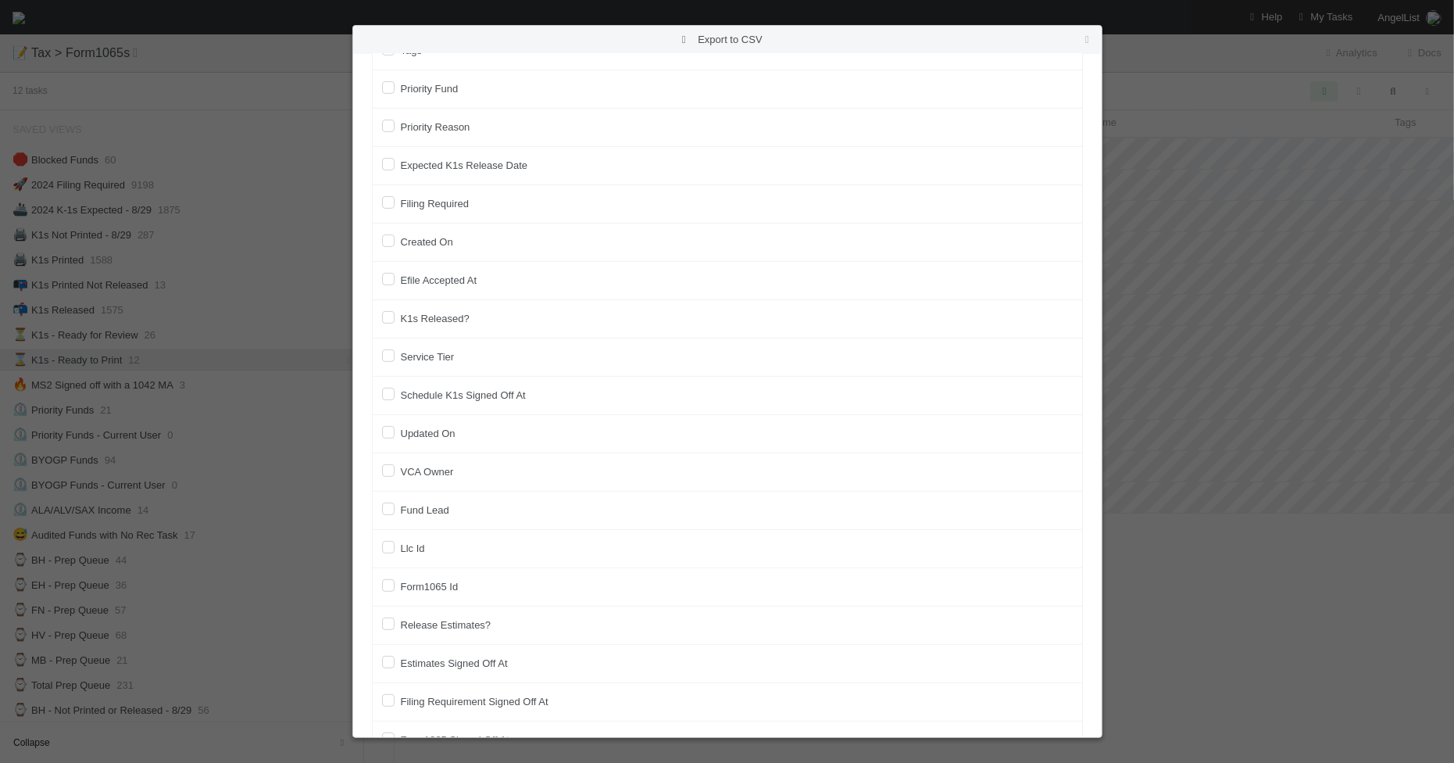
click at [410, 557] on label "Llc Id" at bounding box center [413, 548] width 24 height 19
click at [395, 553] on input "Llc Id" at bounding box center [388, 546] width 13 height 14
checkbox input "true"
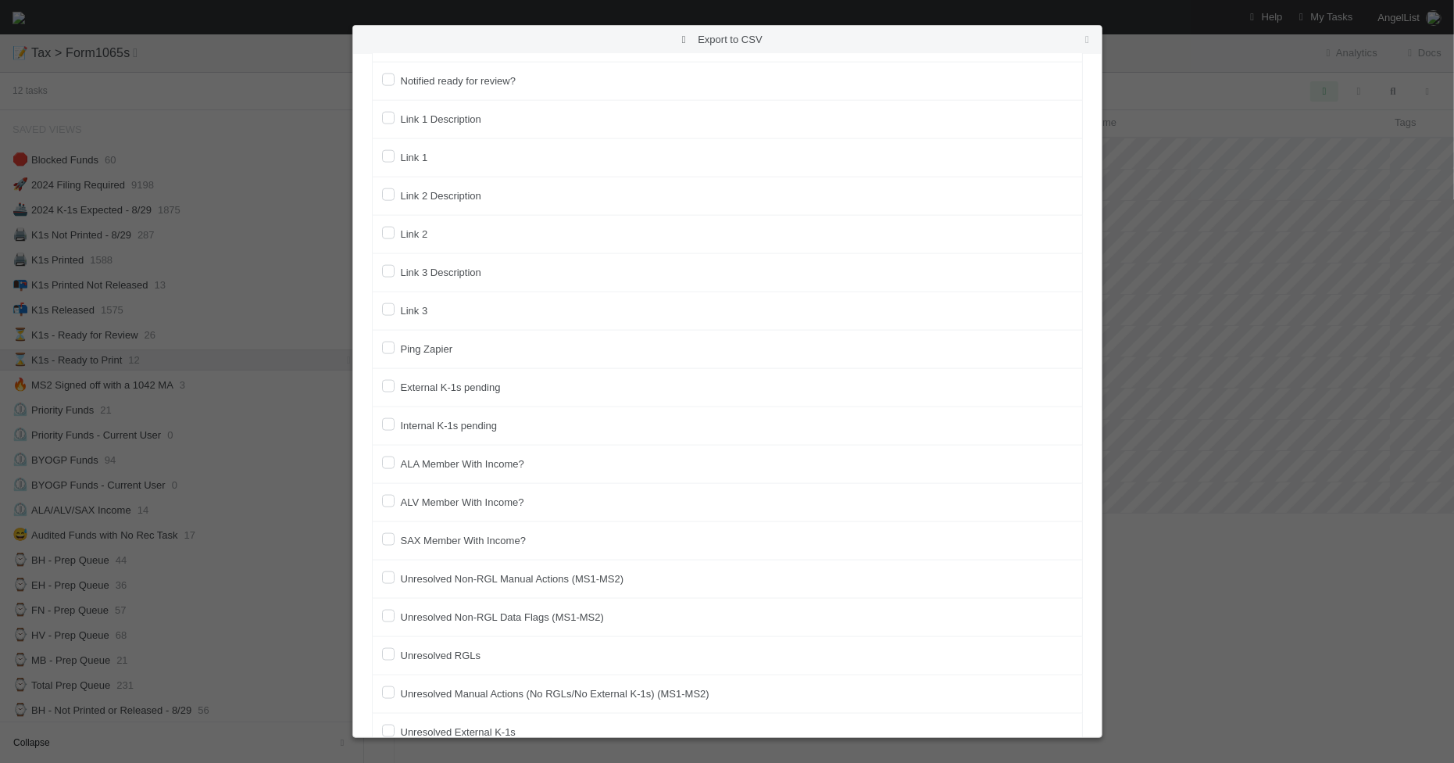
scroll to position [2151, 0]
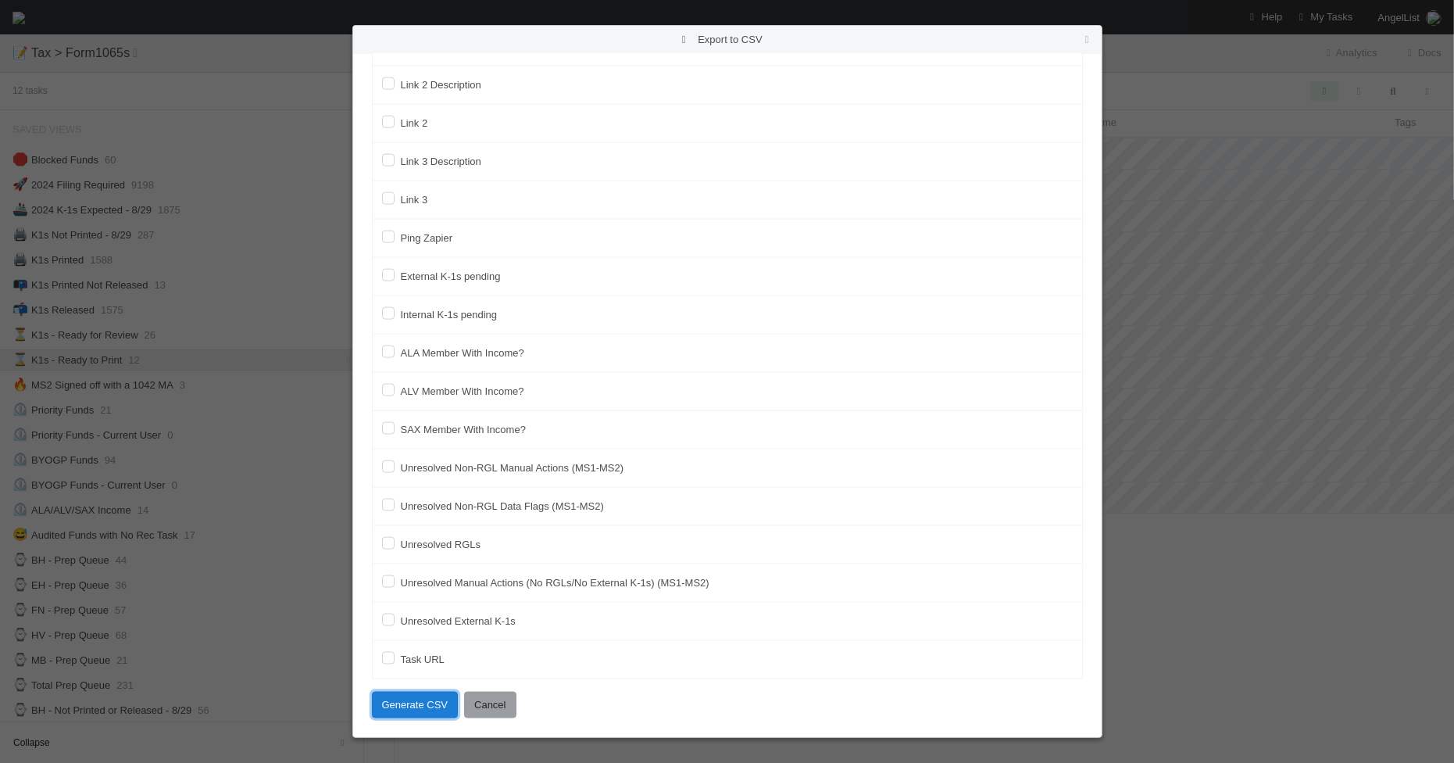
click at [412, 703] on button "Generate CSV" at bounding box center [415, 705] width 87 height 27
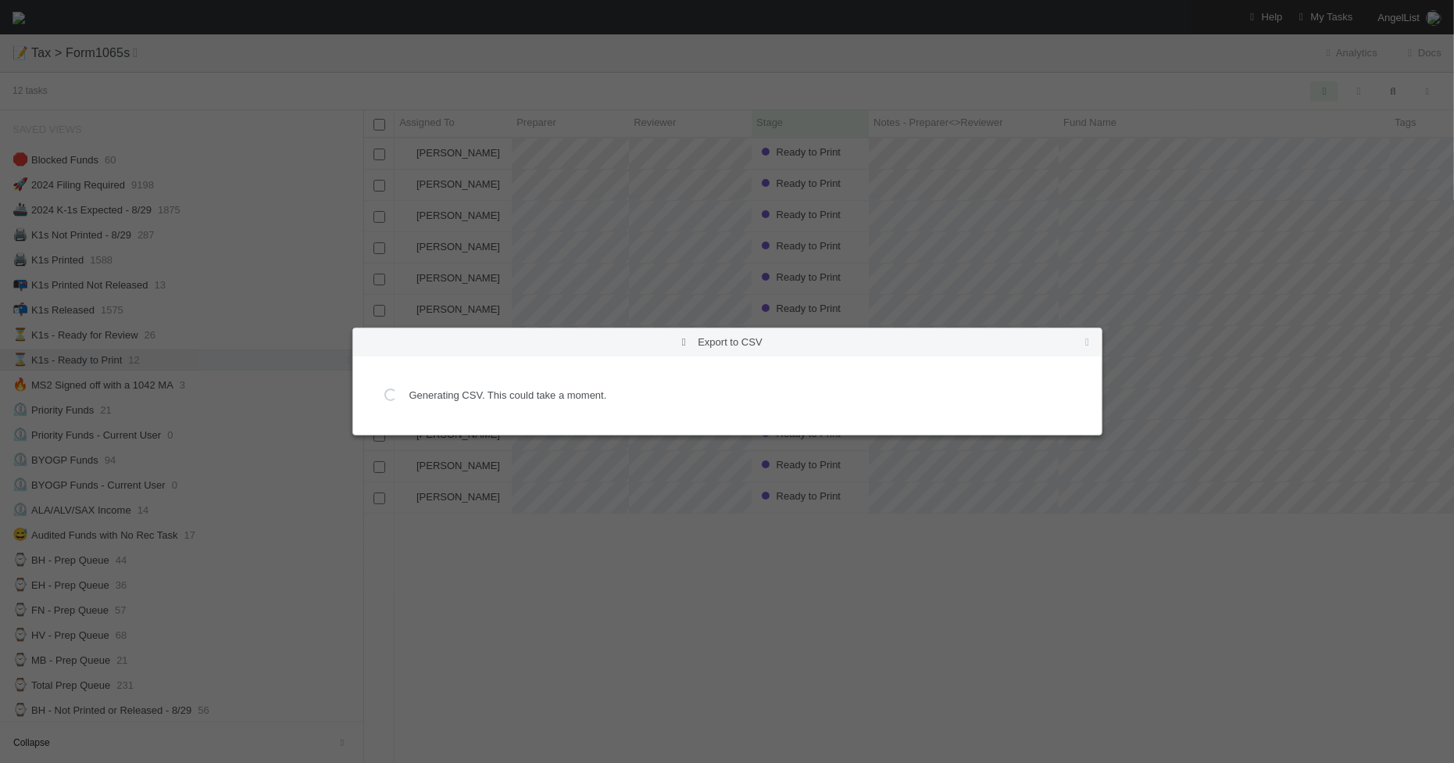
scroll to position [0, 0]
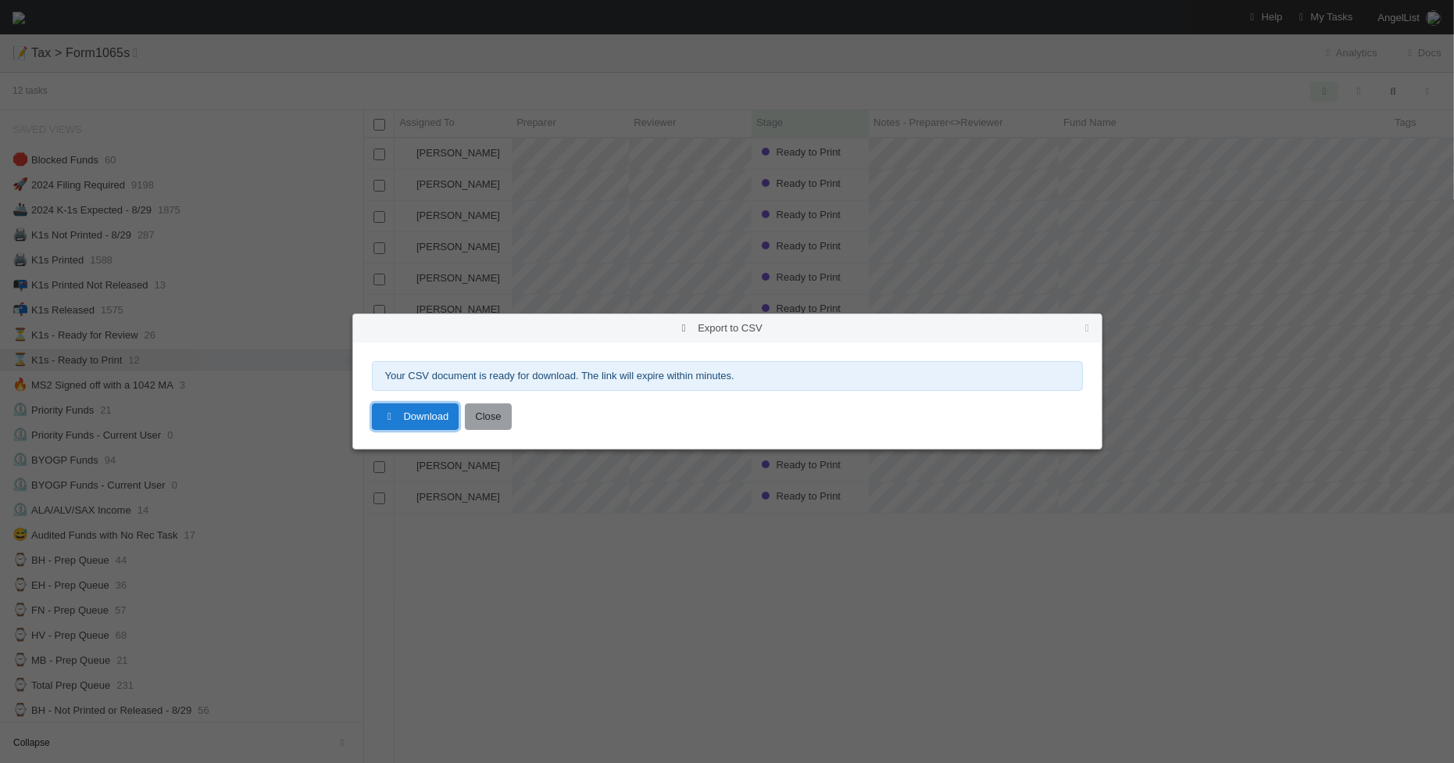
click at [428, 427] on link "Download" at bounding box center [416, 416] width 88 height 27
click at [1091, 331] on icon at bounding box center [1088, 328] width 16 height 10
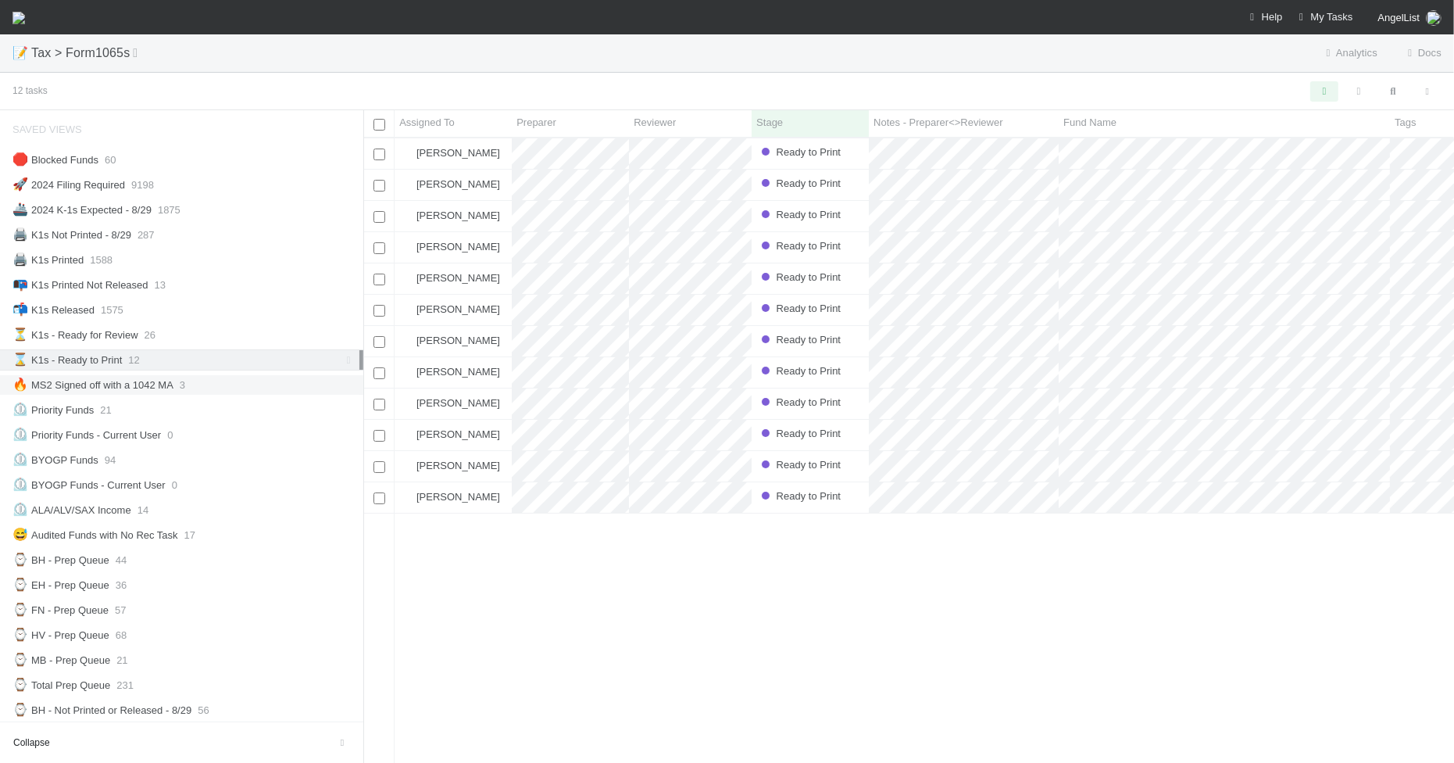
click at [247, 384] on div "🔥 MS2 Signed off with a 1042 MA 3" at bounding box center [186, 385] width 347 height 20
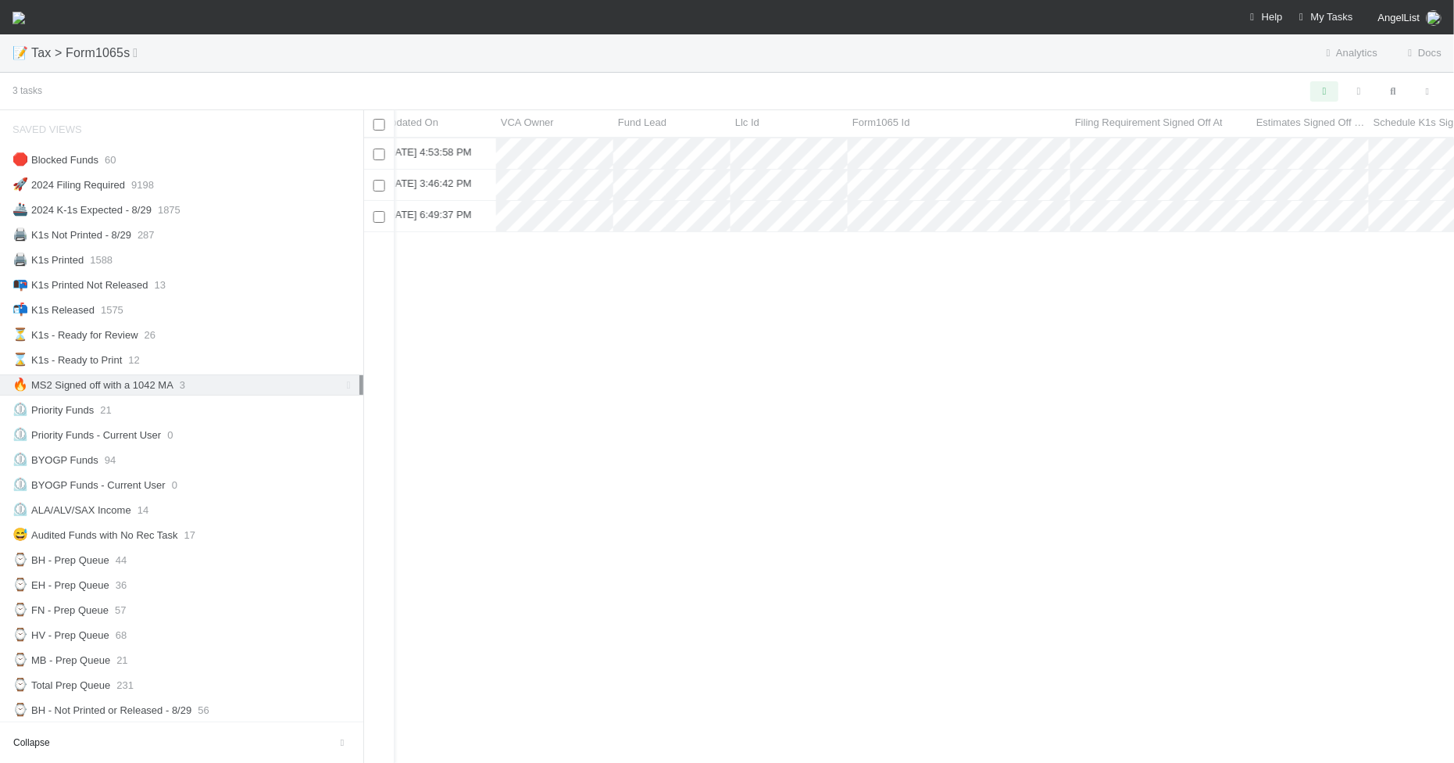
scroll to position [0, 2360]
click at [713, 180] on div at bounding box center [727, 381] width 1454 height 763
click at [696, 284] on div at bounding box center [727, 381] width 1454 height 763
click at [704, 434] on div at bounding box center [727, 381] width 1454 height 763
click at [341, 384] on icon at bounding box center [349, 385] width 16 height 10
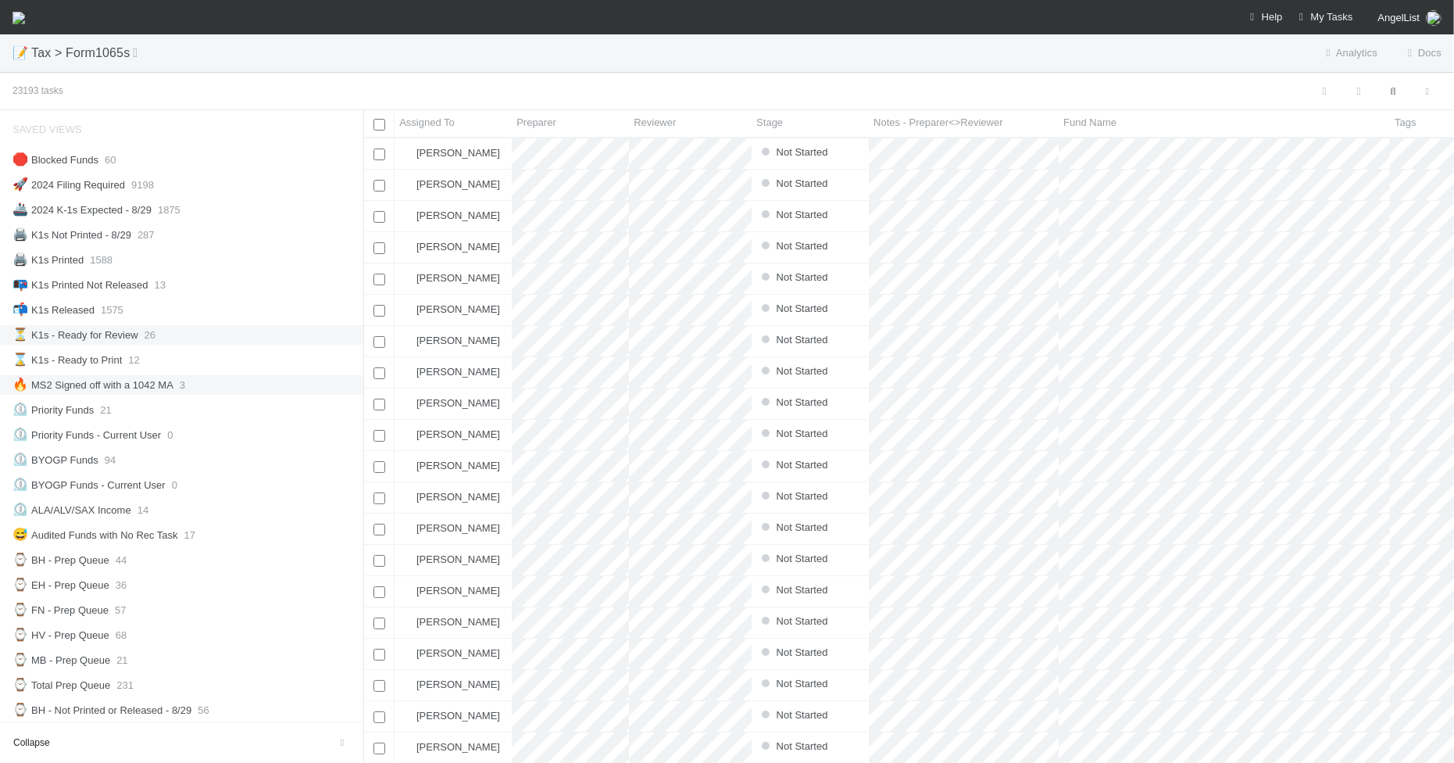
click at [228, 340] on div "⏳ K1s - Ready for Review 26" at bounding box center [186, 335] width 347 height 20
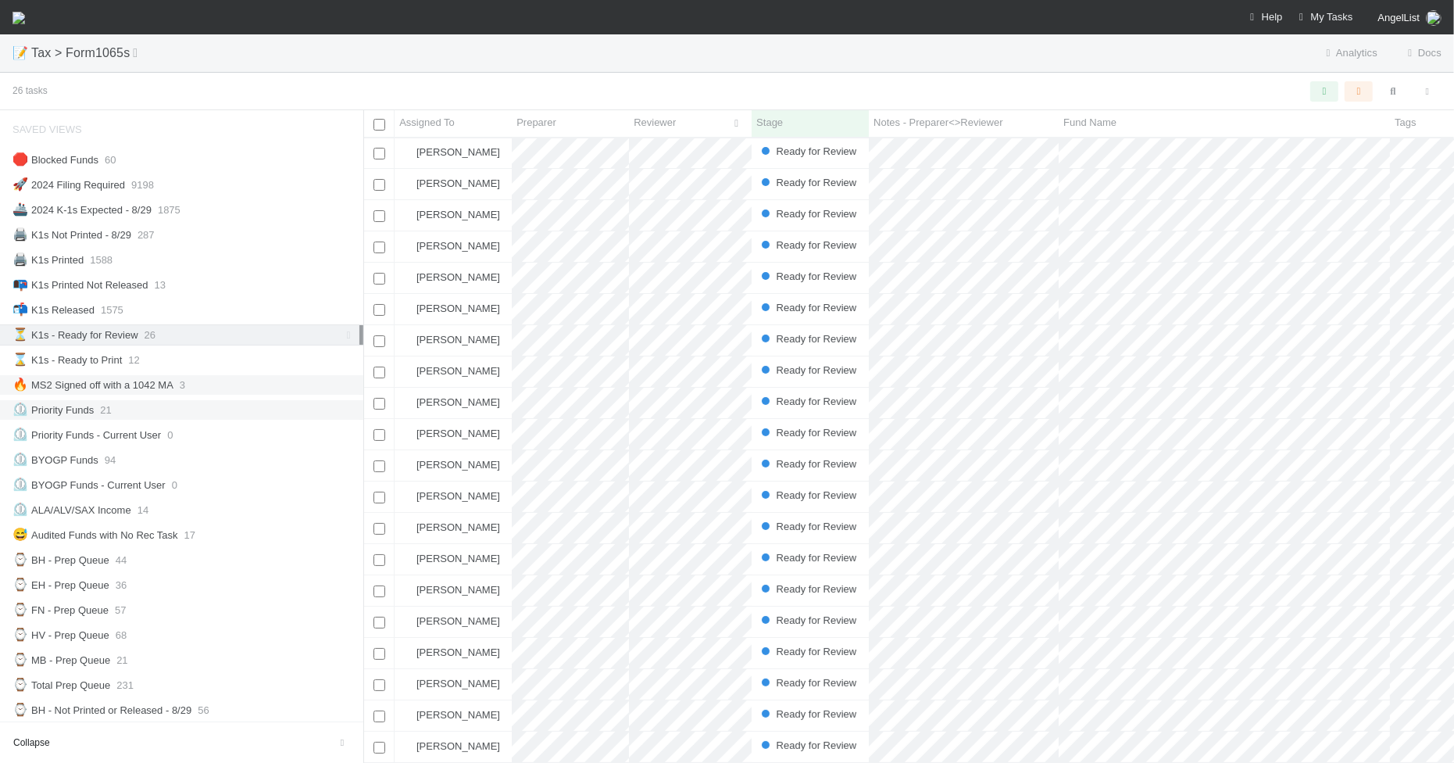
click at [213, 410] on div "⏲️ Priority Funds 21" at bounding box center [186, 410] width 347 height 20
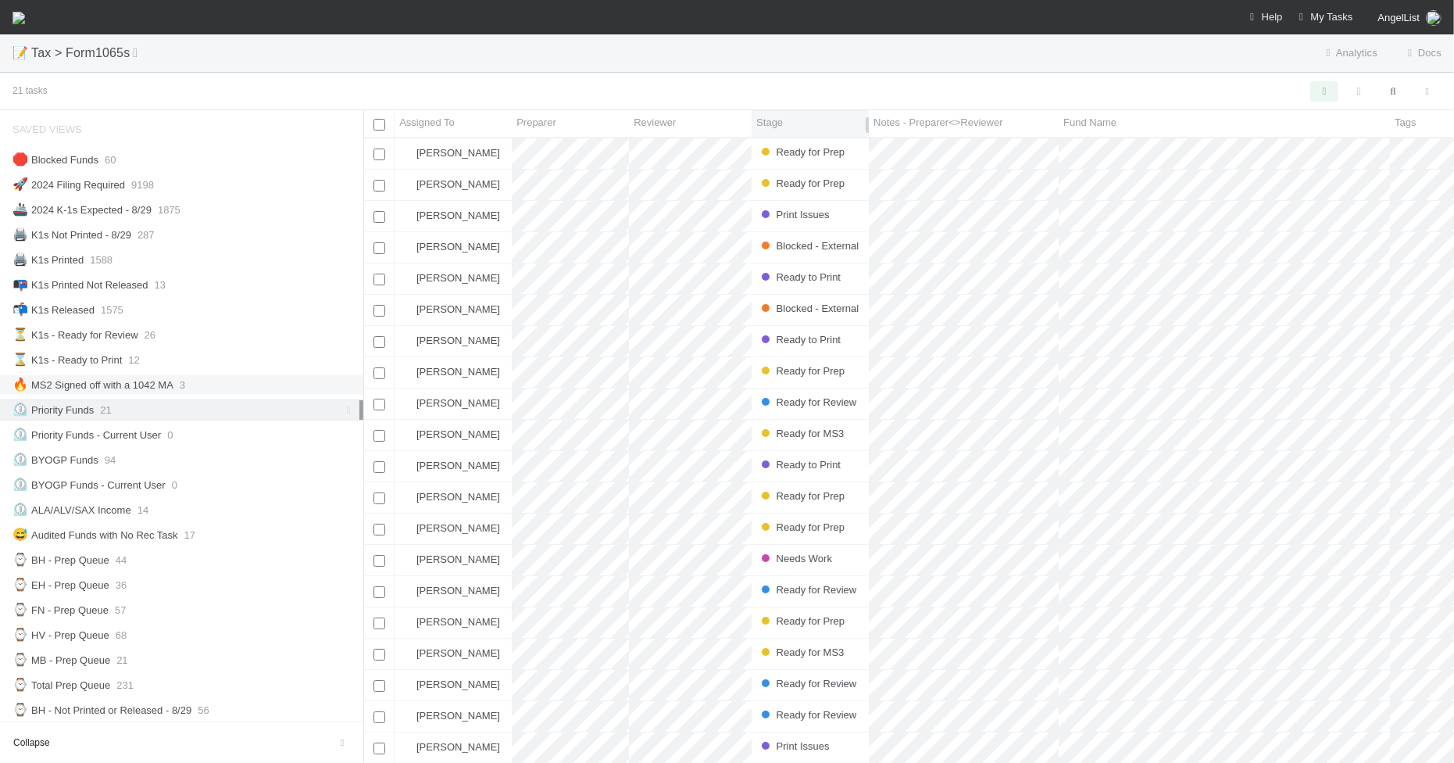
click at [814, 129] on div "Stage" at bounding box center [810, 123] width 109 height 16
click at [818, 145] on div "Sort First → Last" at bounding box center [846, 152] width 178 height 23
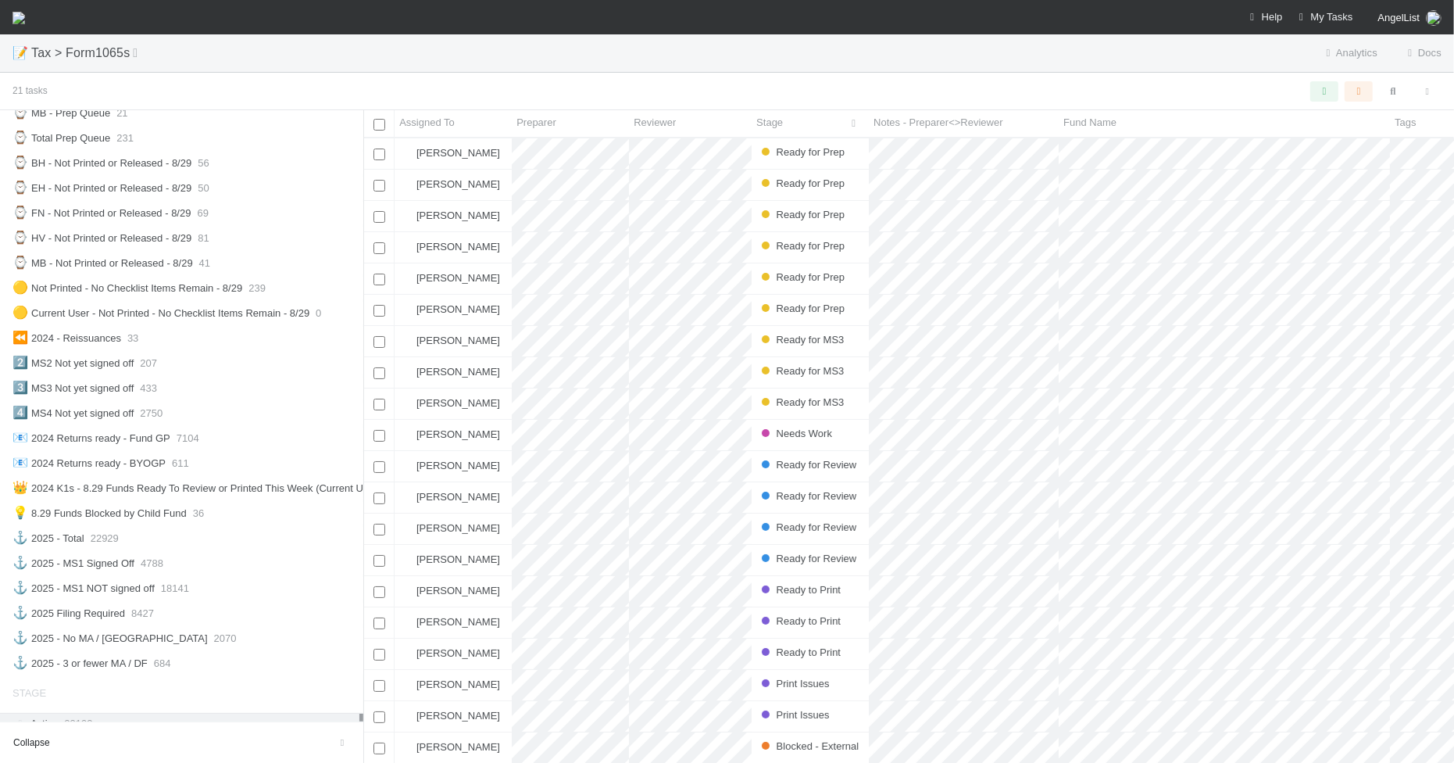
scroll to position [586, 0]
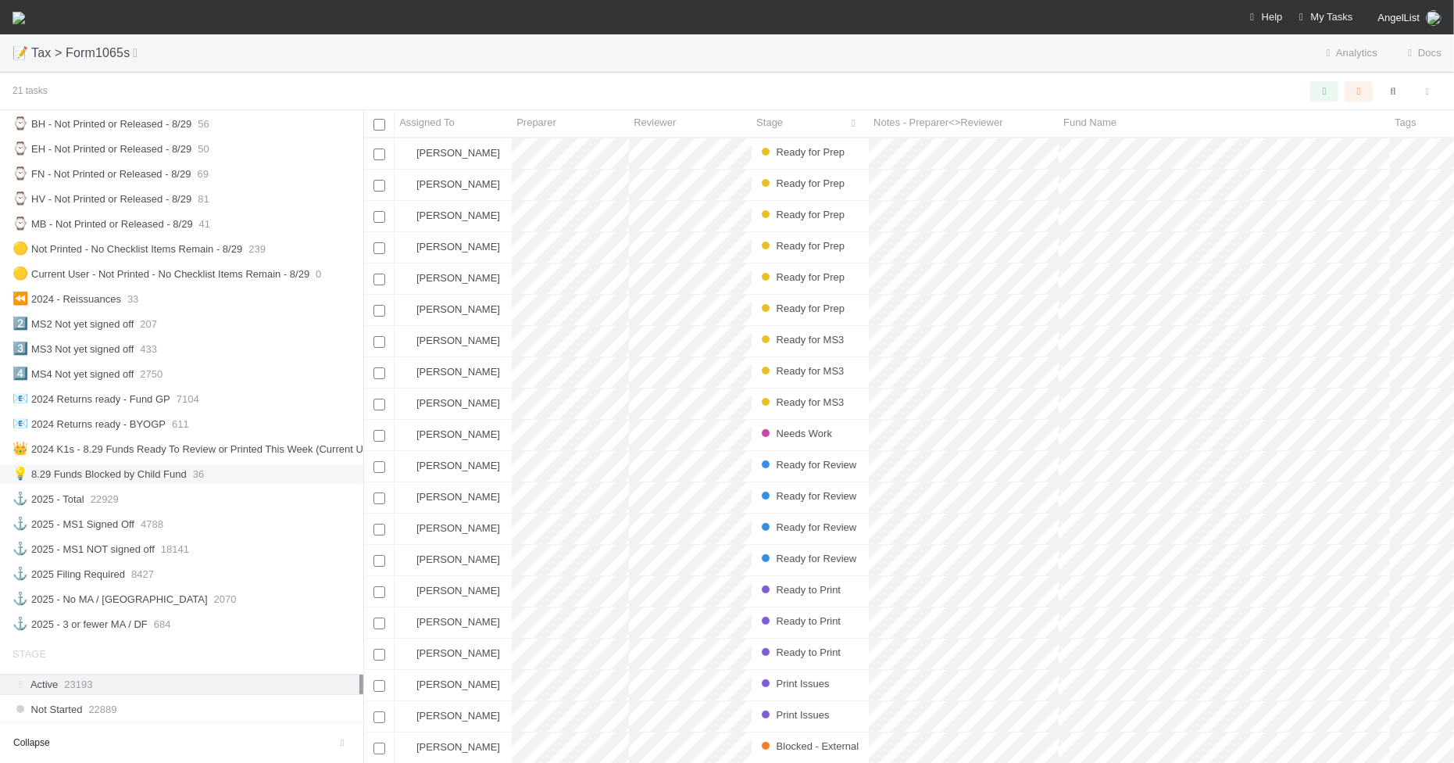
click at [251, 484] on div "💡 8.29 Funds Blocked by Child Fund 36" at bounding box center [186, 474] width 347 height 20
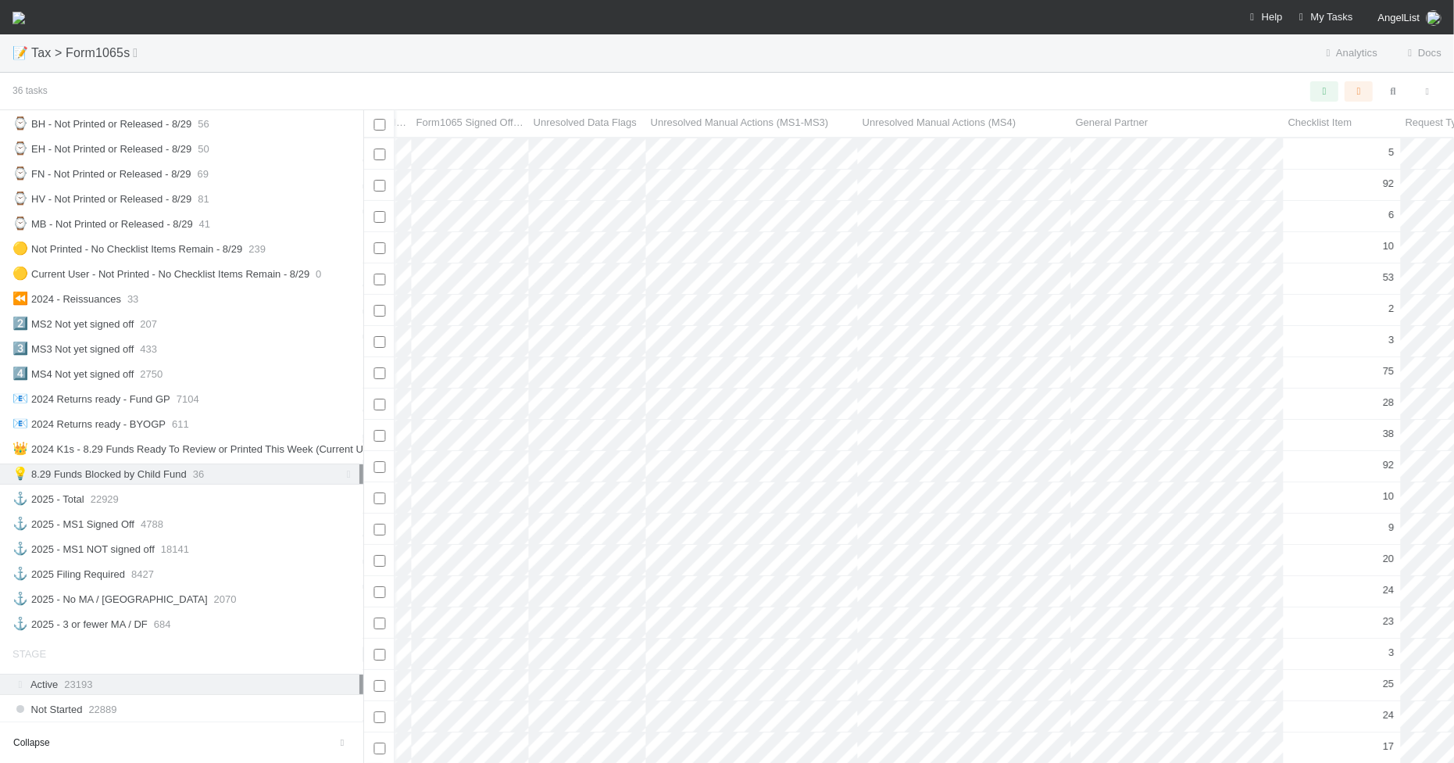
scroll to position [0, 3374]
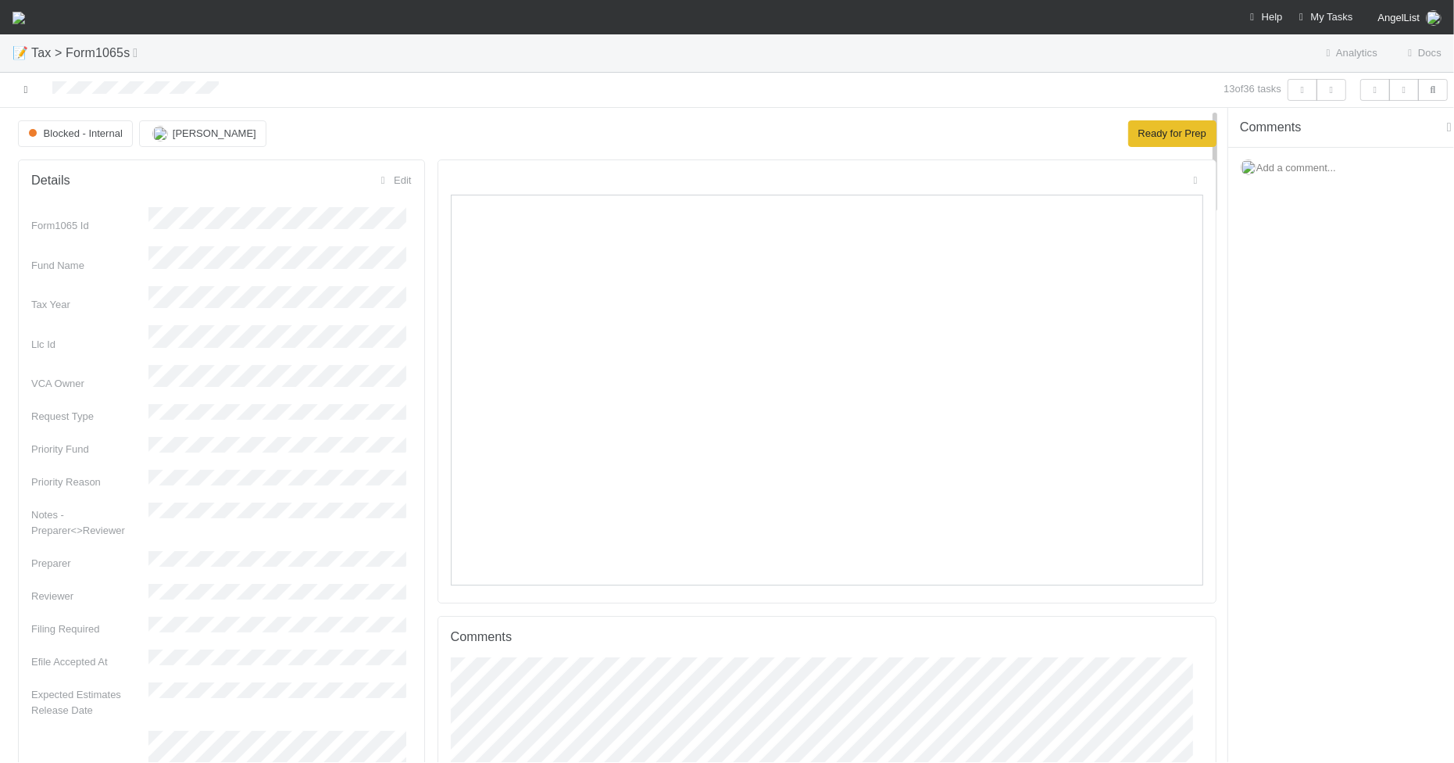
click at [28, 84] on icon at bounding box center [26, 89] width 16 height 10
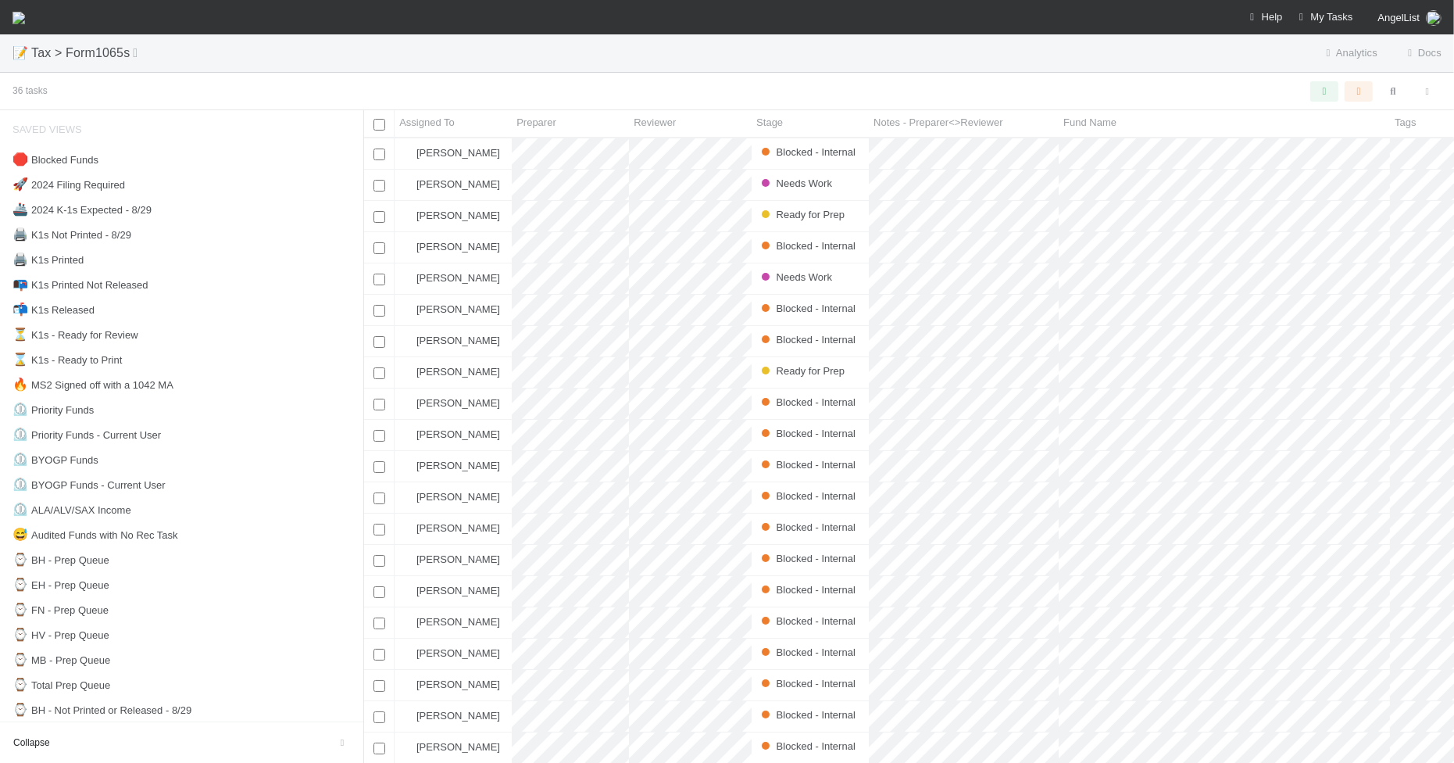
scroll to position [609, 1076]
click at [1086, 49] on div "📝 Tax > Form1065s Analytics Docs" at bounding box center [727, 53] width 1454 height 38
click at [216, 286] on div "📭 K1s Printed Not Released 24" at bounding box center [186, 285] width 347 height 20
click at [1423, 94] on icon "button" at bounding box center [1428, 91] width 16 height 9
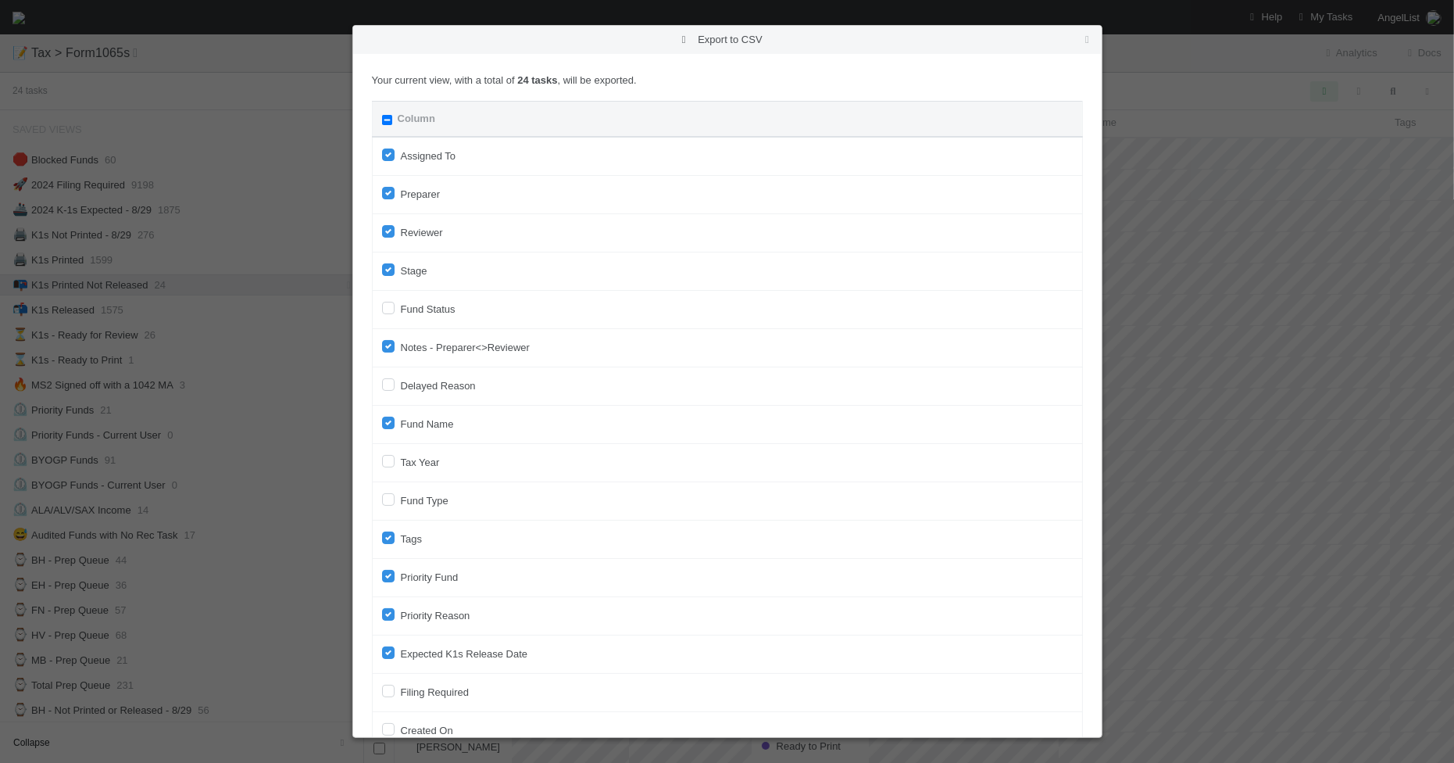
click at [388, 121] on input "Column" at bounding box center [387, 120] width 10 height 10
checkbox input "true"
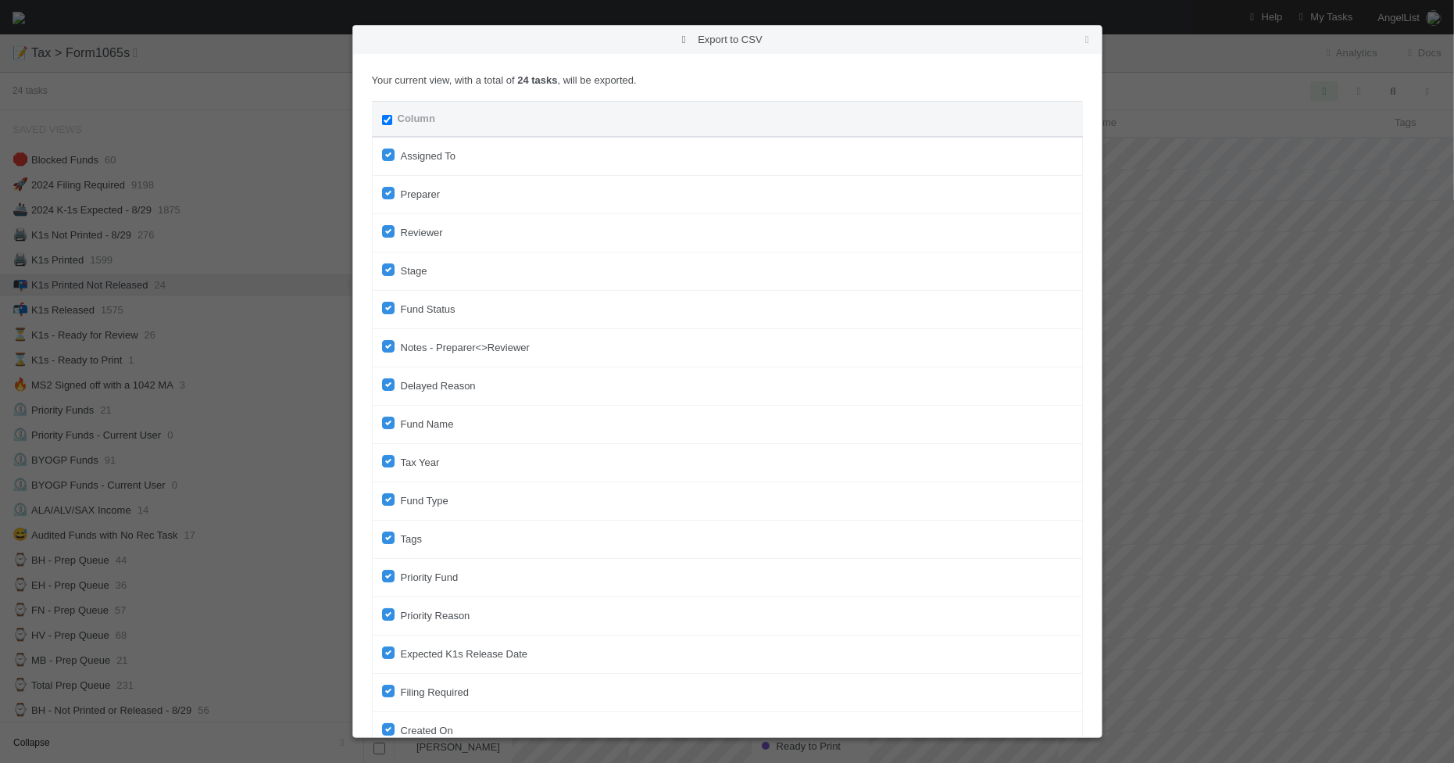
checkbox input "true"
checkbox On "true"
checkbox input "true"
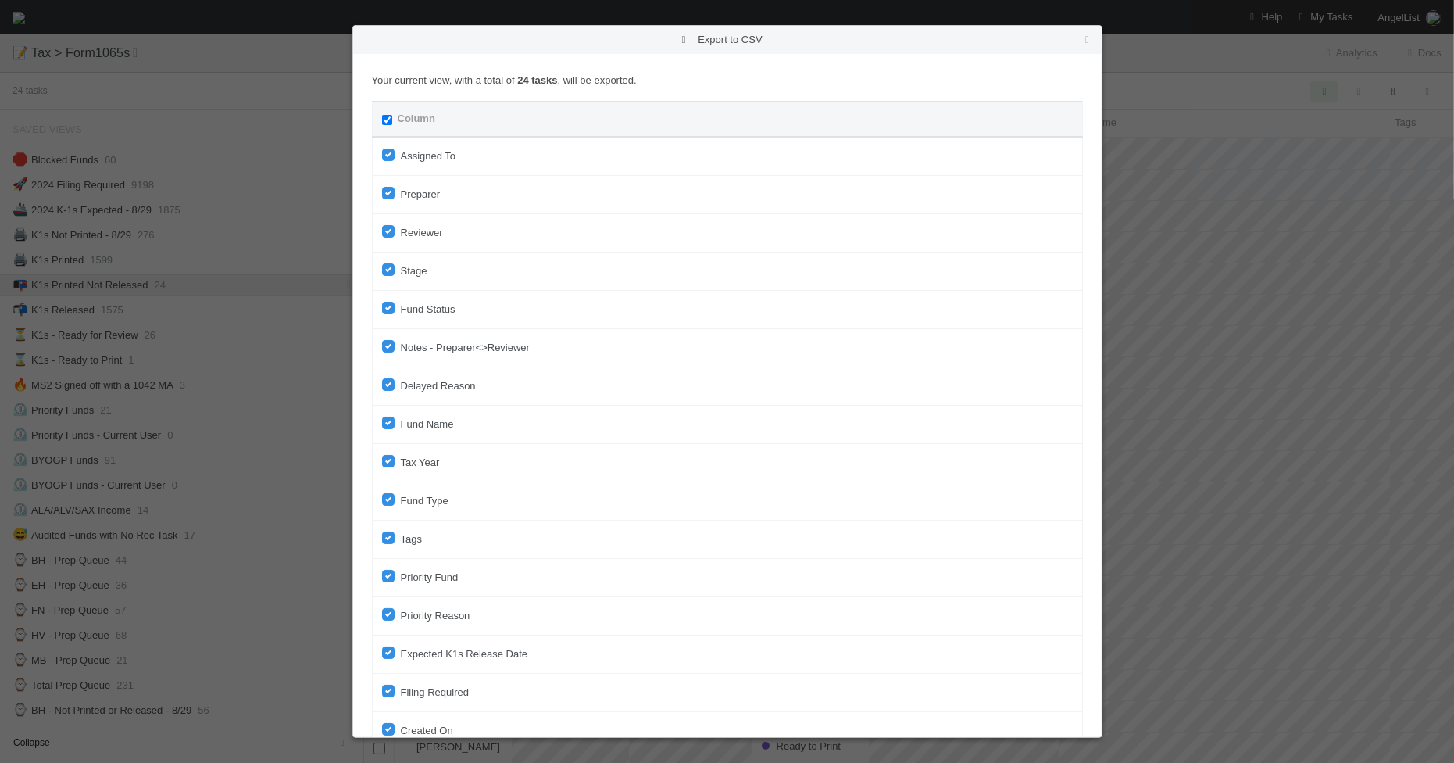
checkbox input "true"
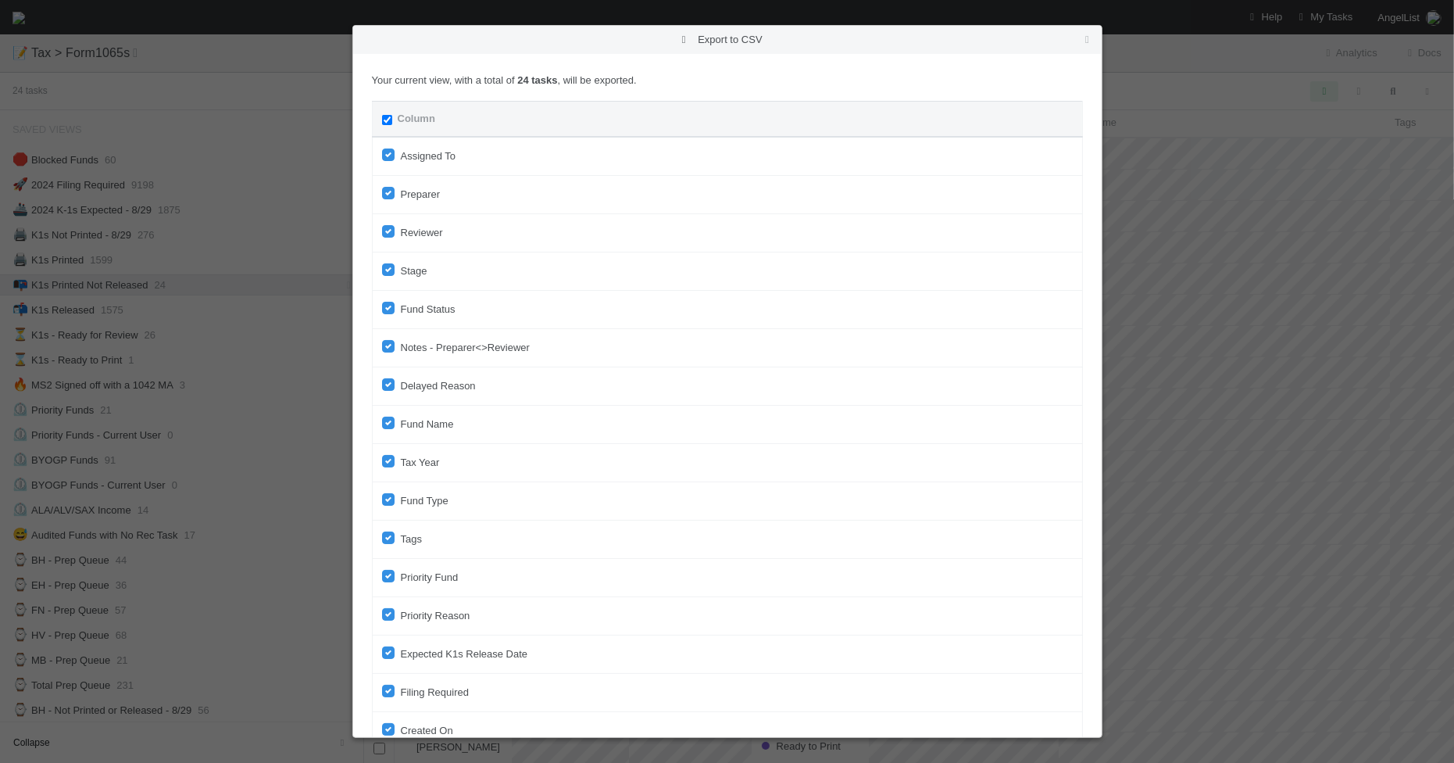
checkbox input "true"
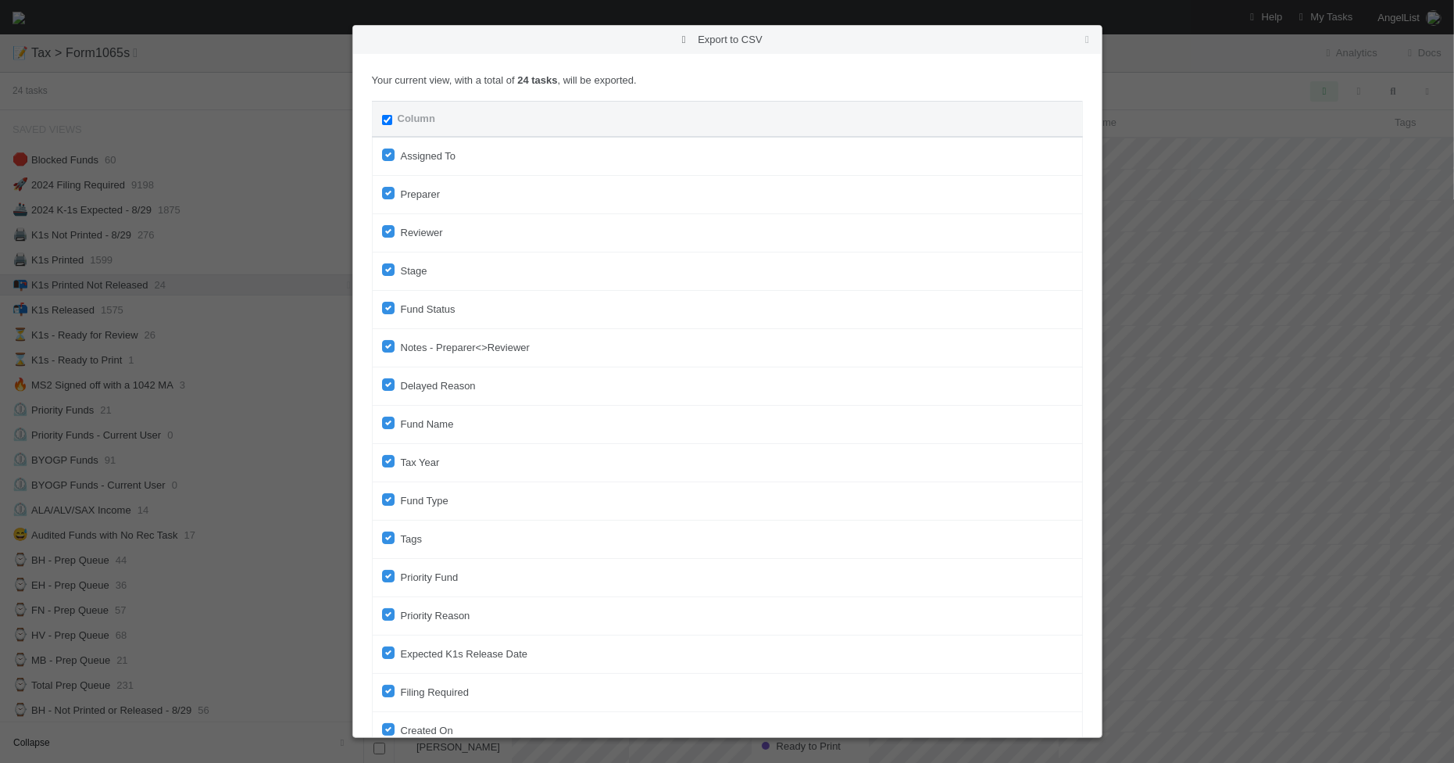
checkbox input "true"
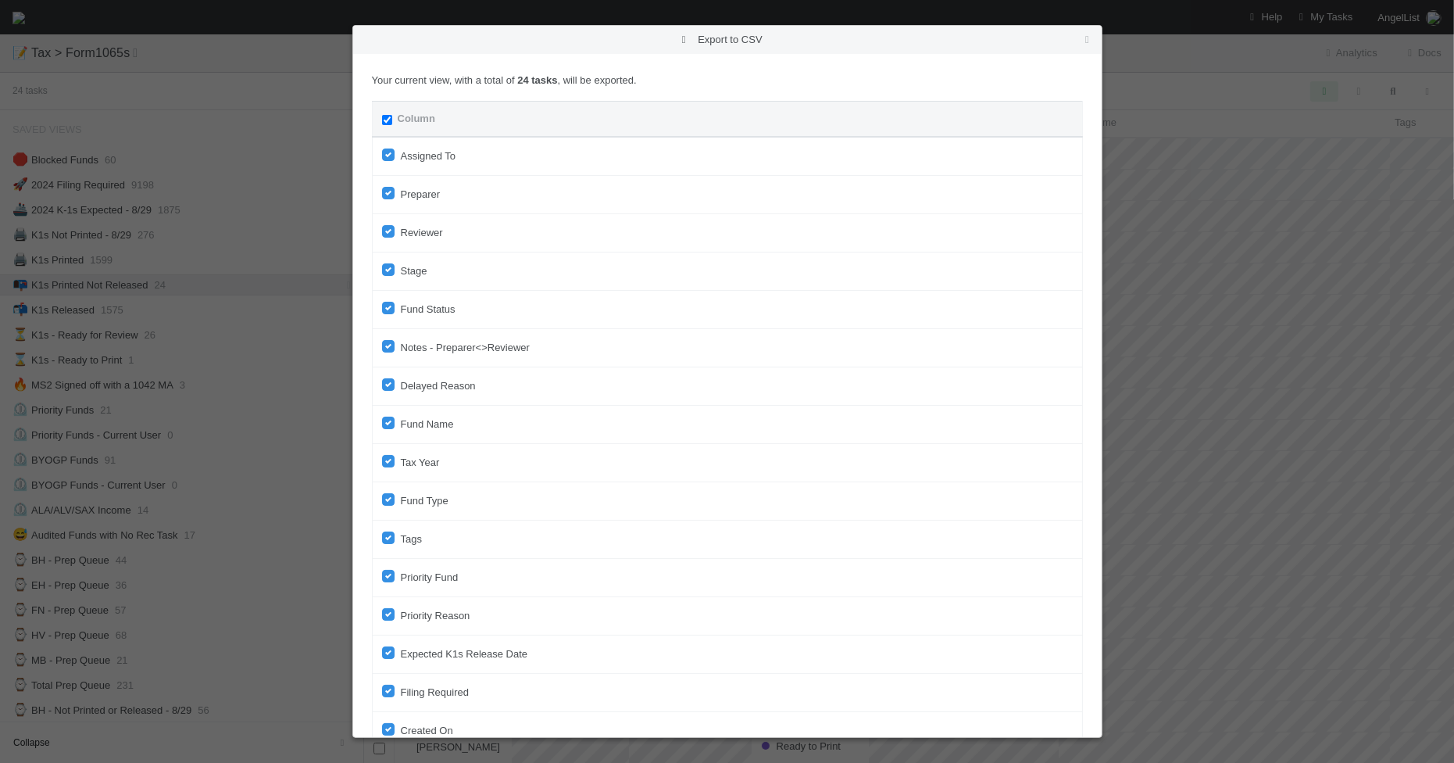
checkbox input "true"
click at [388, 121] on input "Column" at bounding box center [387, 120] width 10 height 10
checkbox input "false"
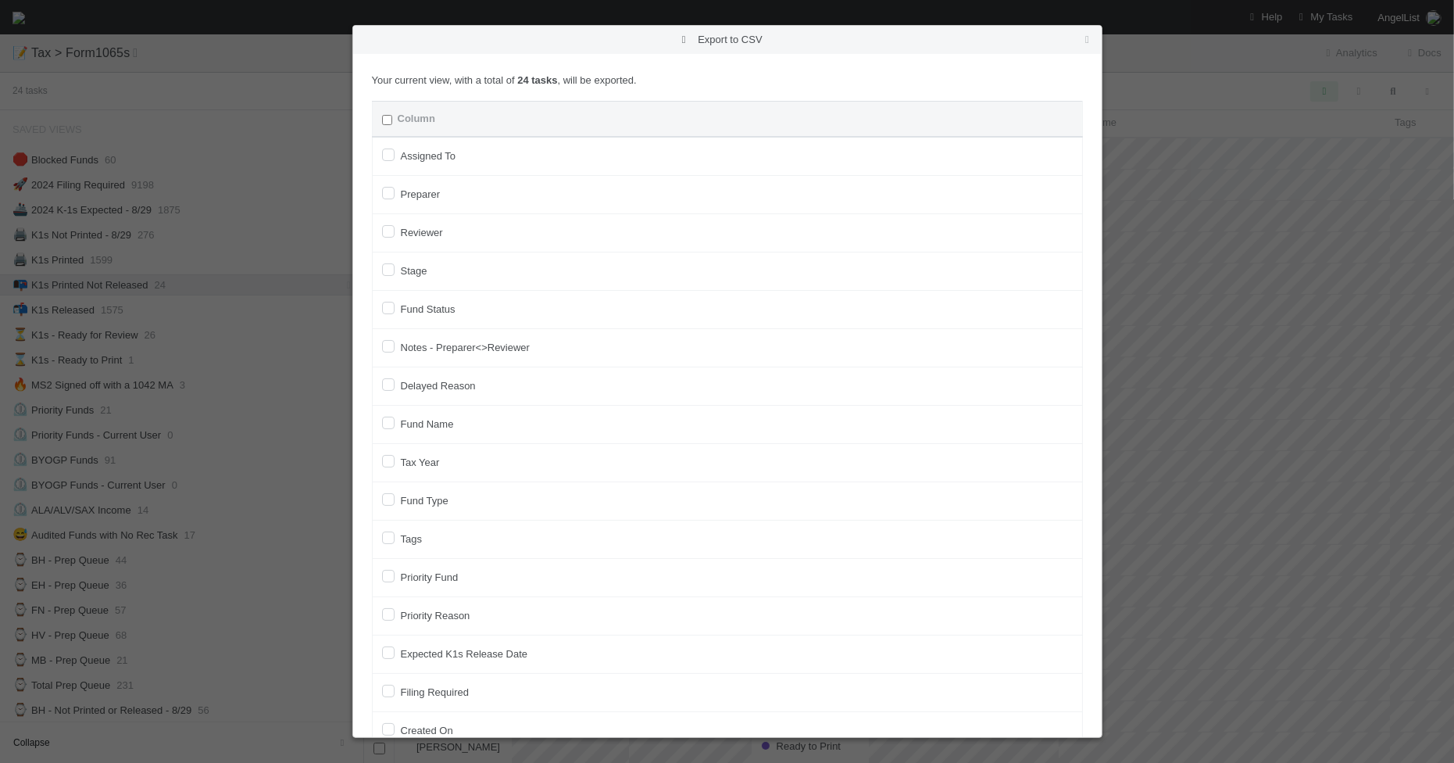
checkbox To "false"
checkbox input "false"
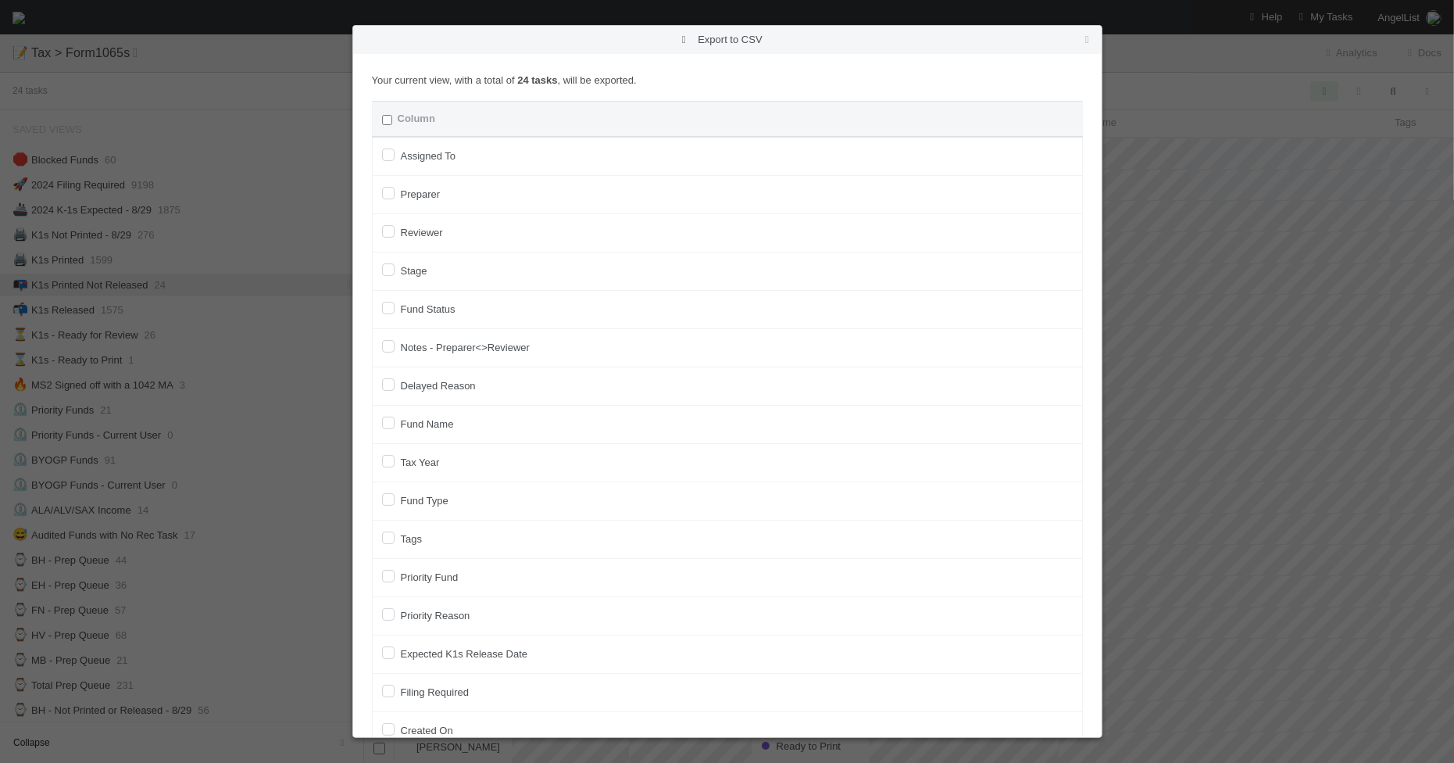
checkbox input "false"
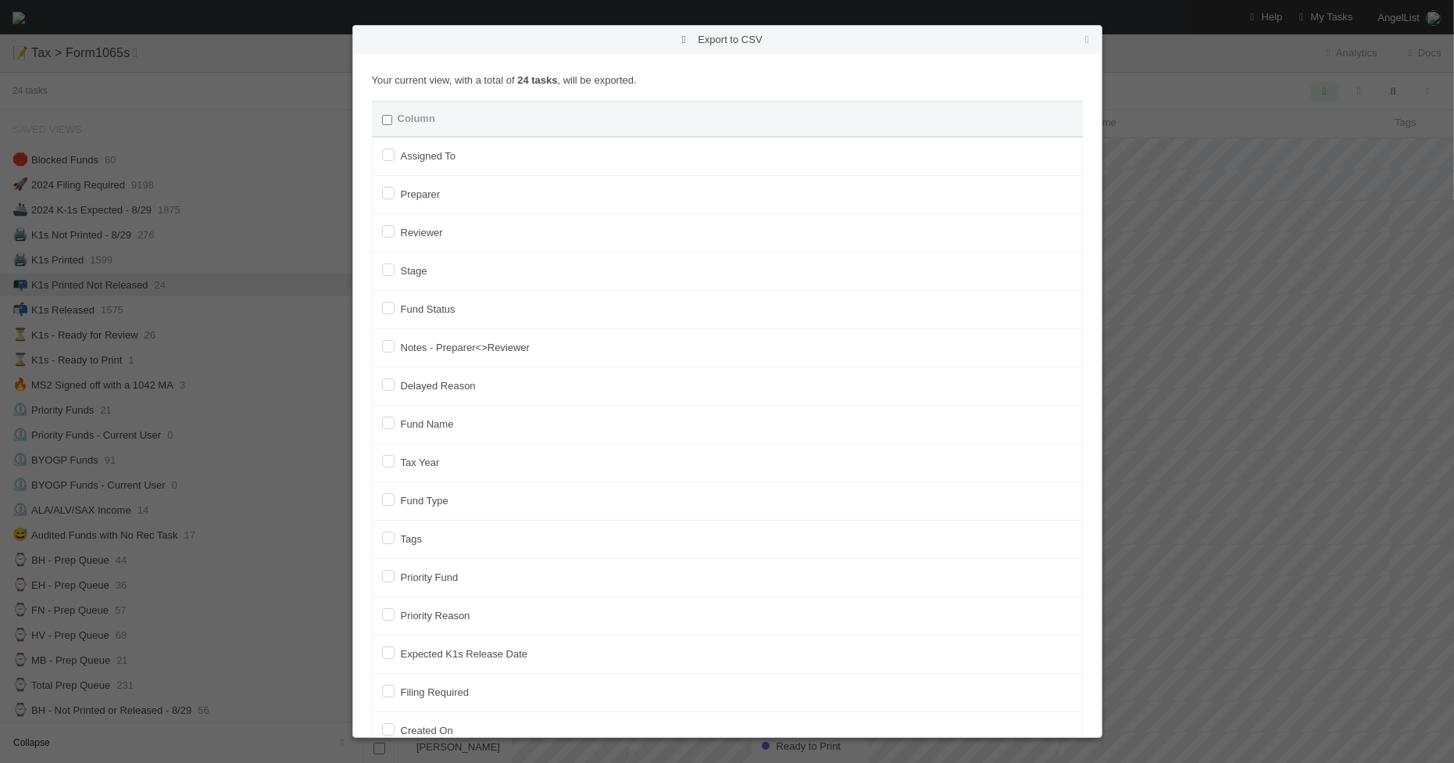
checkbox input "false"
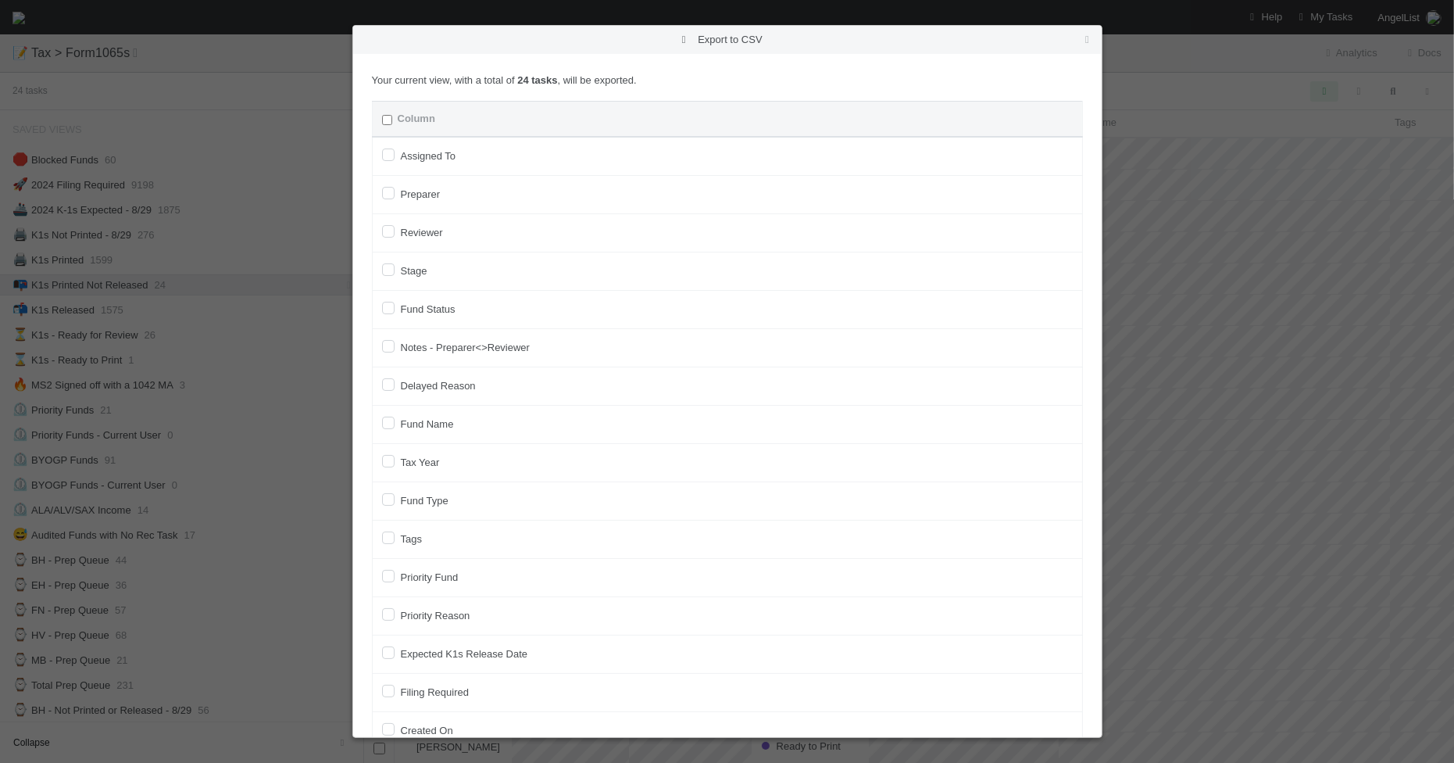
checkbox On "false"
checkbox input "false"
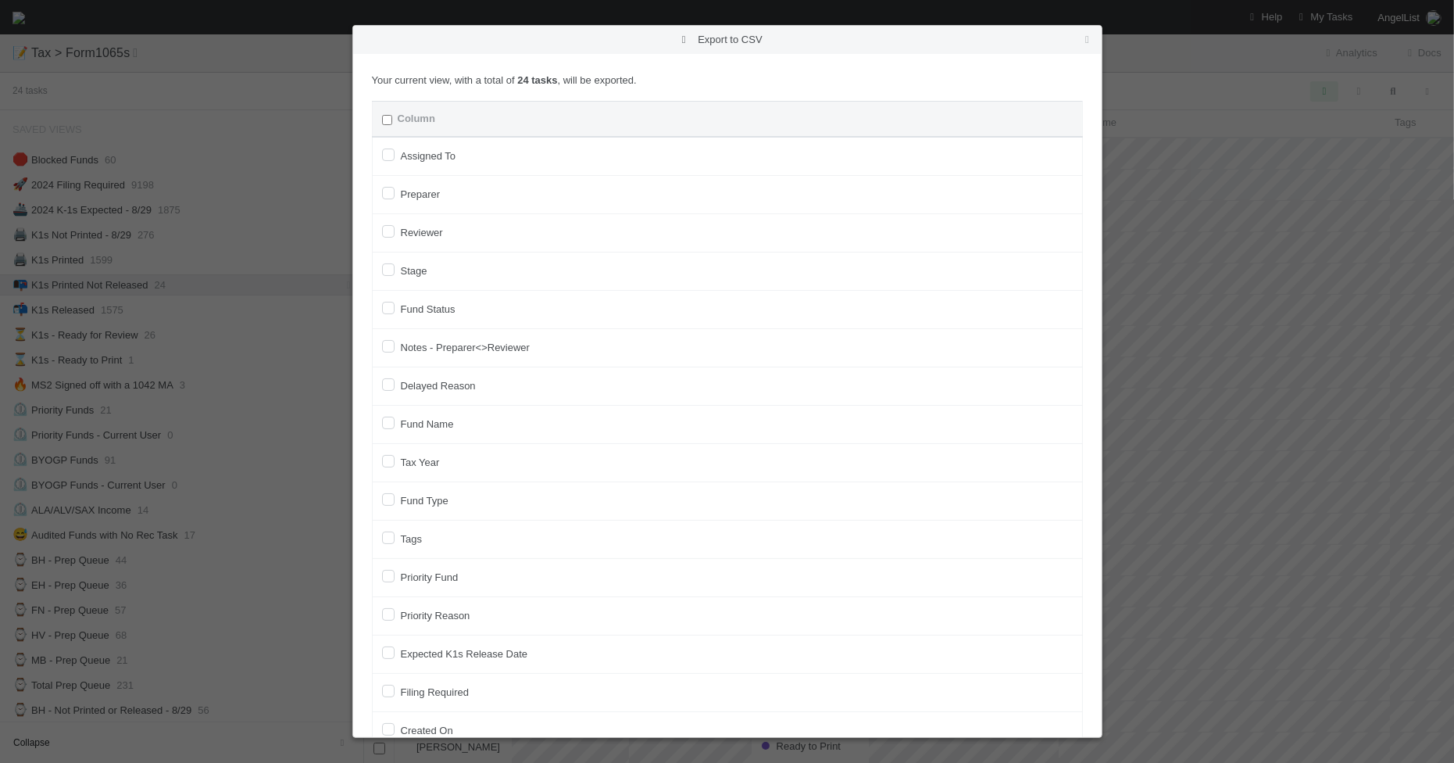
checkbox On "false"
checkbox input "false"
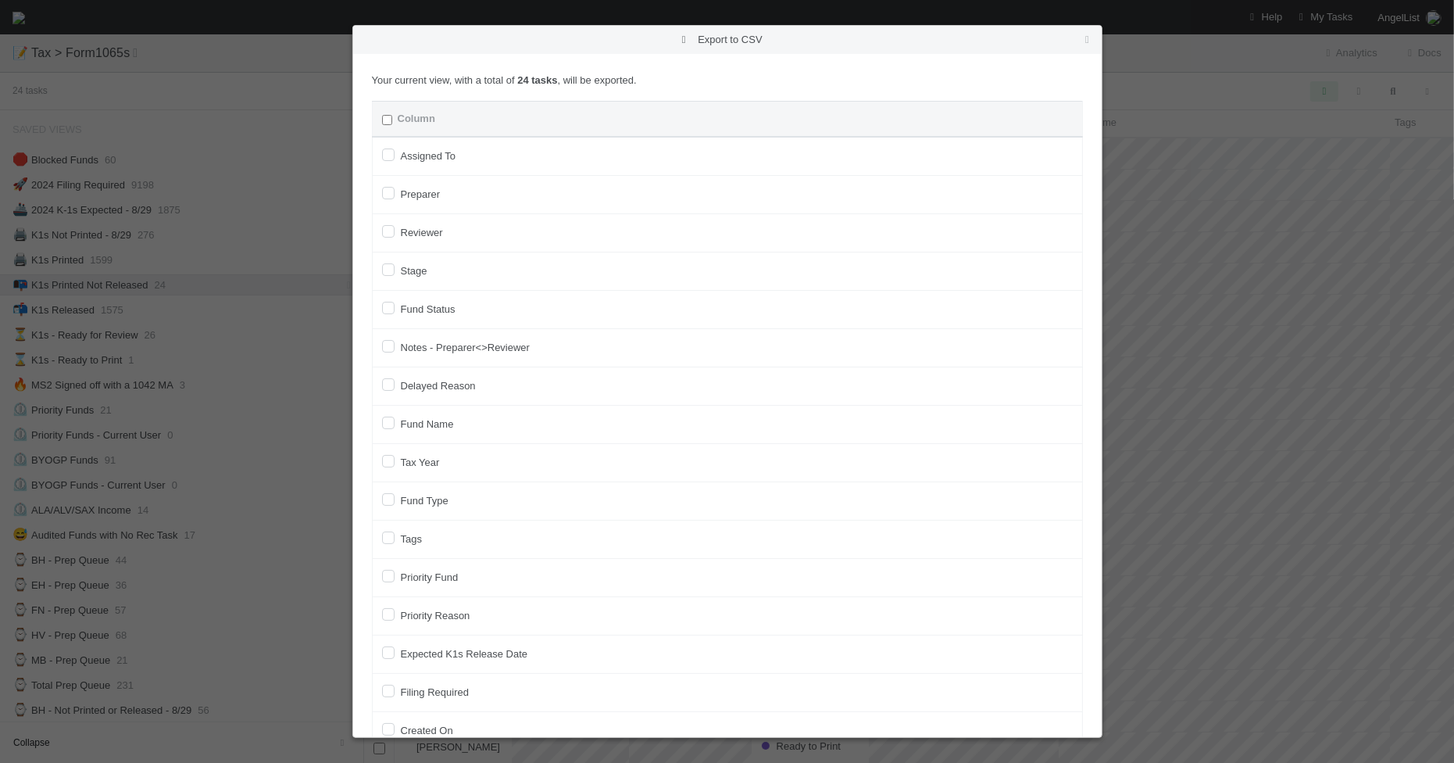
checkbox input "false"
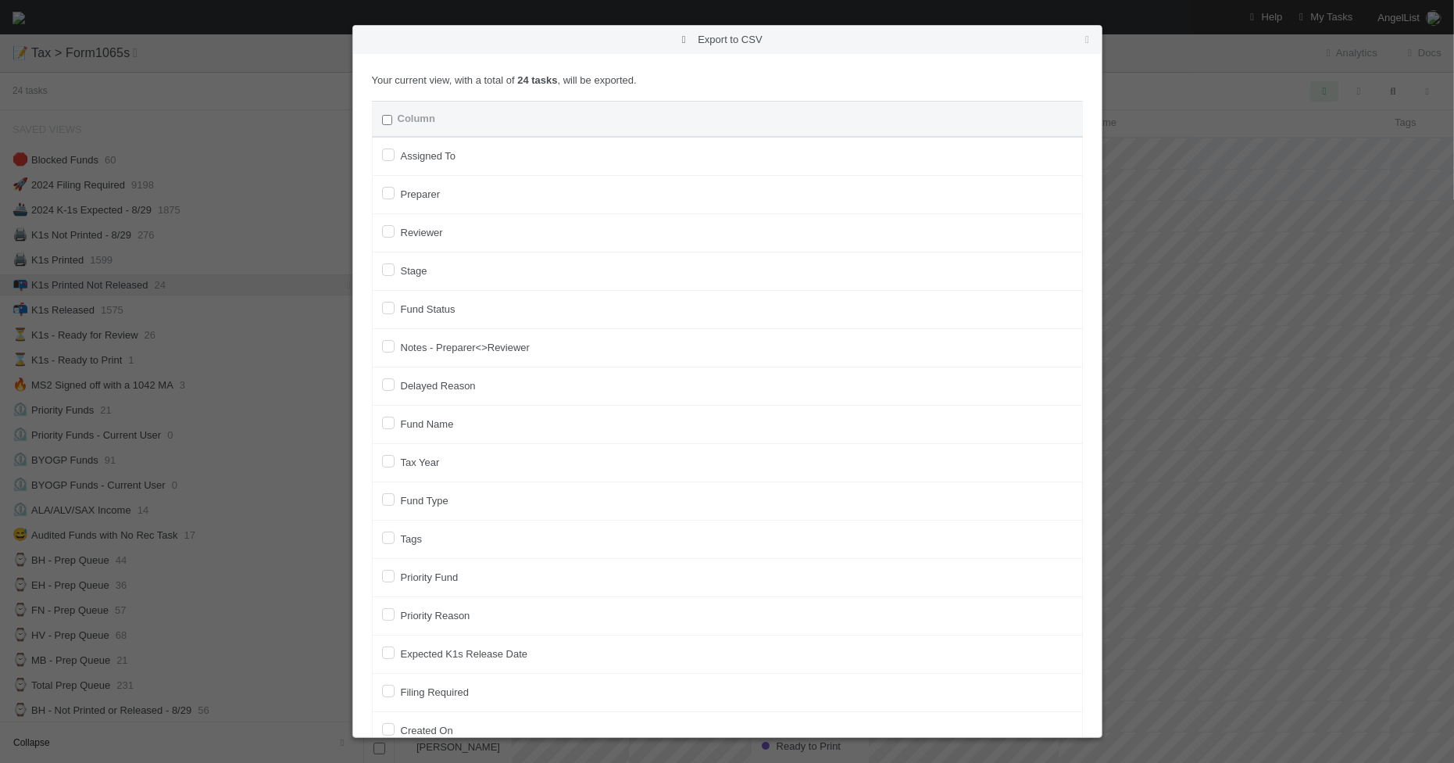
checkbox input "false"
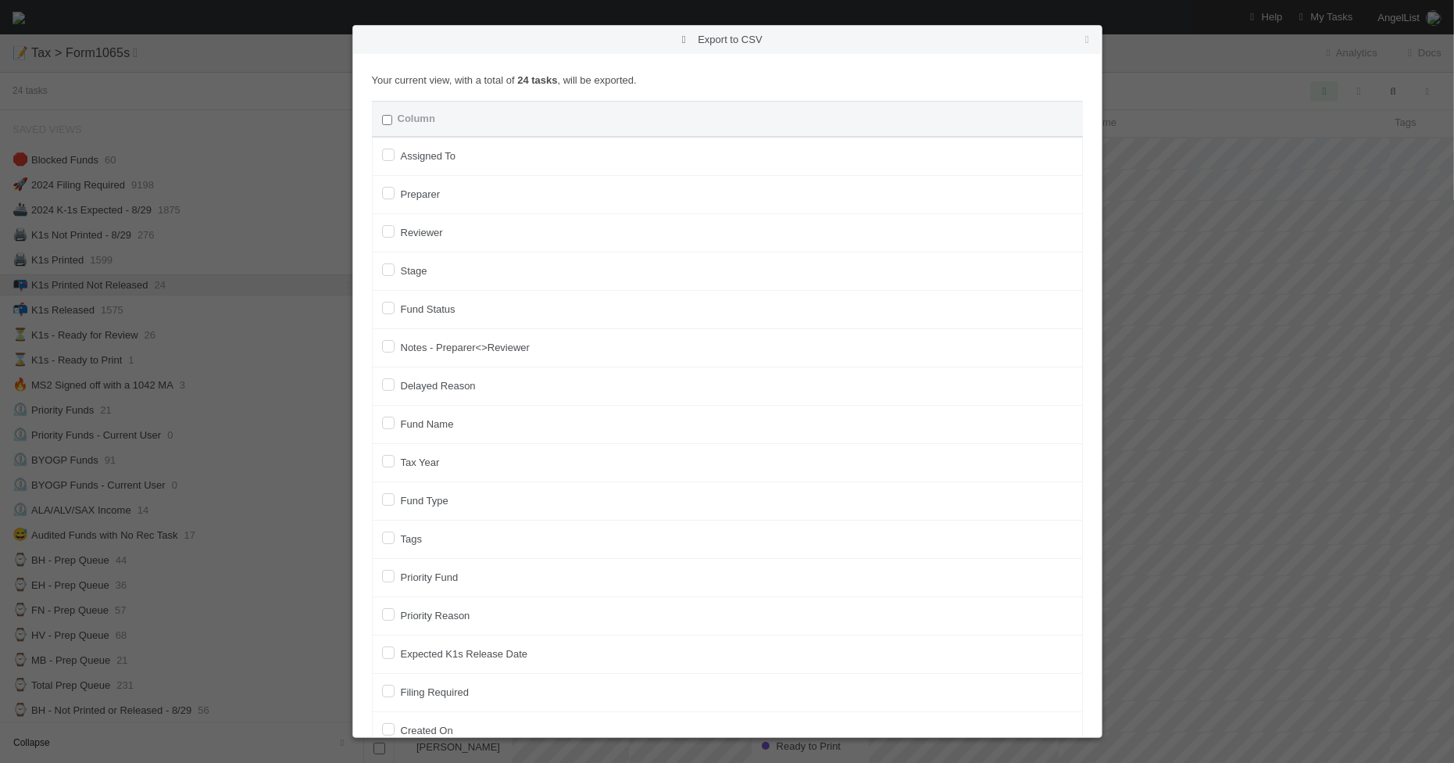
checkbox input "false"
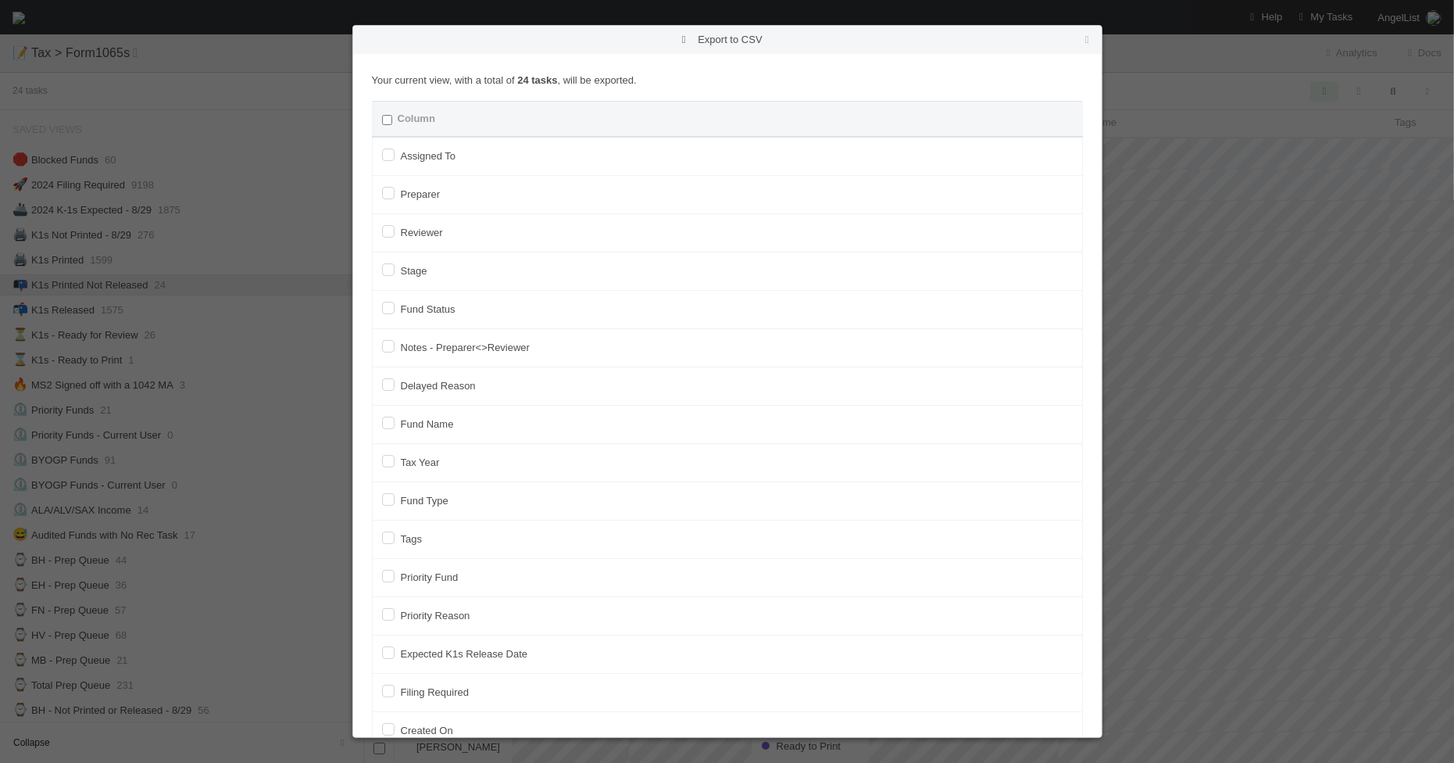
checkbox input "false"
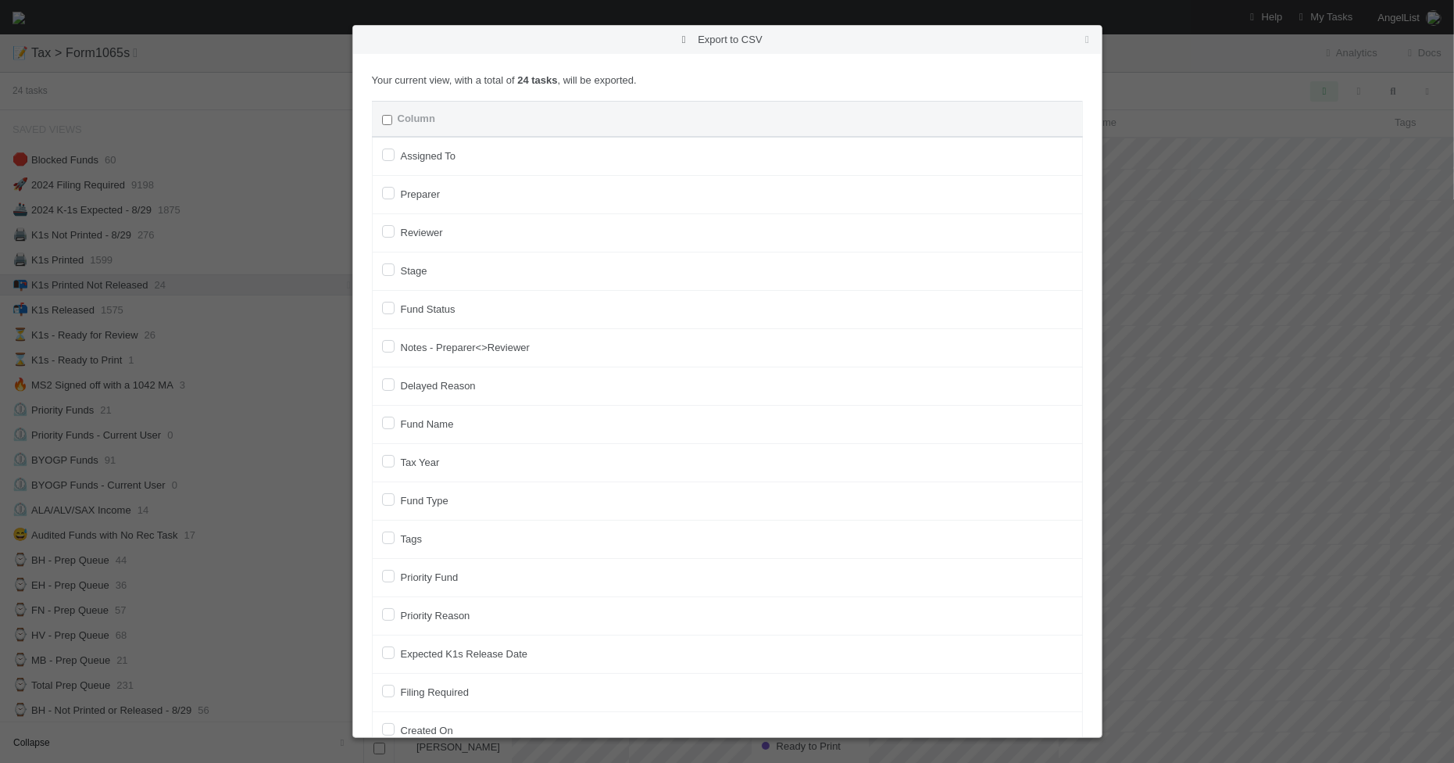
checkbox input "false"
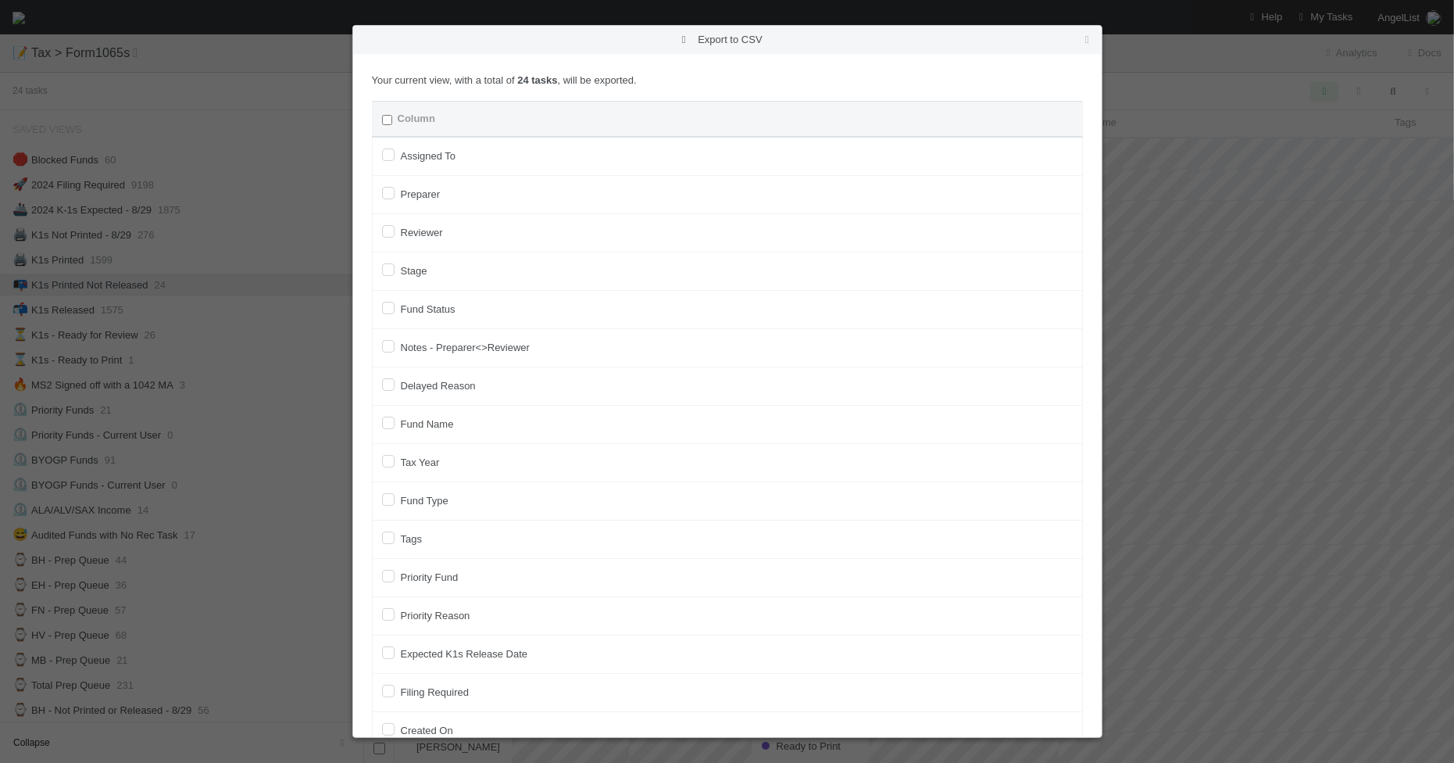
checkbox input "false"
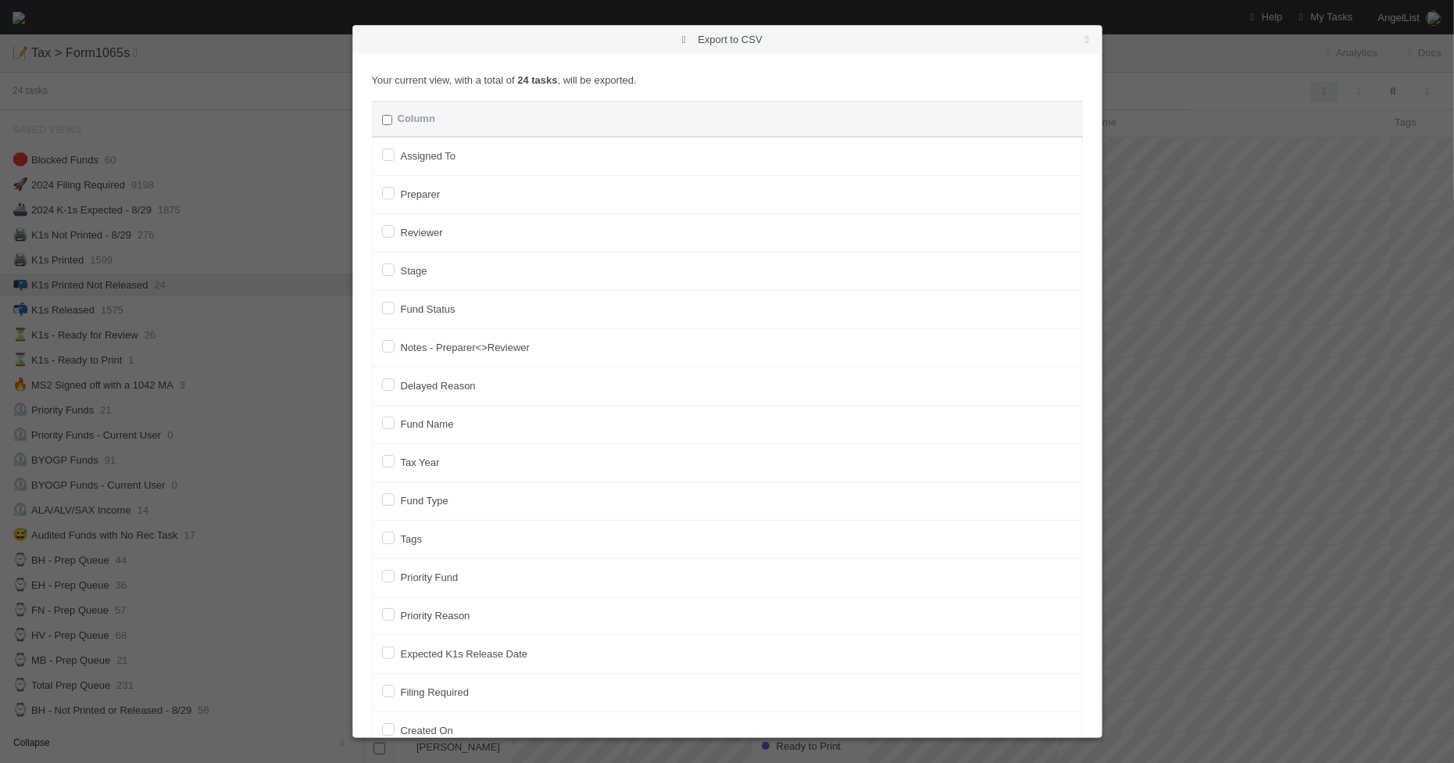
checkbox input "false"
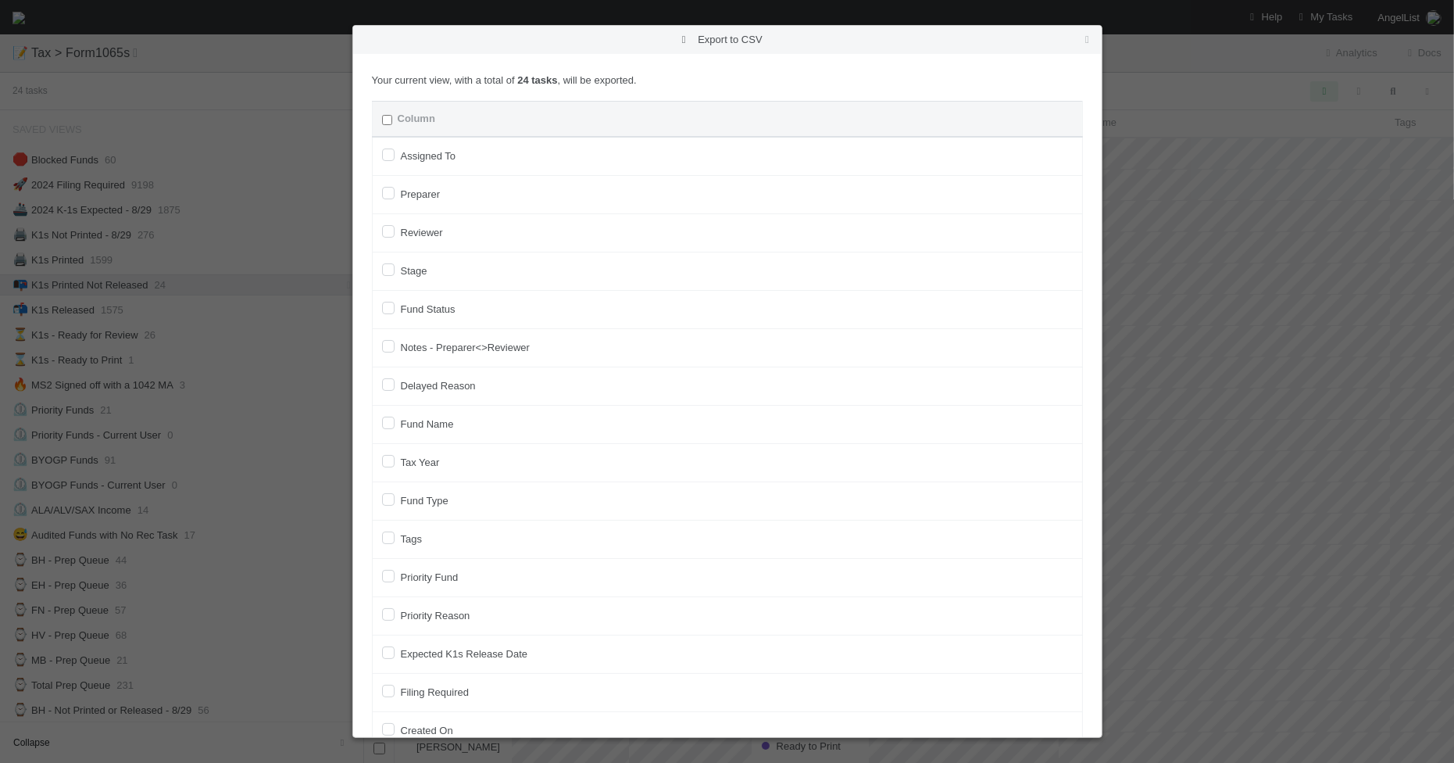
checkbox input "false"
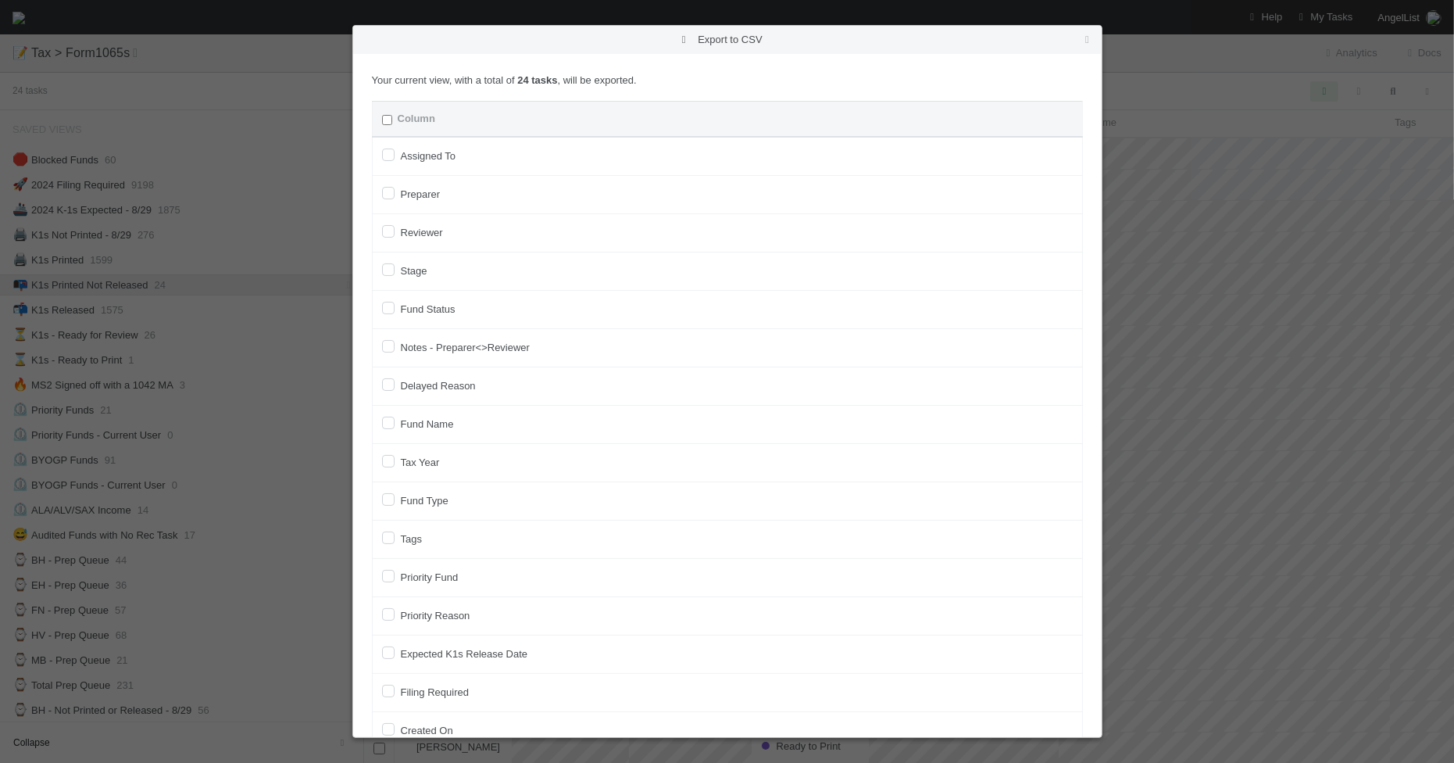
checkbox input "false"
checkbox URL "false"
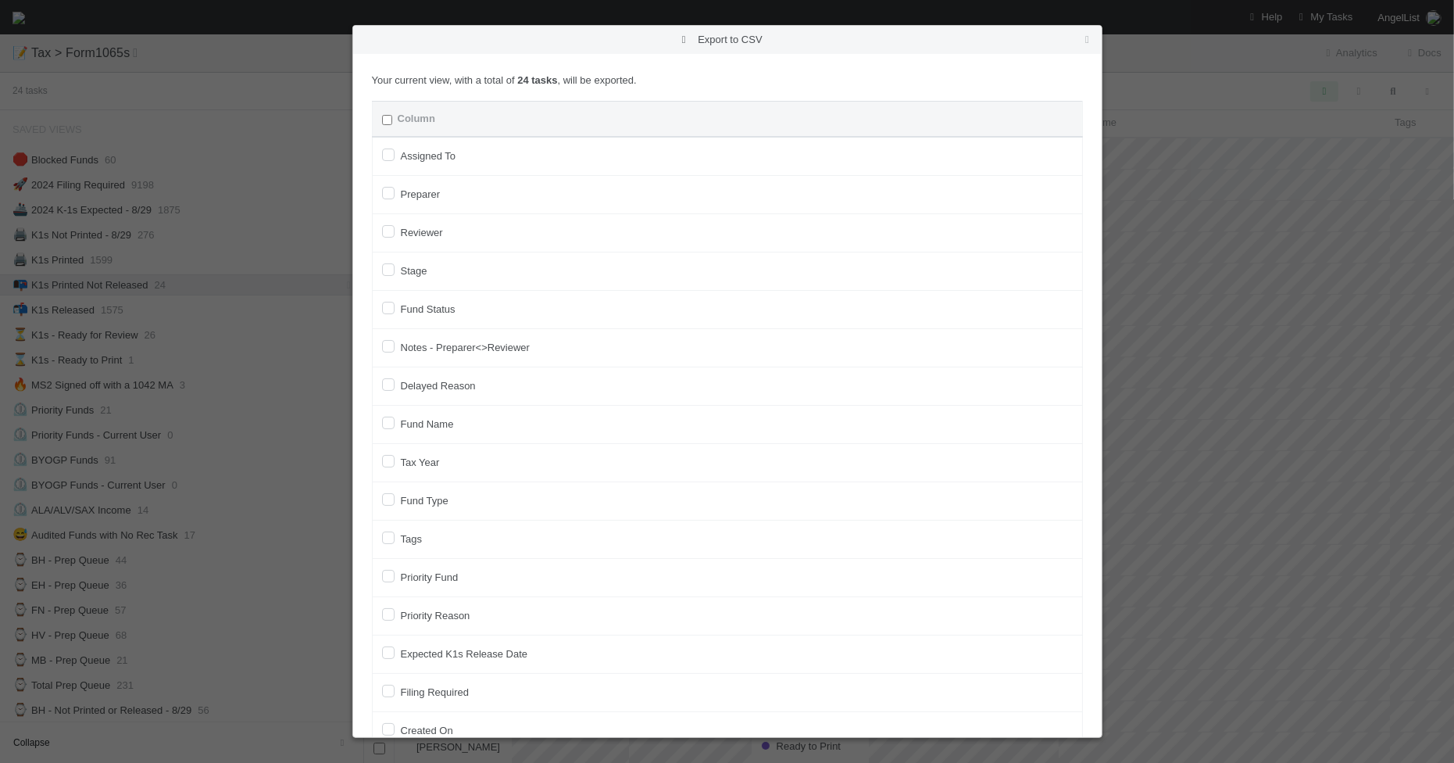
click at [427, 424] on label "Fund Name" at bounding box center [427, 424] width 53 height 19
click at [395, 424] on input "Fund Name" at bounding box center [388, 422] width 13 height 14
checkbox input "true"
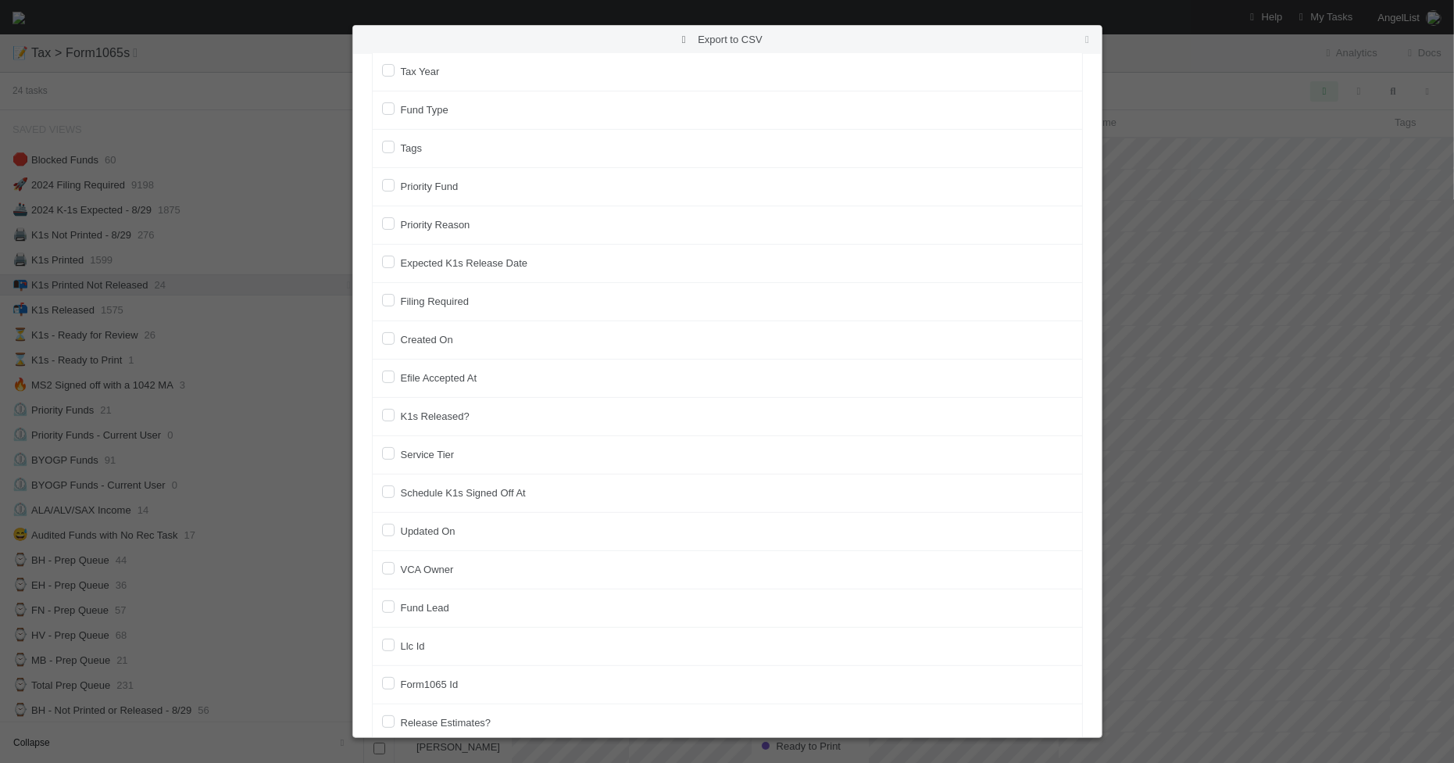
scroll to position [488, 0]
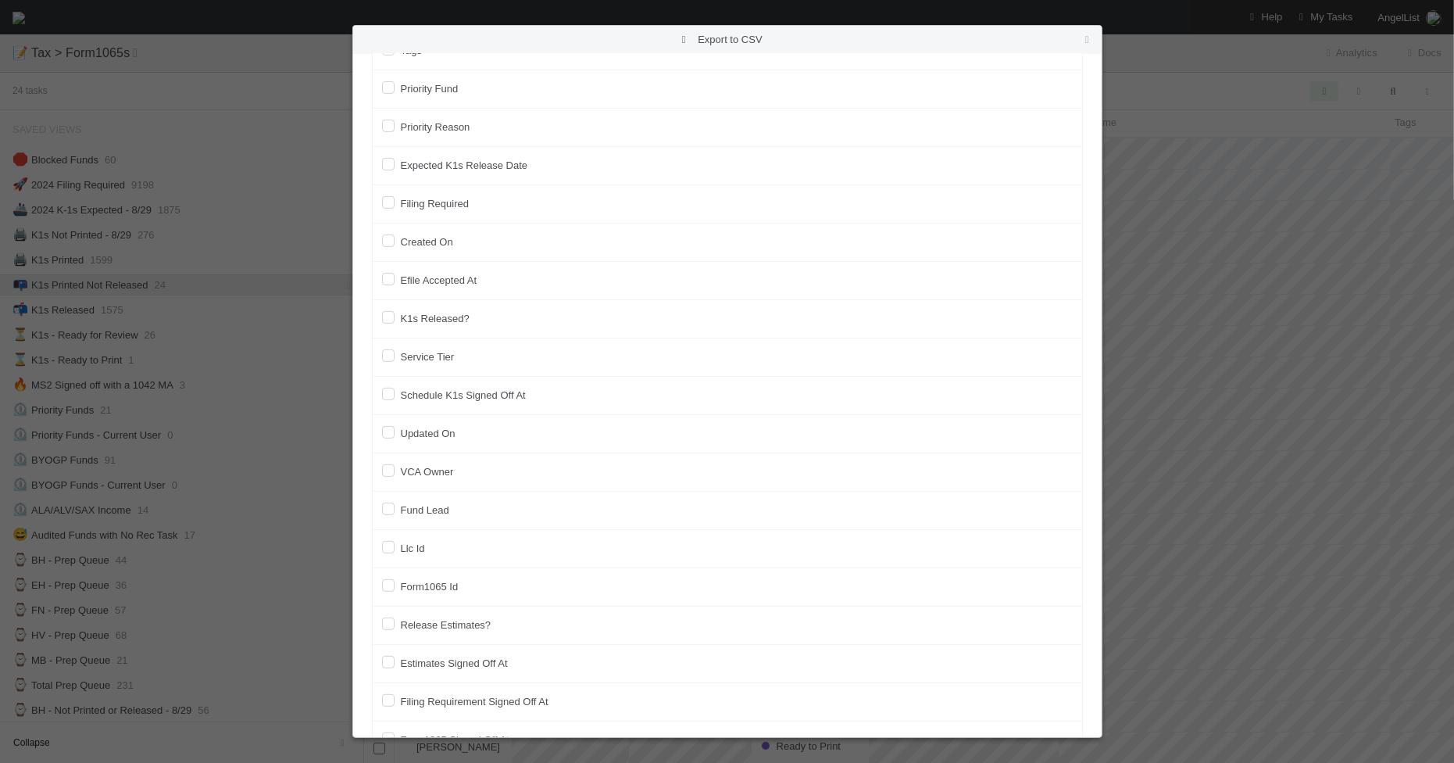
click at [419, 552] on label "Llc Id" at bounding box center [413, 548] width 24 height 19
click at [395, 552] on input "Llc Id" at bounding box center [388, 546] width 13 height 14
checkbox input "true"
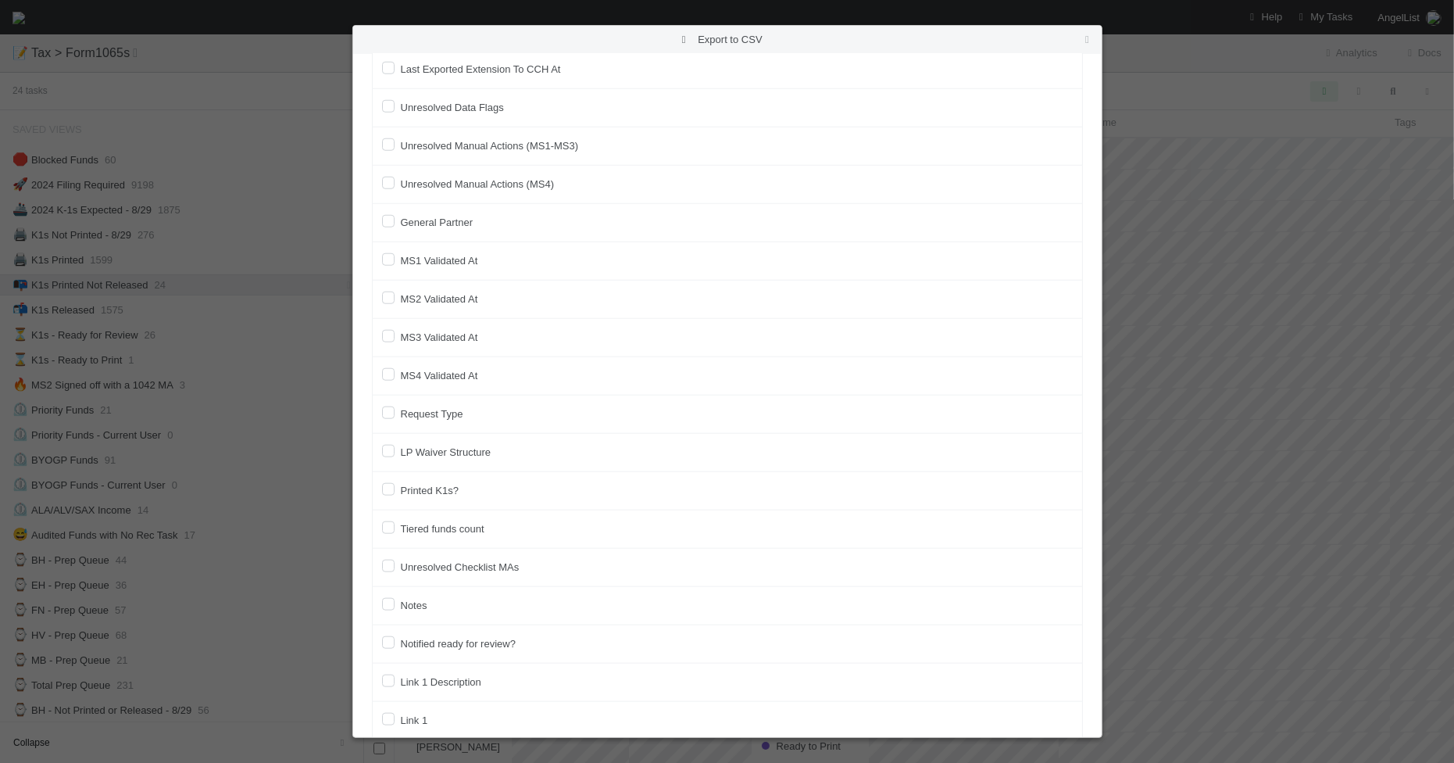
scroll to position [2151, 0]
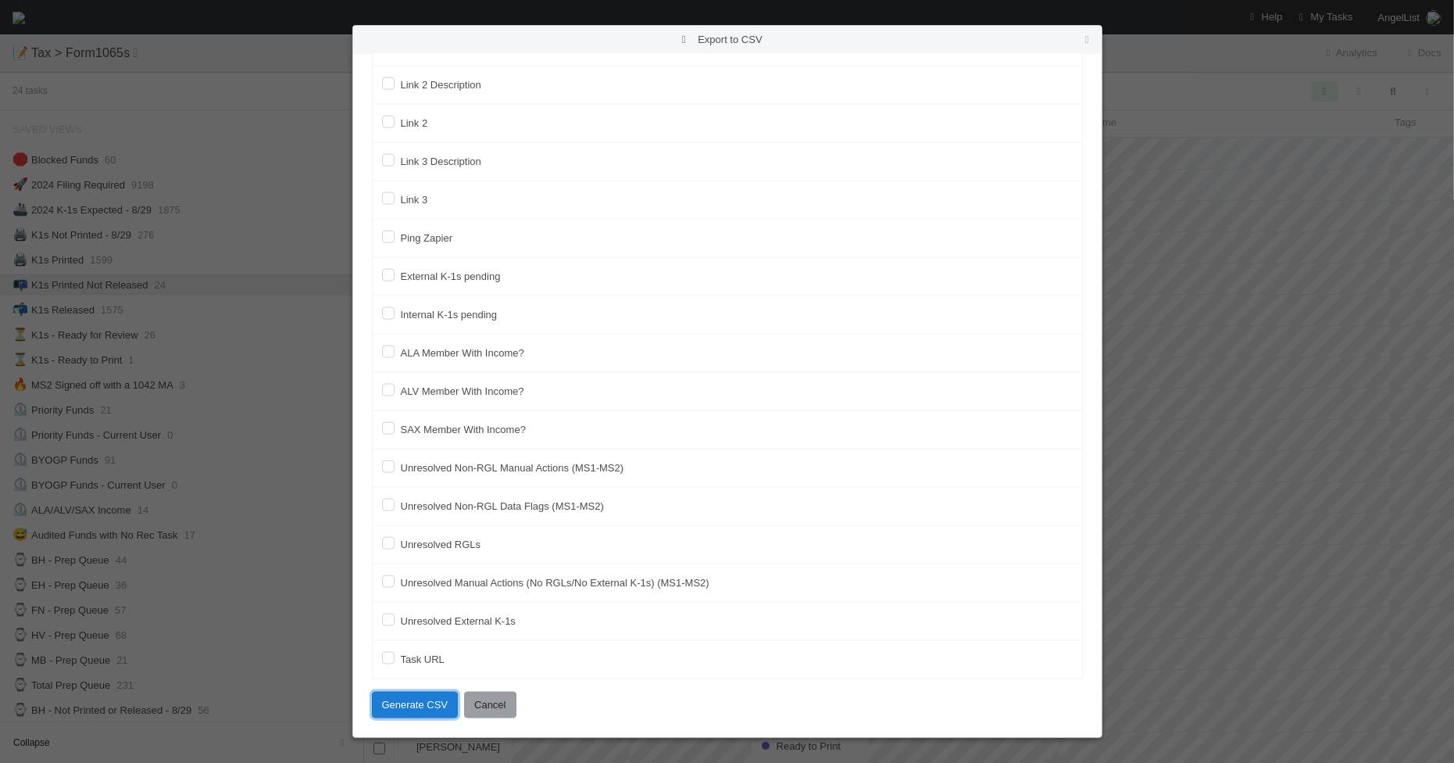
click at [412, 711] on button "Generate CSV" at bounding box center [415, 705] width 87 height 27
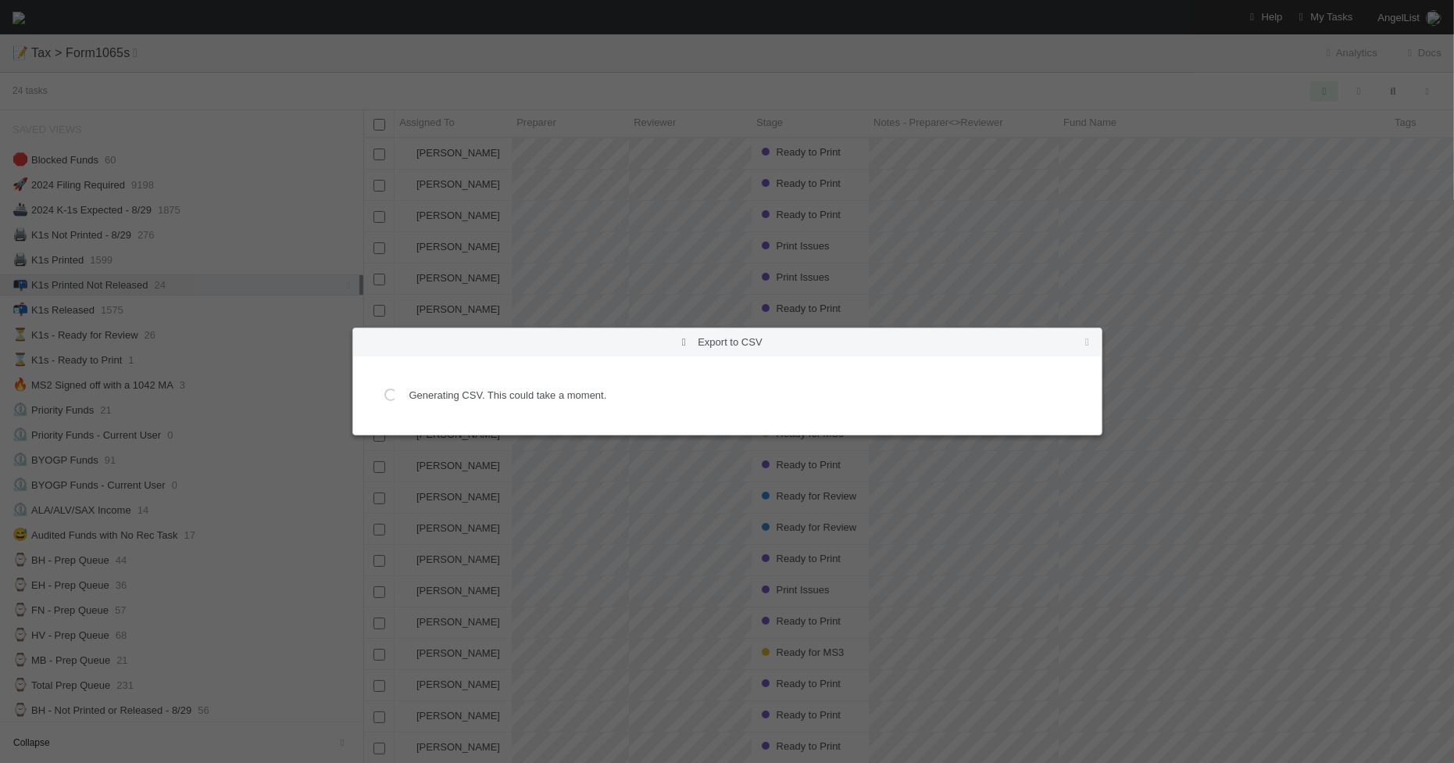
scroll to position [0, 0]
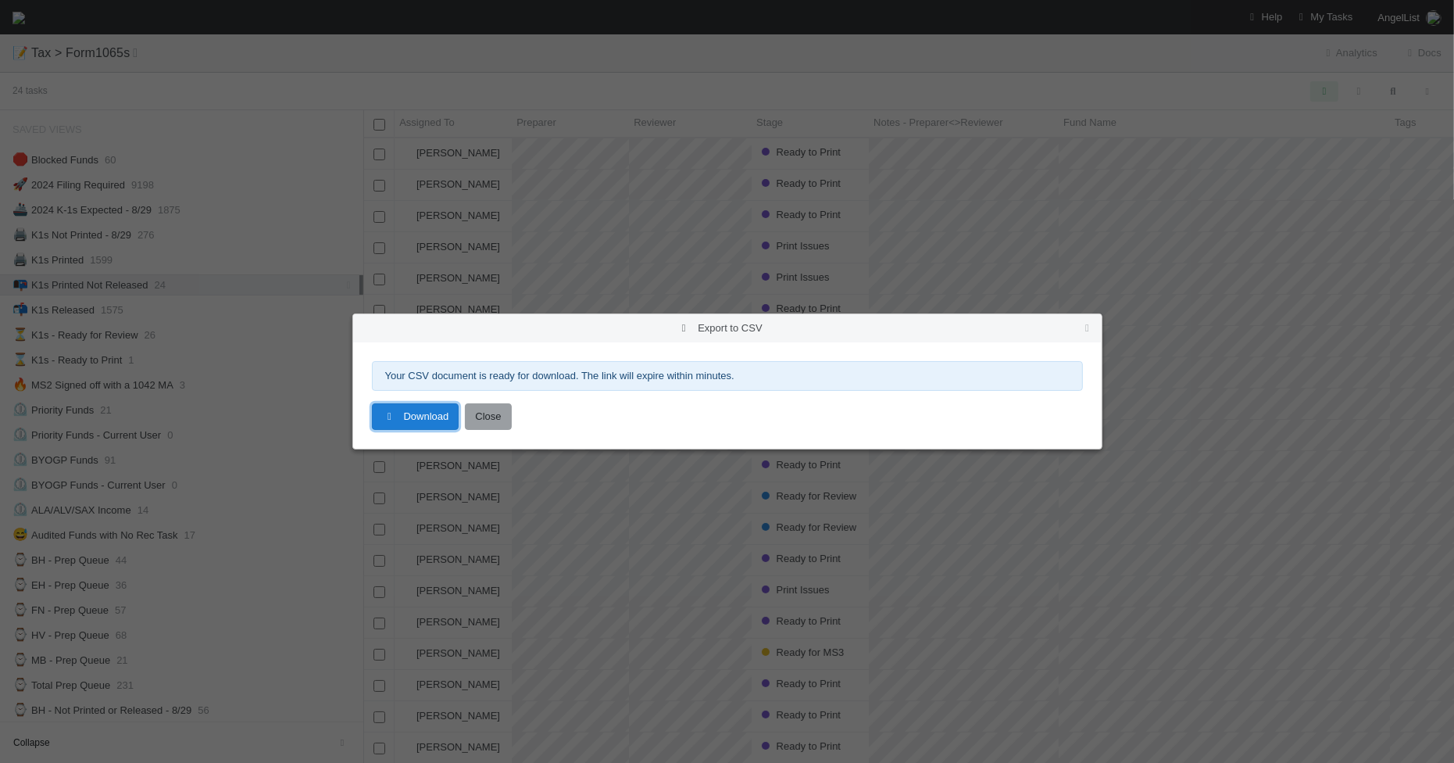
click at [438, 424] on link "Download" at bounding box center [416, 416] width 88 height 27
click at [406, 422] on link "Download" at bounding box center [416, 416] width 88 height 27
click at [1091, 324] on icon at bounding box center [1088, 328] width 16 height 10
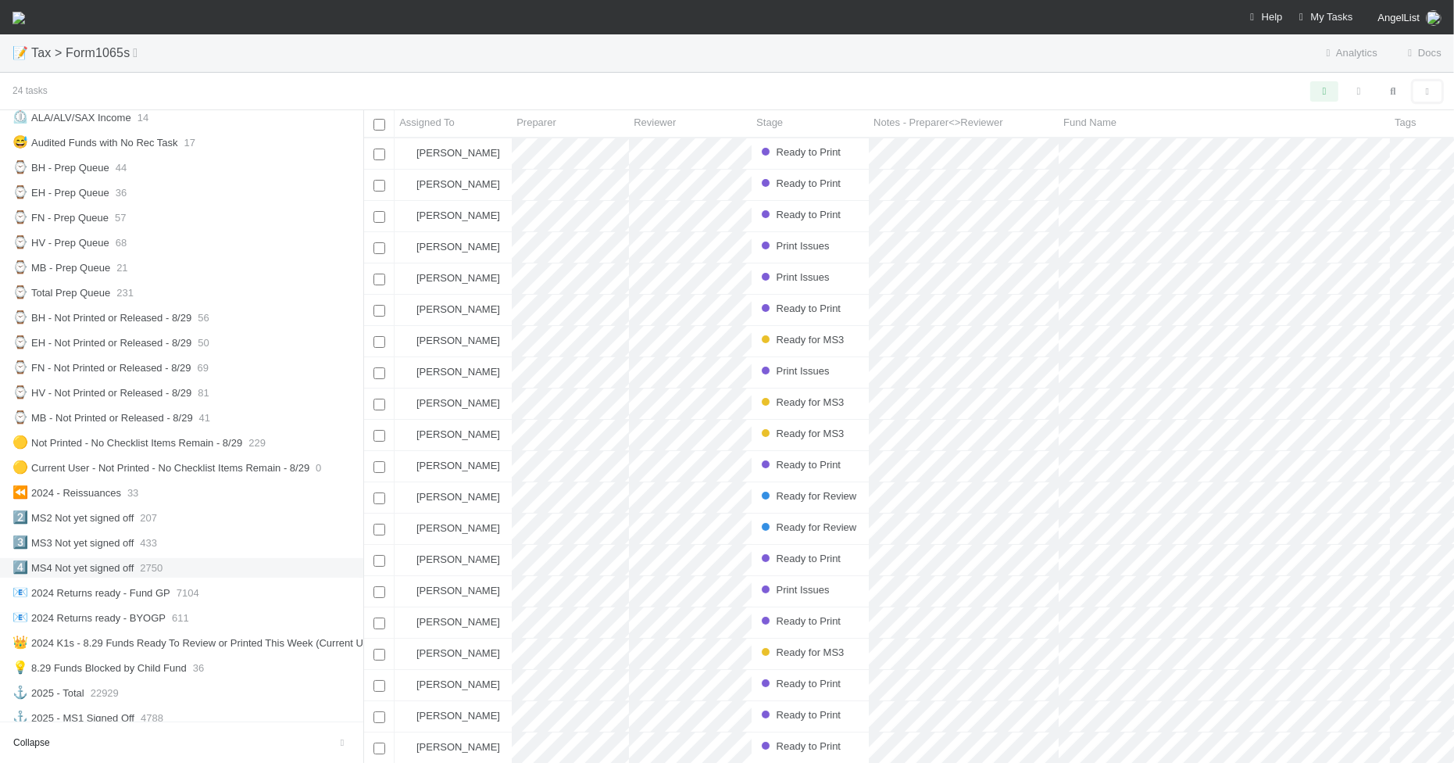
scroll to position [391, 0]
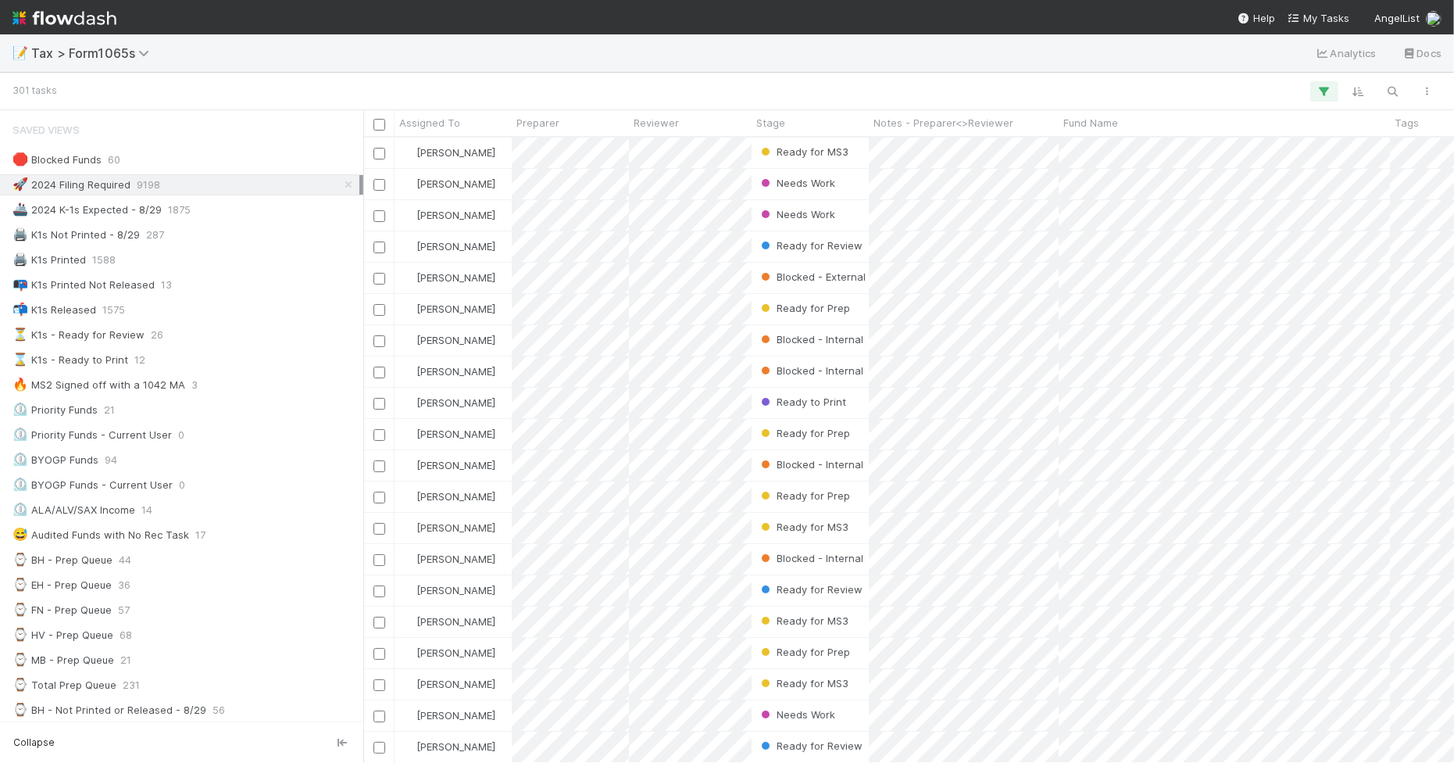
scroll to position [609, 1076]
click at [1258, 91] on div at bounding box center [749, 91] width 1391 height 20
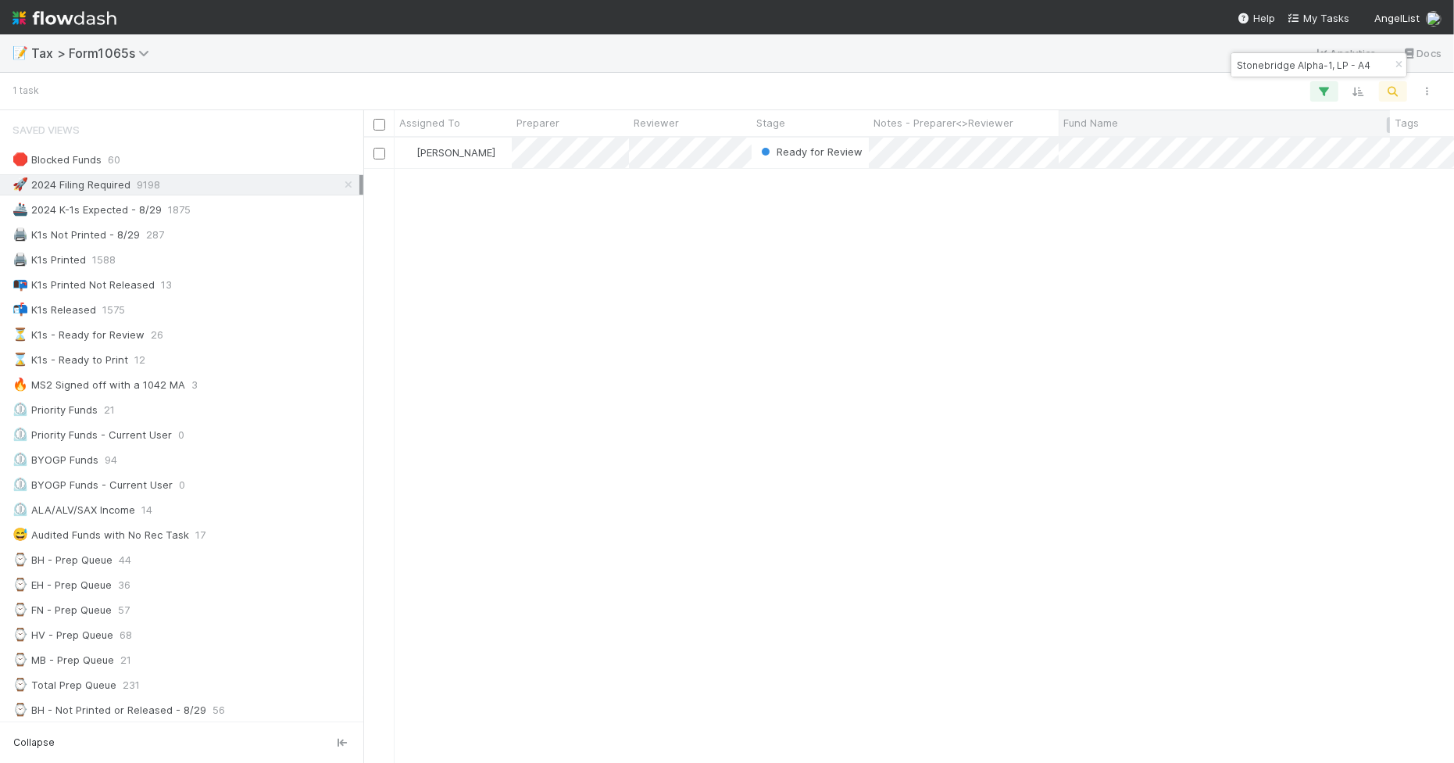
type input "Stonebridge Alpha-1, LP - A4"
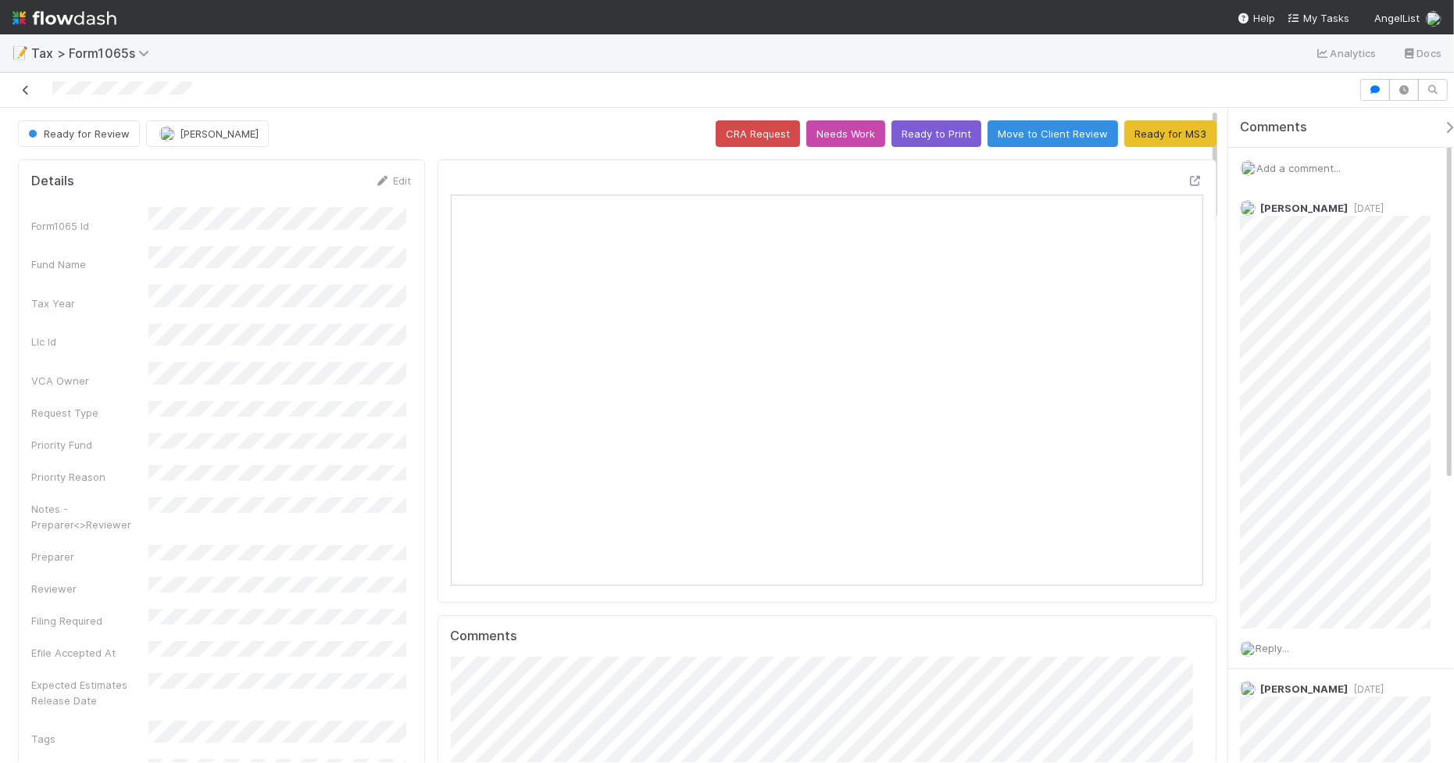
click at [24, 90] on icon at bounding box center [26, 90] width 16 height 10
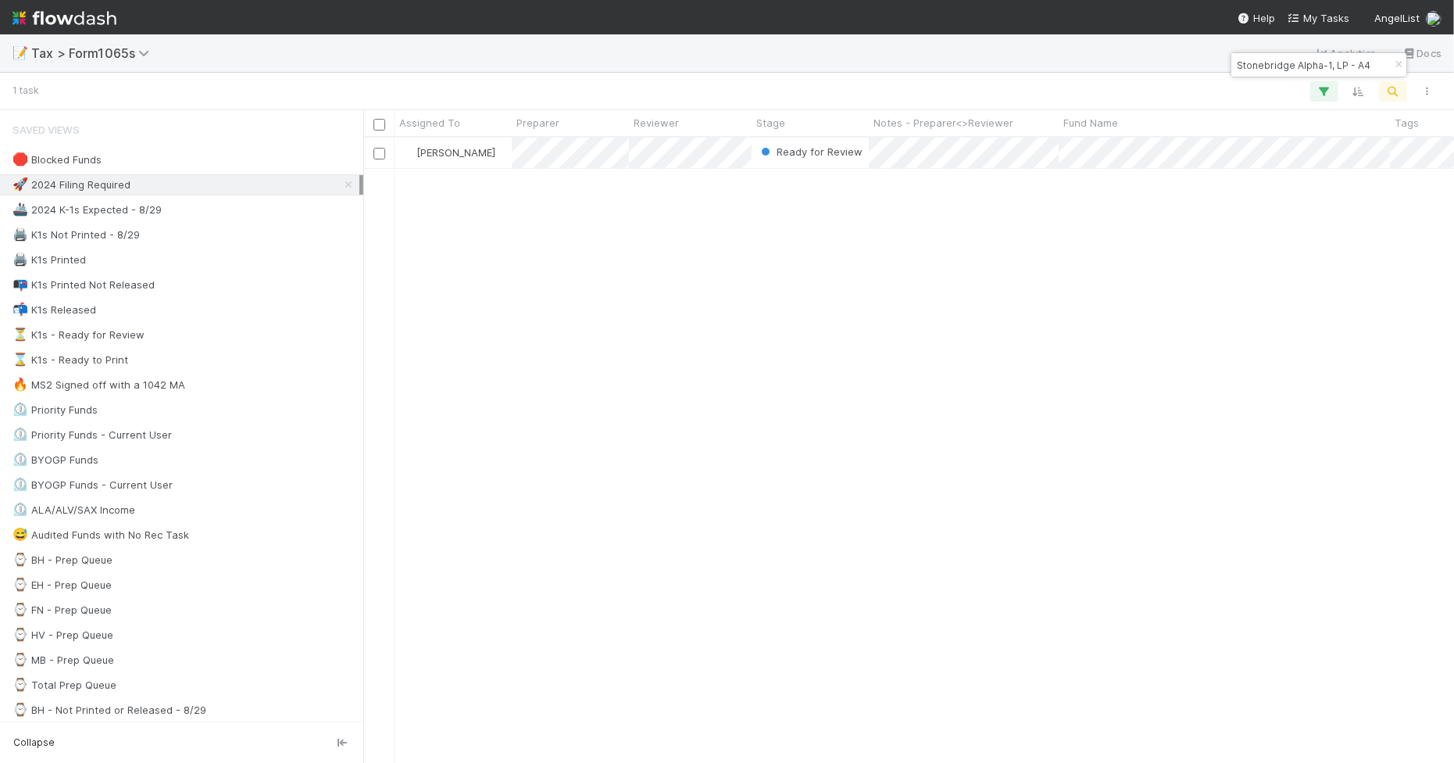
scroll to position [609, 1076]
click at [1400, 61] on icon "button" at bounding box center [1399, 64] width 16 height 9
